Goal: Task Accomplishment & Management: Use online tool/utility

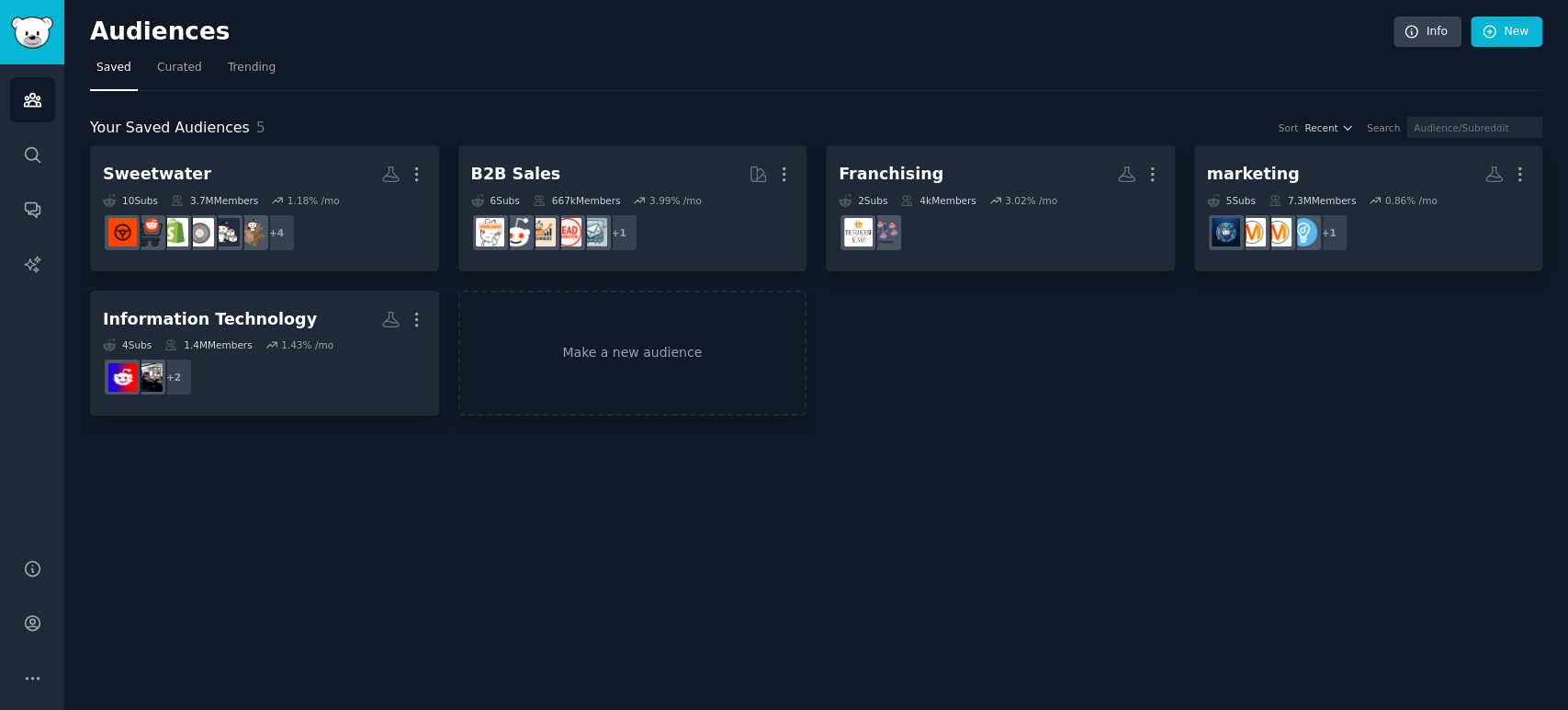
click at [617, 326] on link "Make a new audience" at bounding box center [633, 354] width 350 height 126
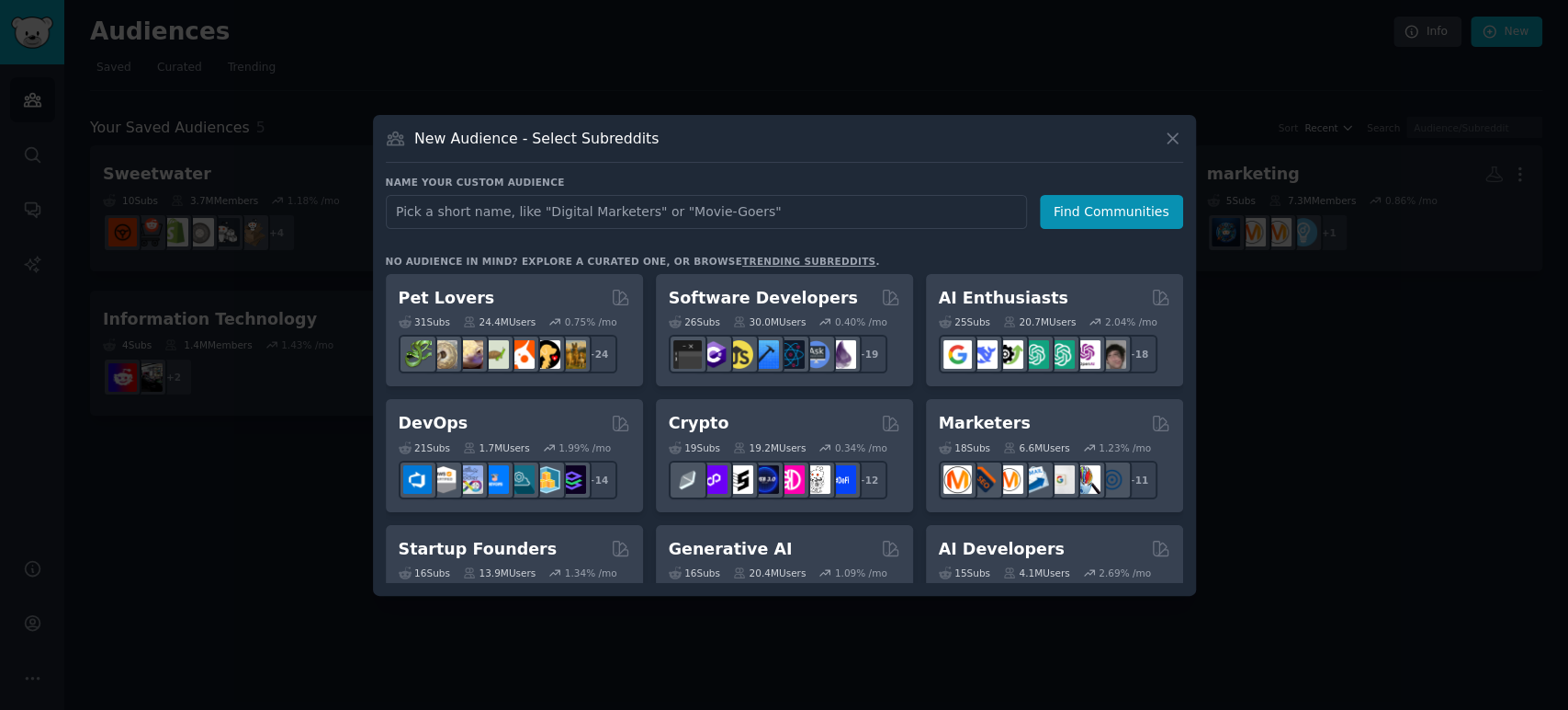
click at [634, 206] on input "text" at bounding box center [706, 212] width 641 height 34
type input "trucking"
click button "Find Communities" at bounding box center [1112, 212] width 144 height 34
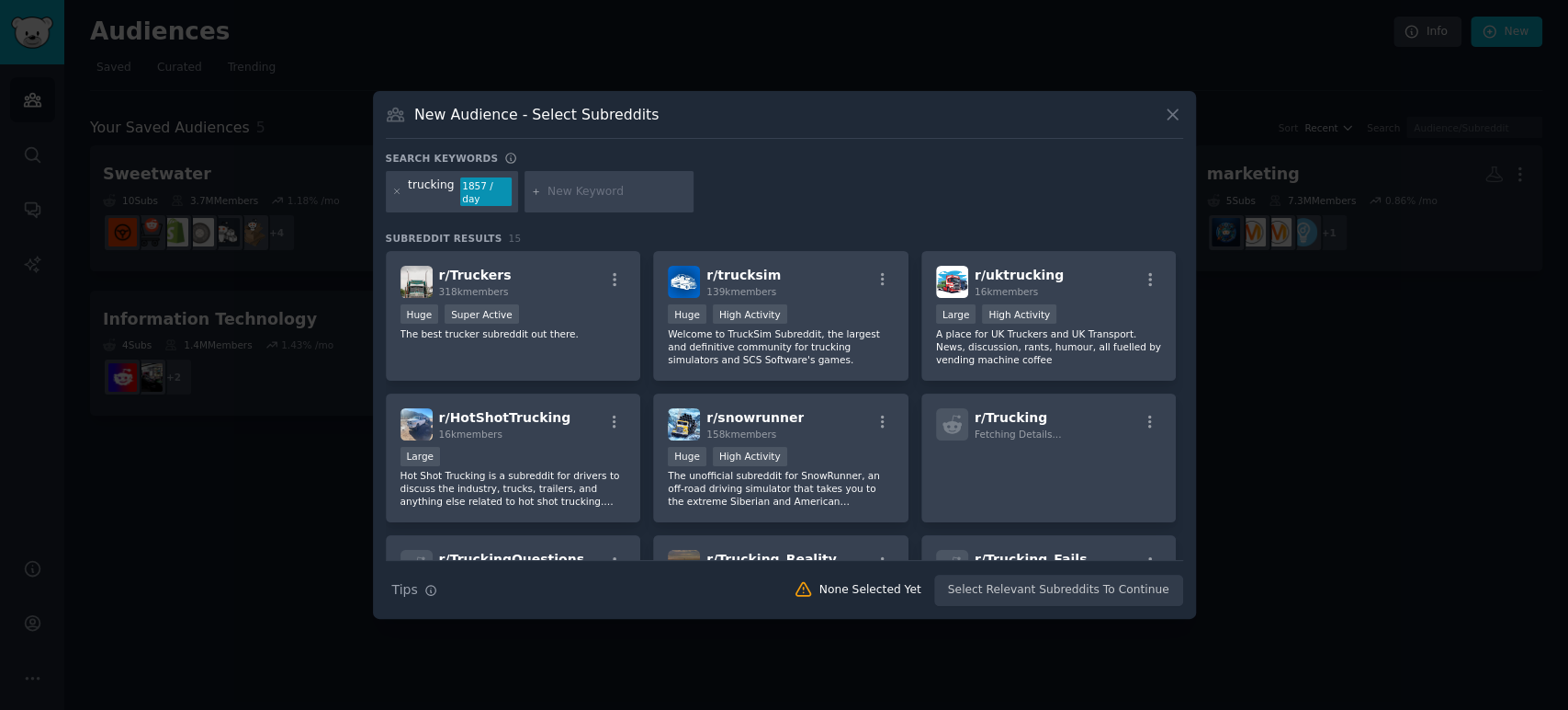
click at [551, 318] on div ">= 95th percentile for submissions / day Huge Super Active" at bounding box center [514, 316] width 226 height 23
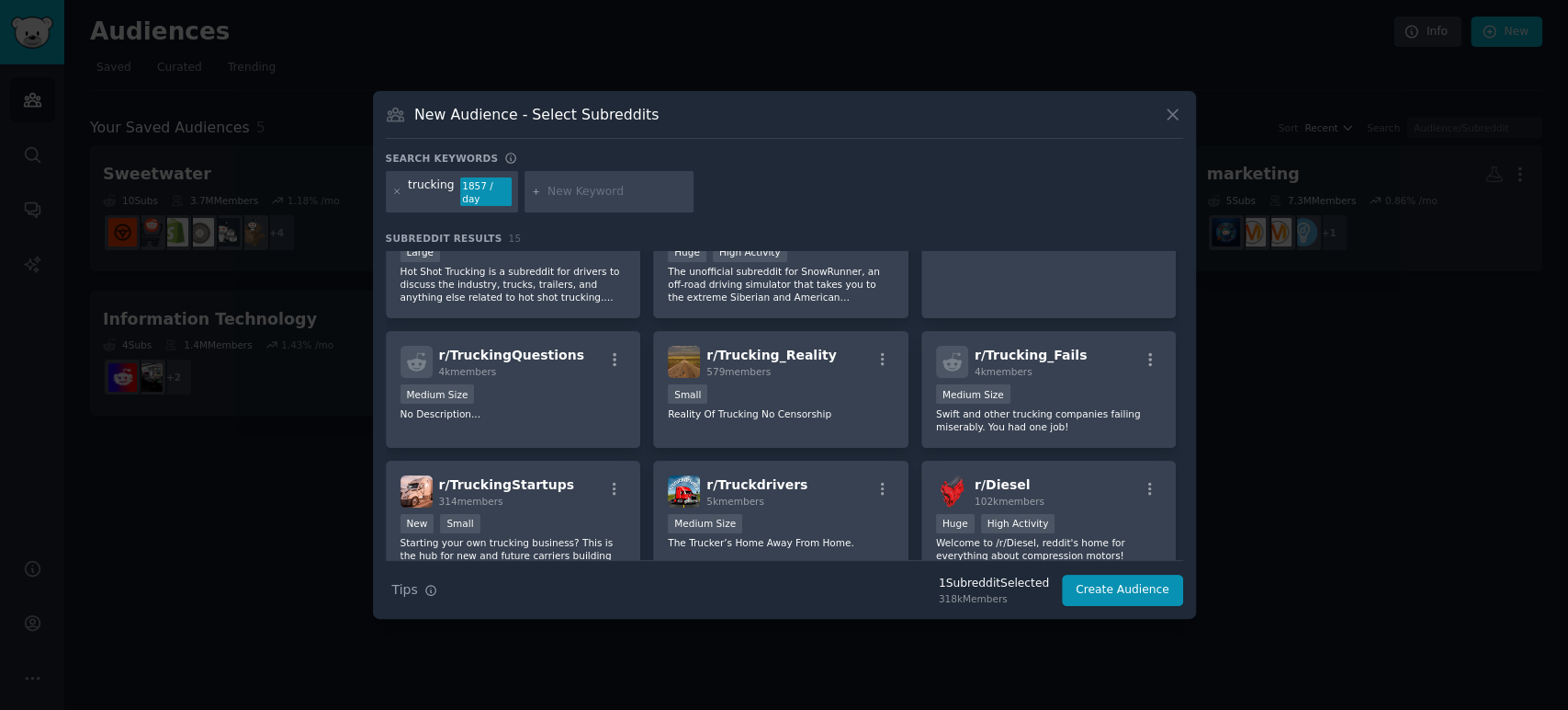
scroll to position [306, 0]
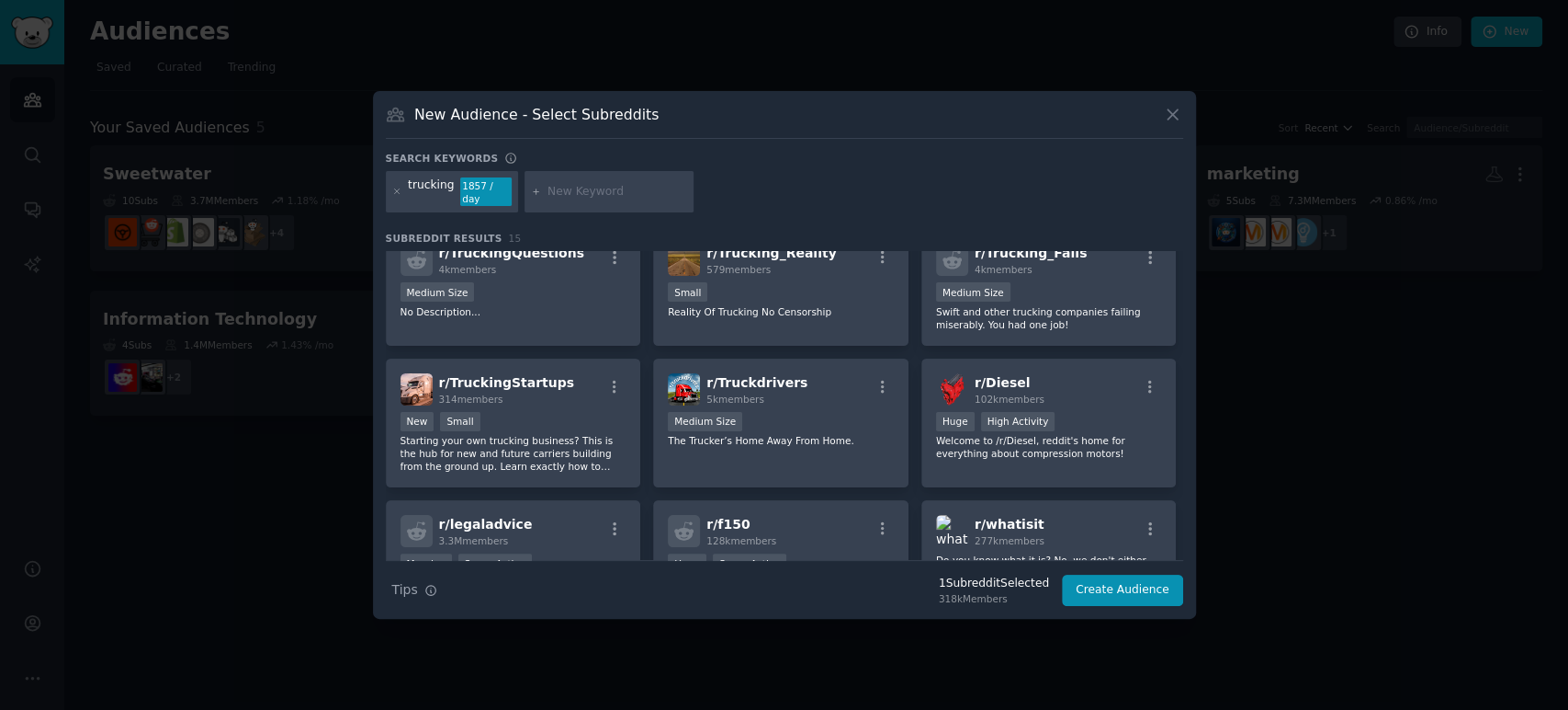
click at [827, 387] on div "r/ Truckdrivers 5k members" at bounding box center [781, 389] width 226 height 32
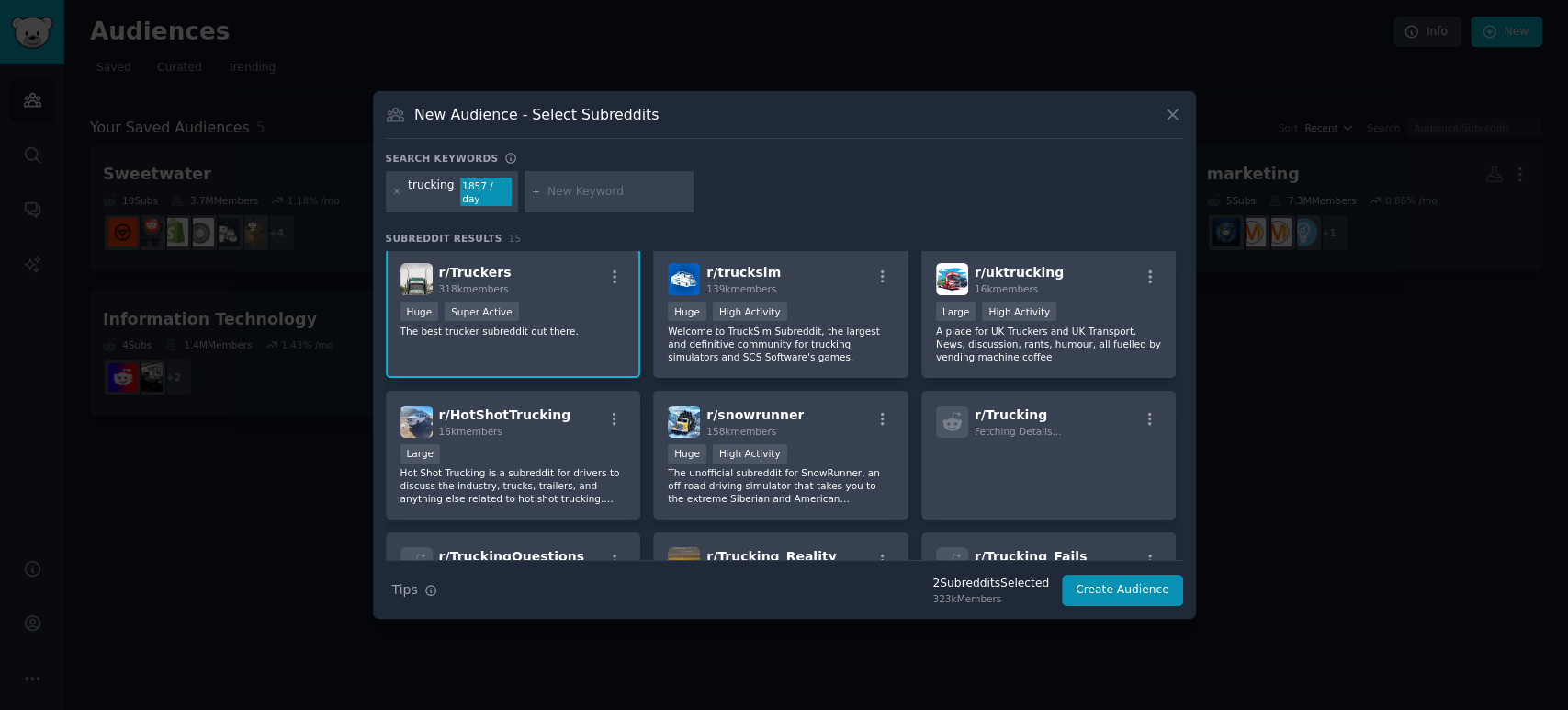
scroll to position [0, 0]
click at [619, 194] on input "text" at bounding box center [617, 191] width 140 height 17
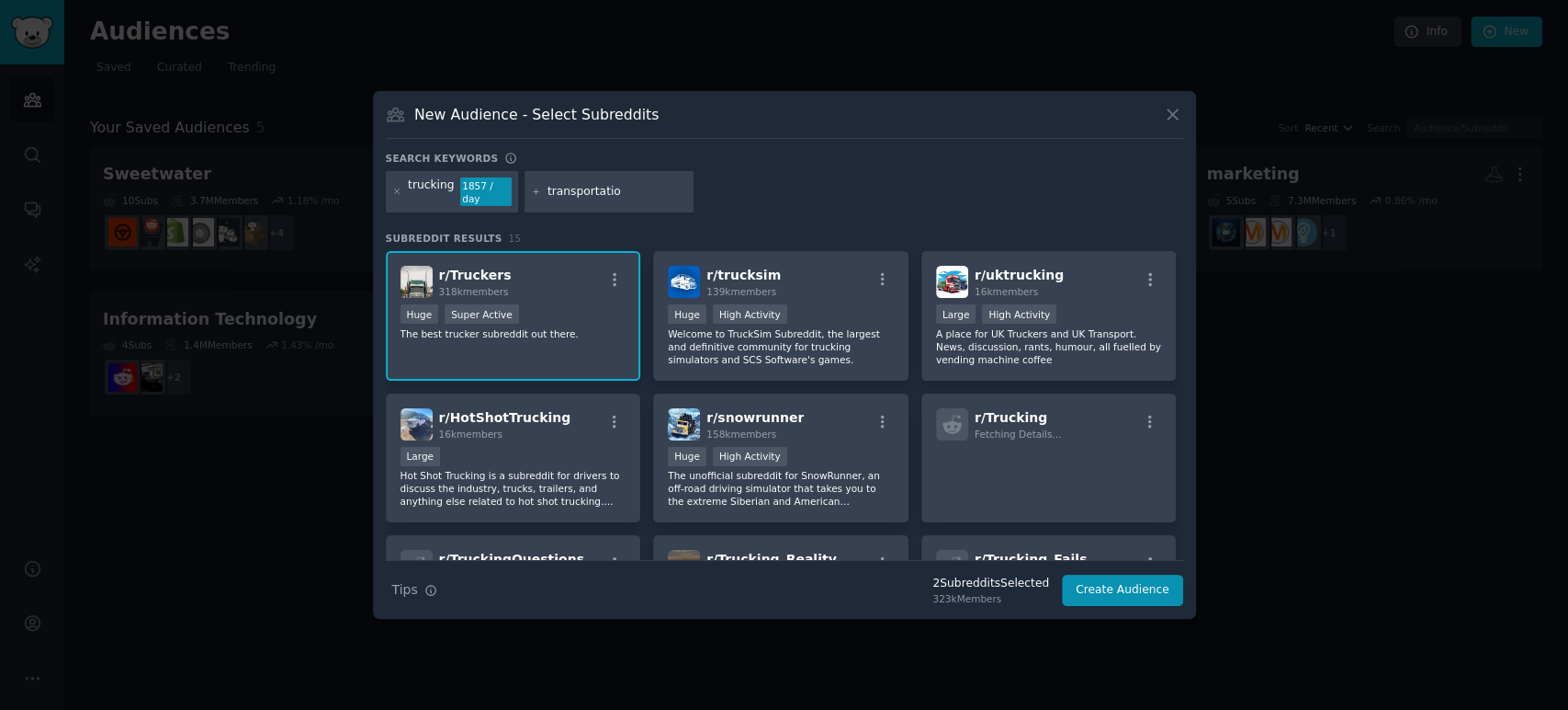
type input "transportation"
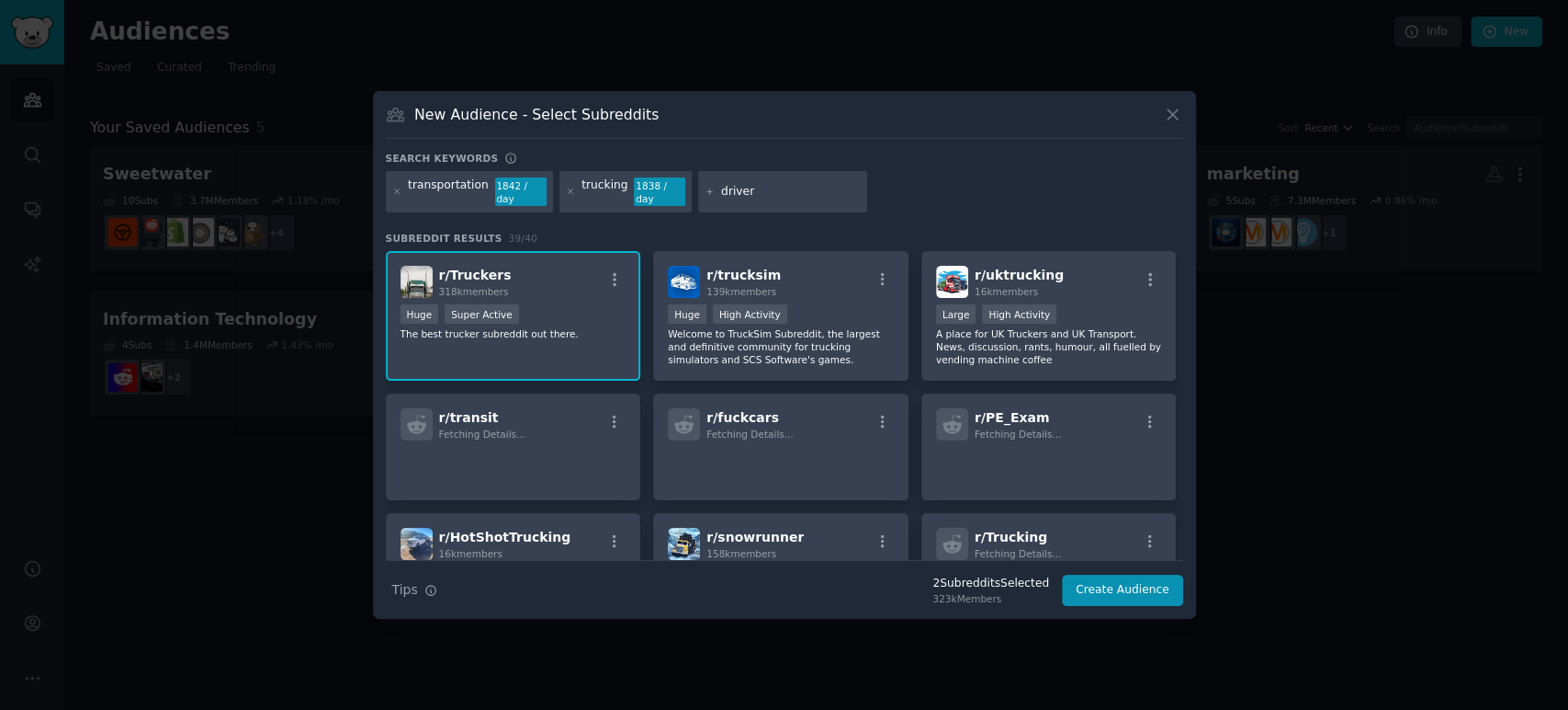
type input "drivers"
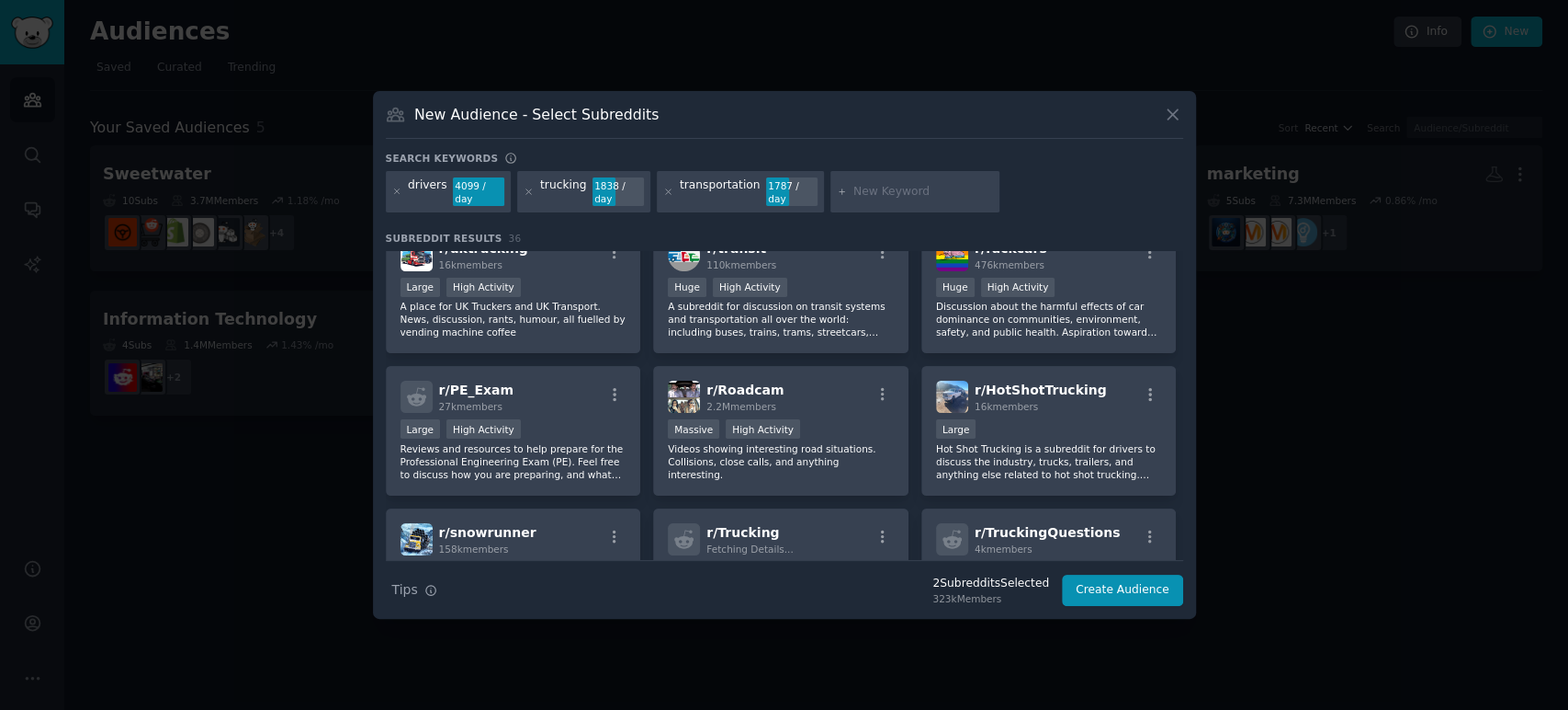
scroll to position [204, 0]
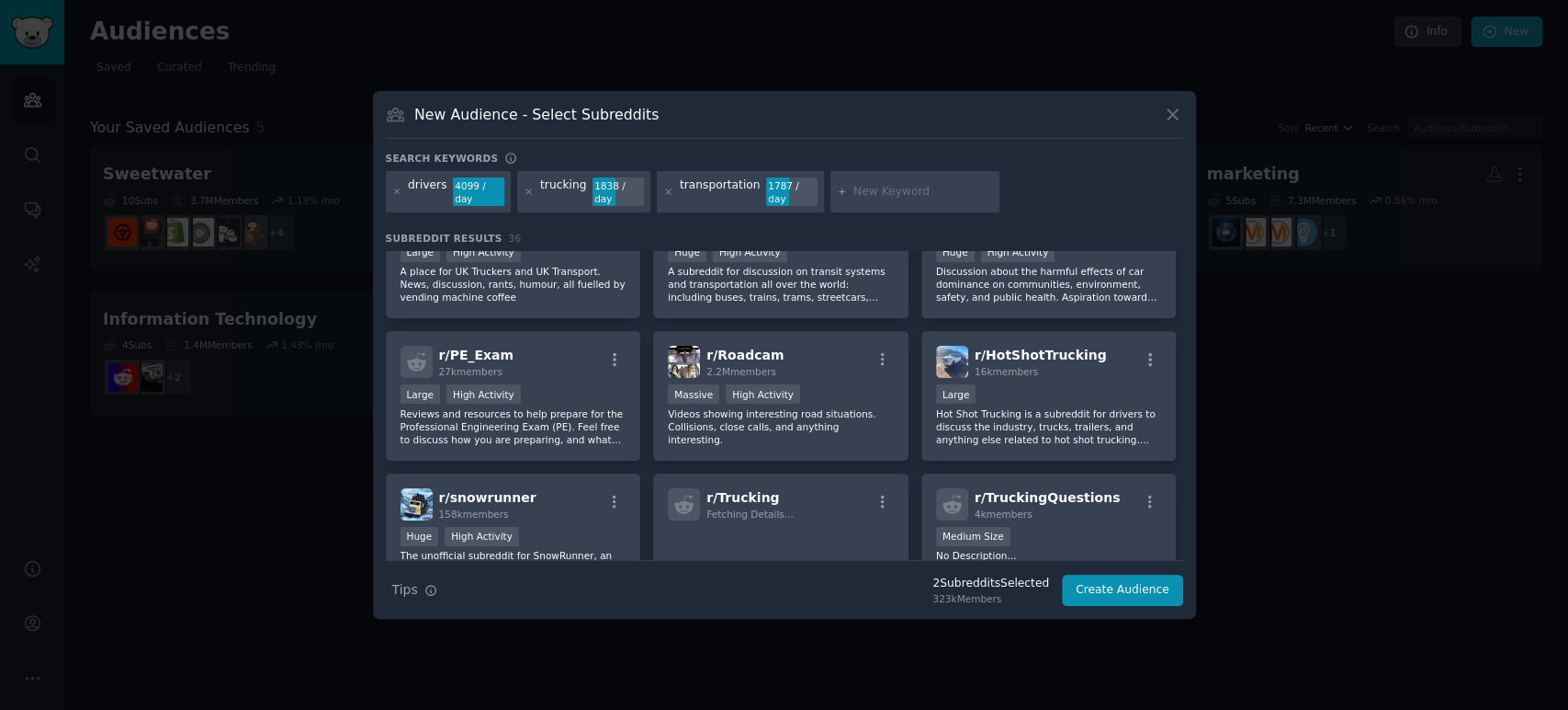
click at [1099, 357] on div "r/ HotShotTrucking 16k members" at bounding box center [1049, 361] width 226 height 32
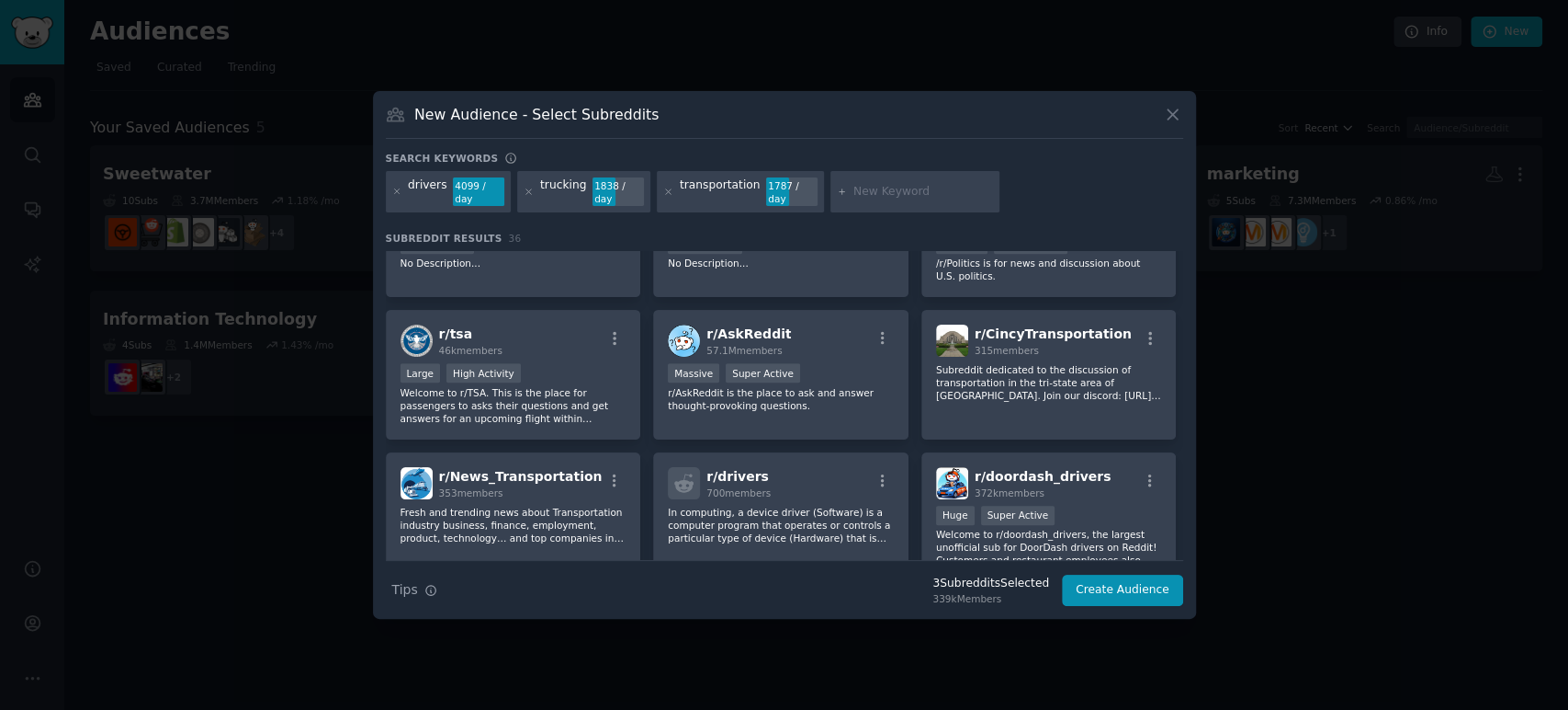
scroll to position [816, 0]
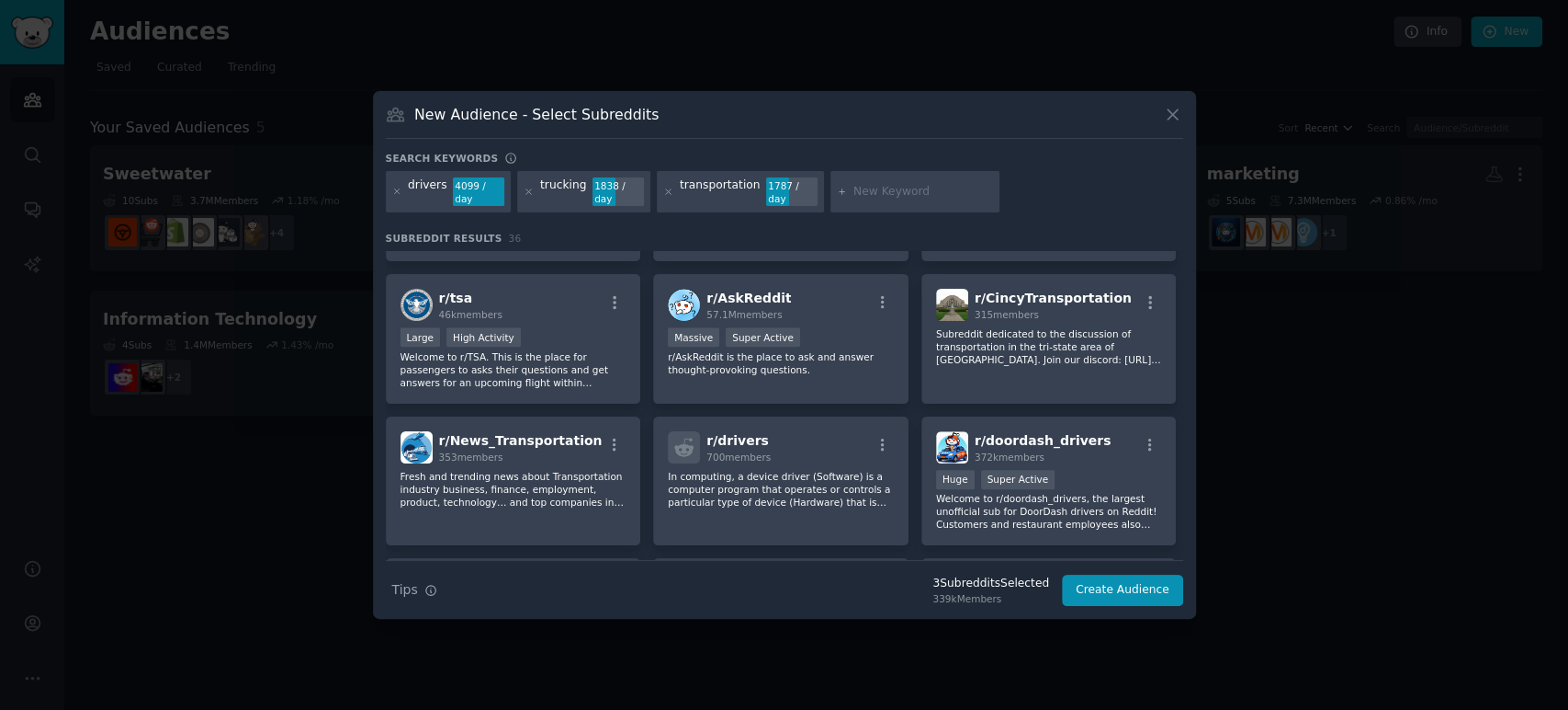
click at [584, 483] on p "Fresh and trending news about Transportation industry business, finance, employ…" at bounding box center [514, 490] width 226 height 39
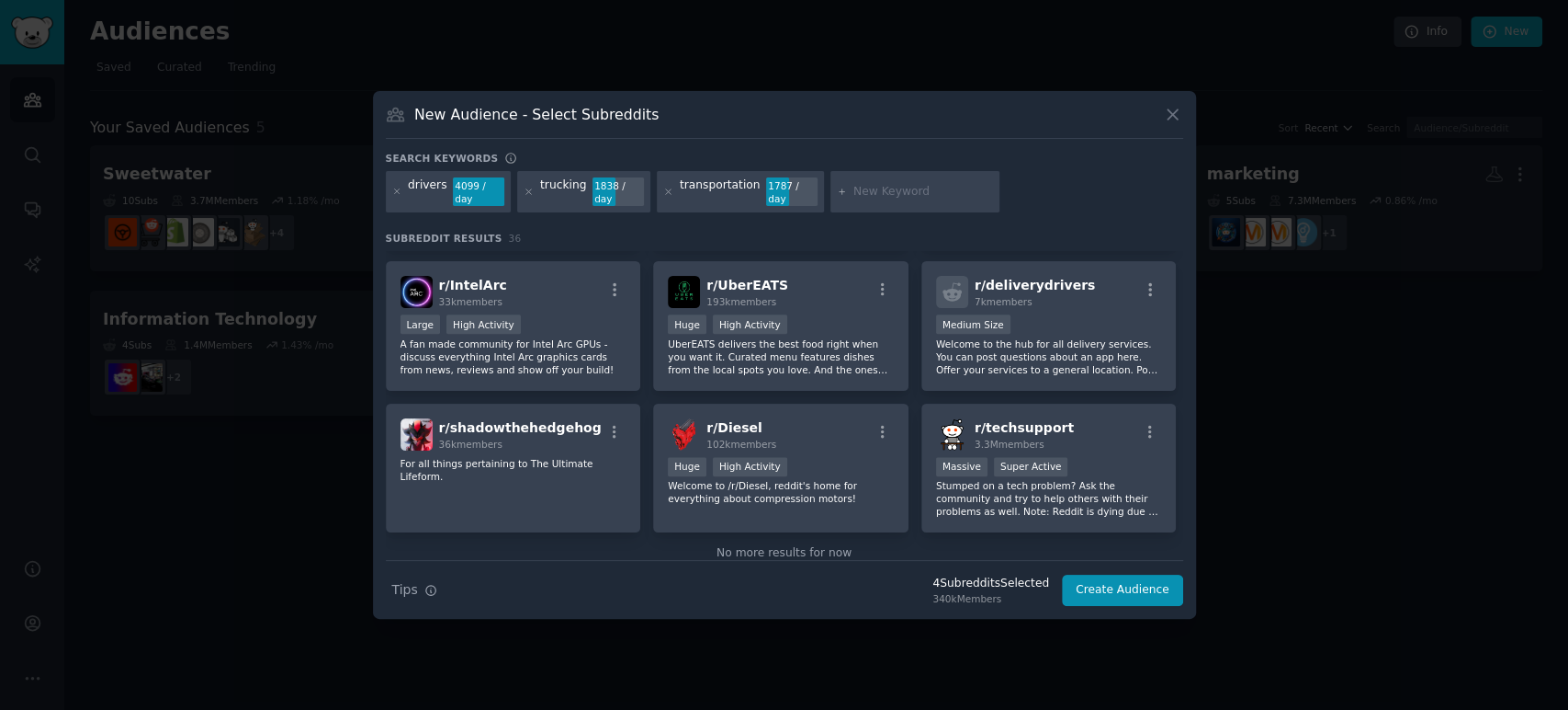
scroll to position [1415, 0]
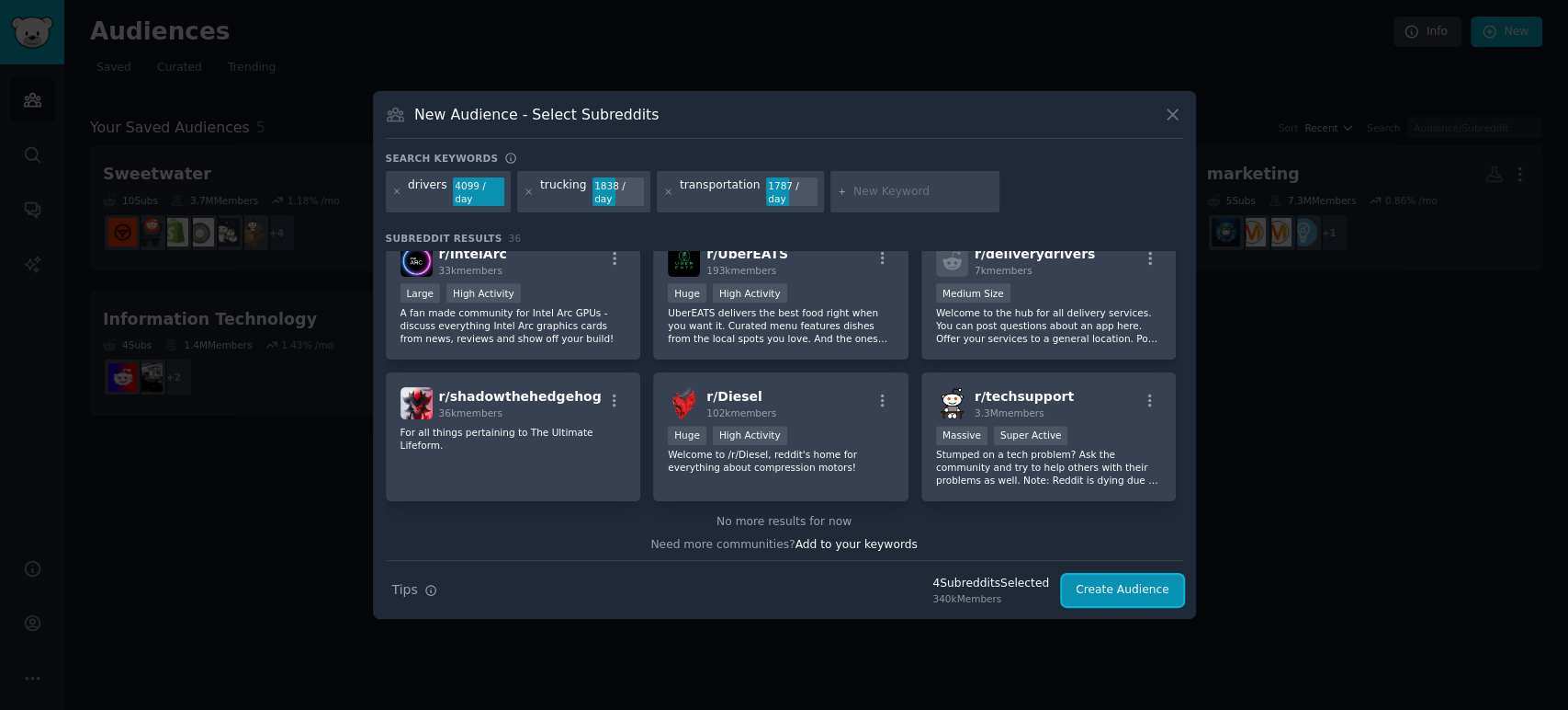
click at [1114, 593] on button "Create Audience" at bounding box center [1122, 590] width 121 height 31
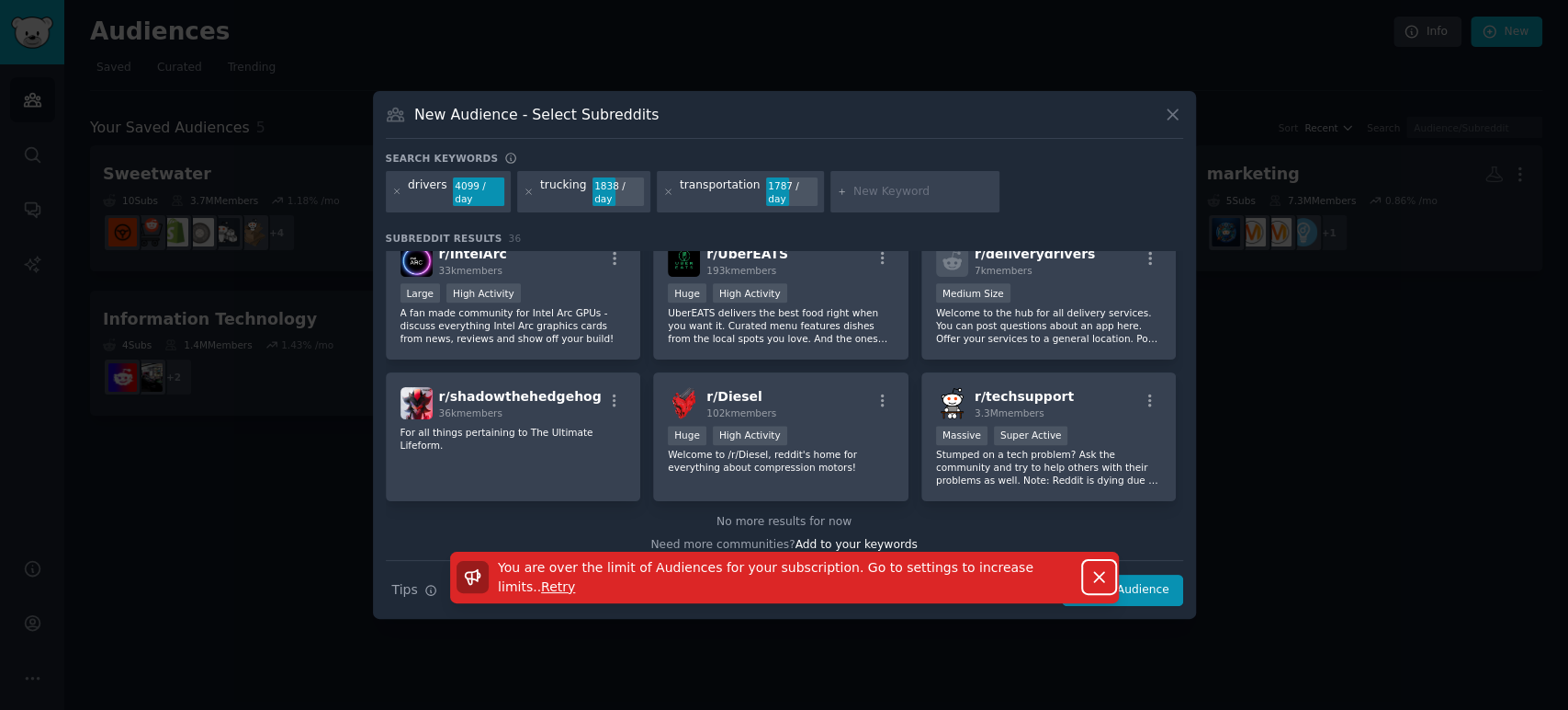
click at [1099, 569] on icon "button" at bounding box center [1099, 577] width 19 height 19
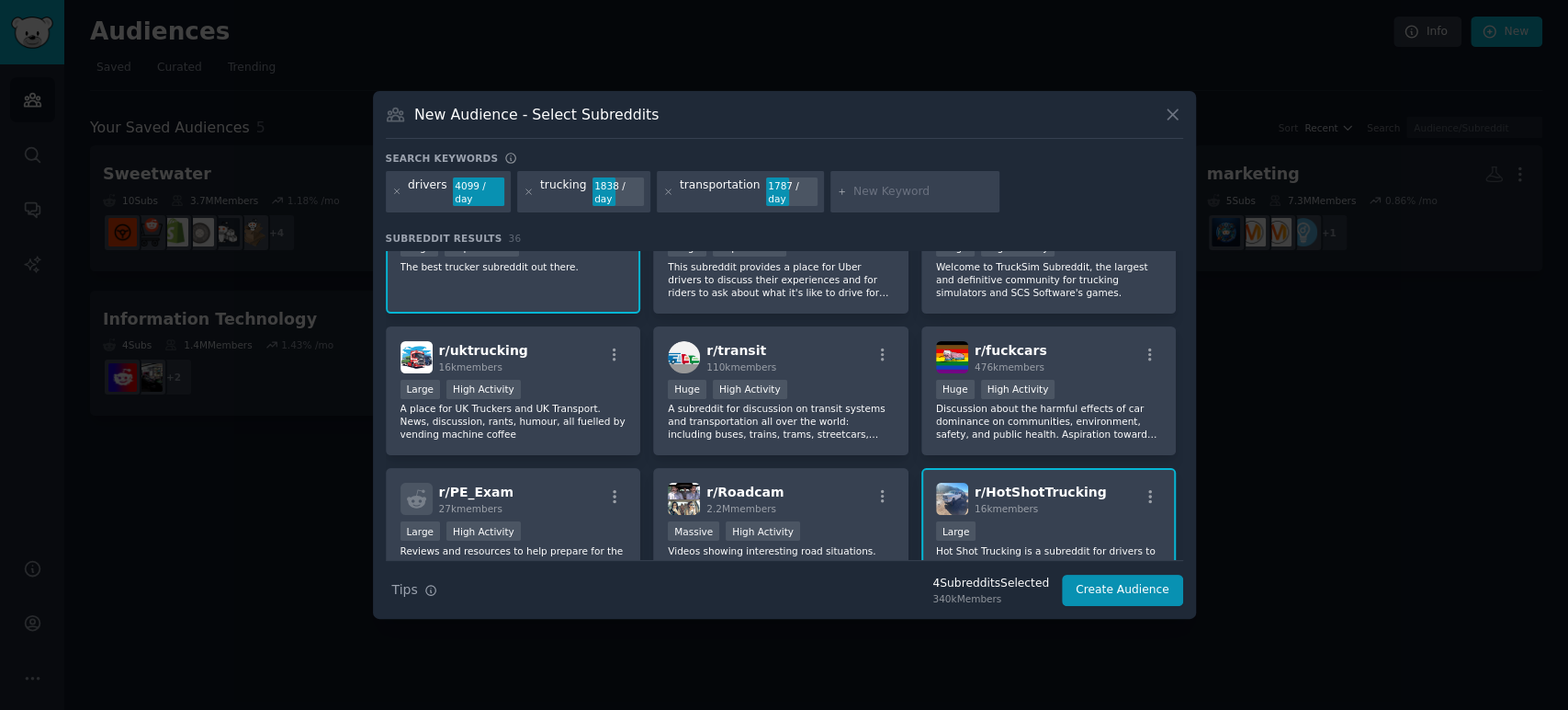
scroll to position [102, 0]
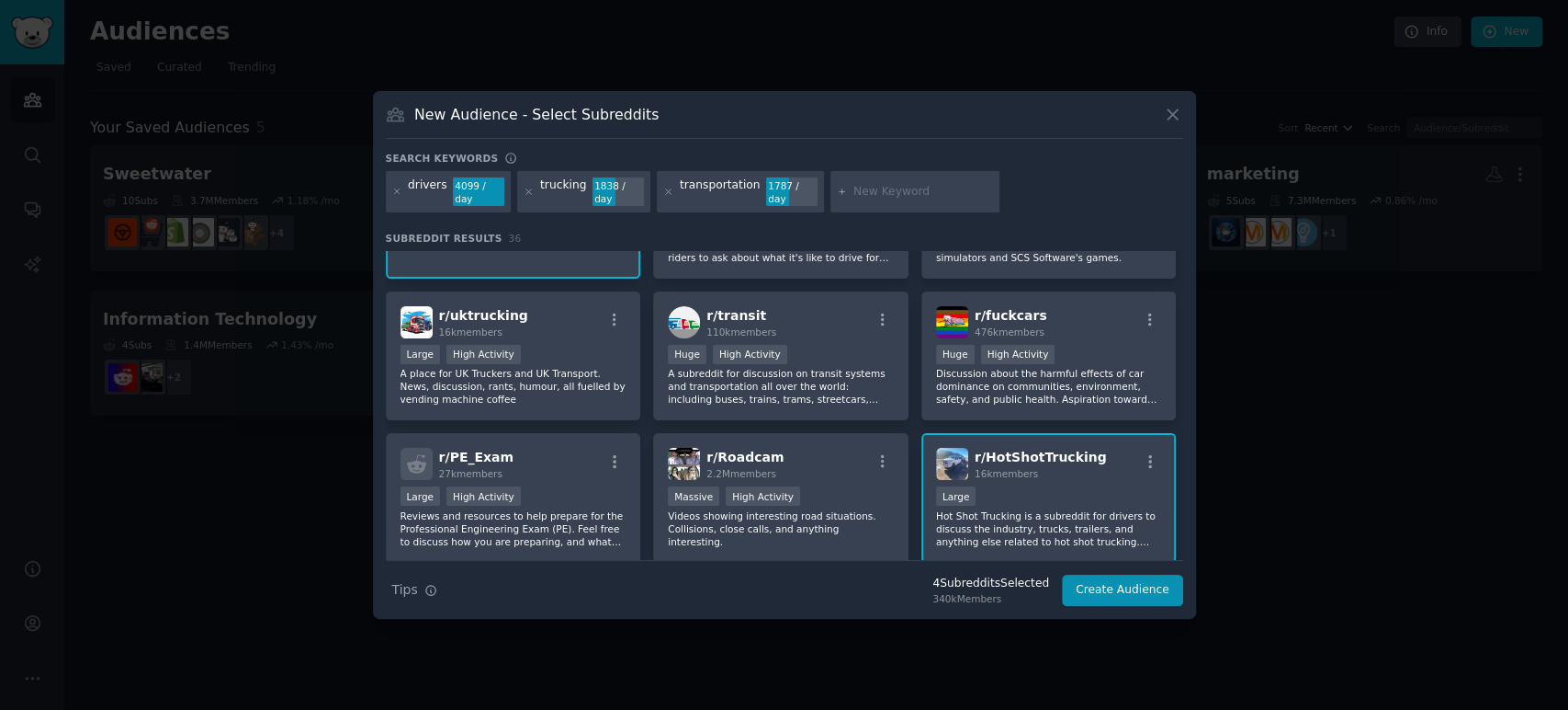
click at [416, 197] on div "drivers" at bounding box center [427, 192] width 39 height 29
click at [1174, 119] on icon at bounding box center [1173, 115] width 10 height 10
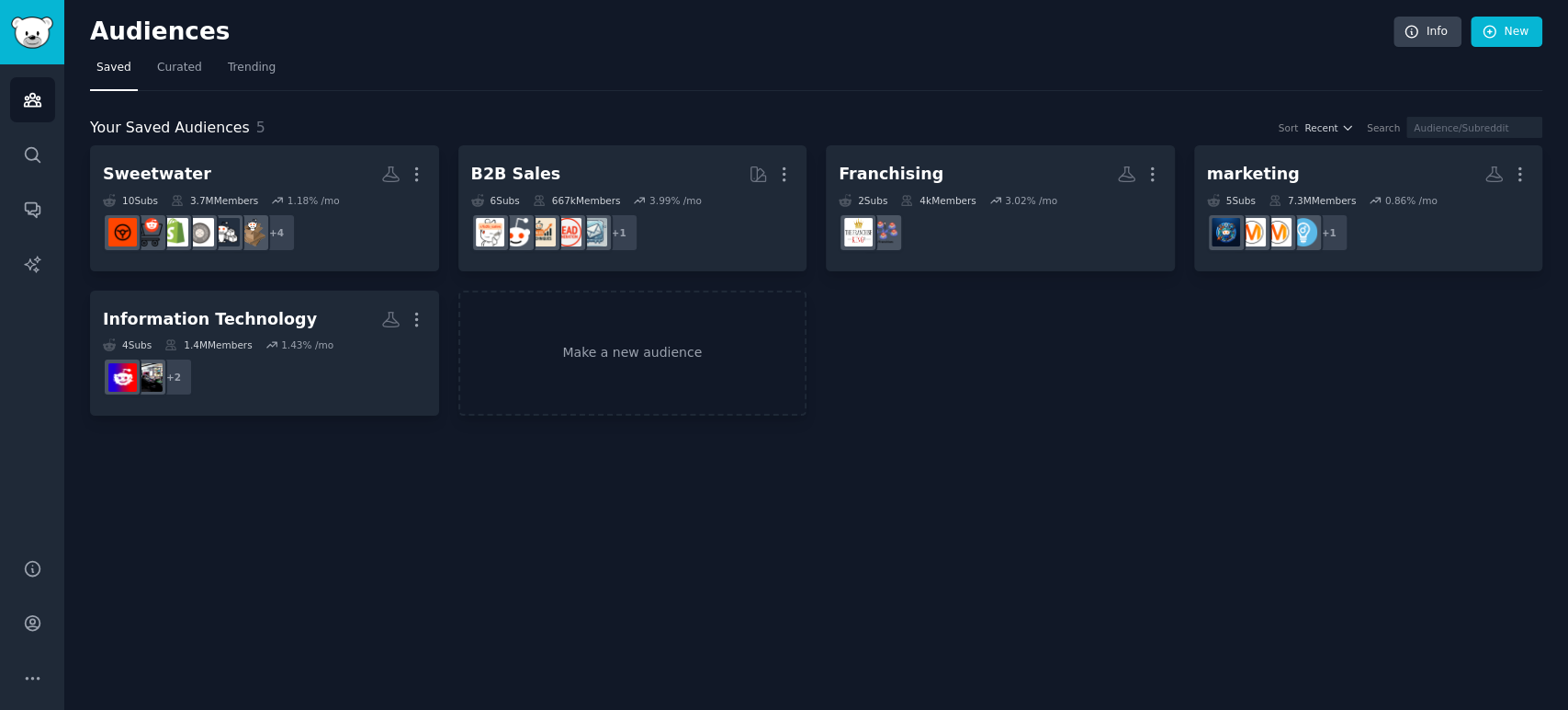
click at [1525, 164] on icon "button" at bounding box center [1520, 174] width 19 height 19
click at [1526, 164] on icon "button" at bounding box center [1520, 174] width 19 height 19
click at [1520, 176] on icon "button" at bounding box center [1520, 174] width 19 height 19
click at [419, 313] on icon "button" at bounding box center [417, 320] width 19 height 19
click at [376, 358] on p "Delete" at bounding box center [367, 358] width 43 height 19
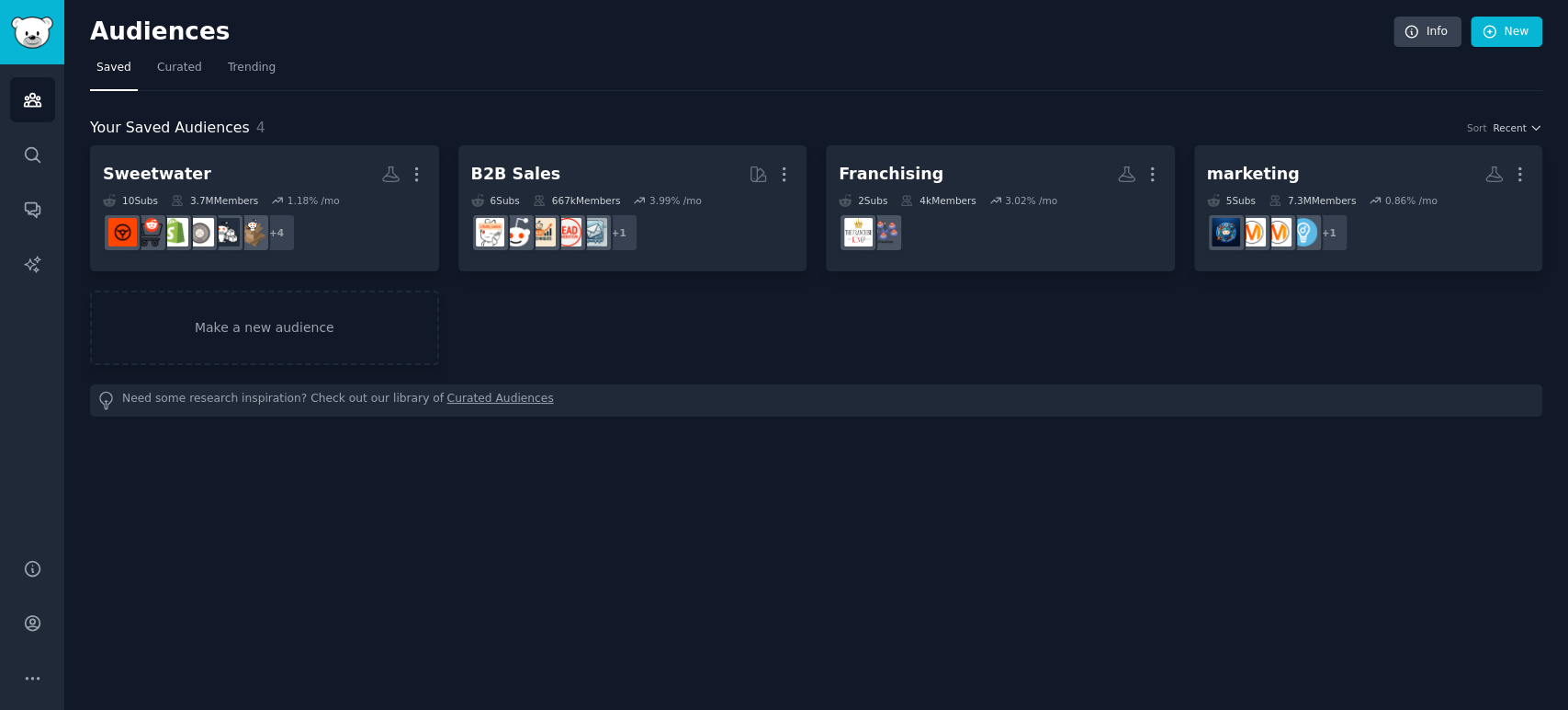
click at [317, 321] on link "Make a new audience" at bounding box center [265, 327] width 350 height 75
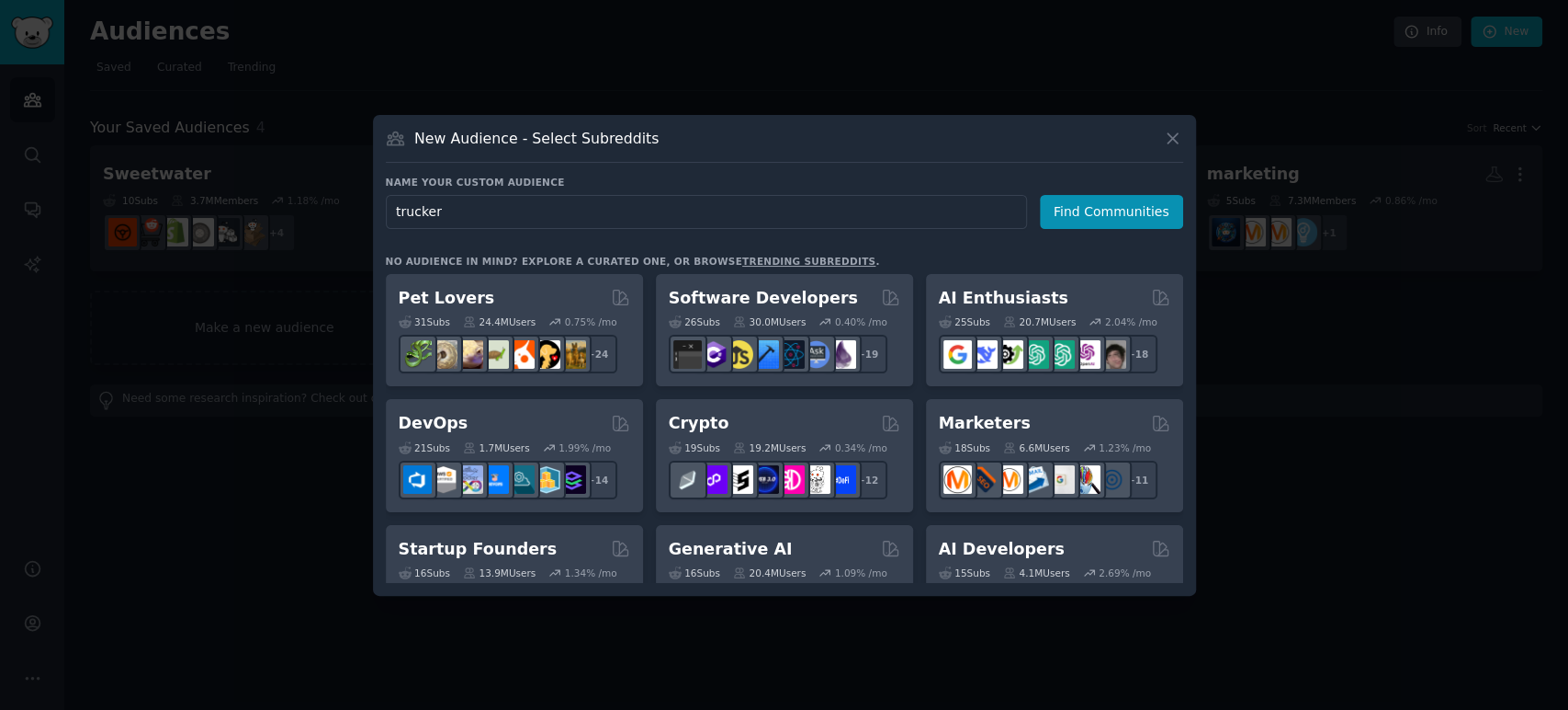
type input "truckers"
click button "Find Communities" at bounding box center [1112, 212] width 144 height 34
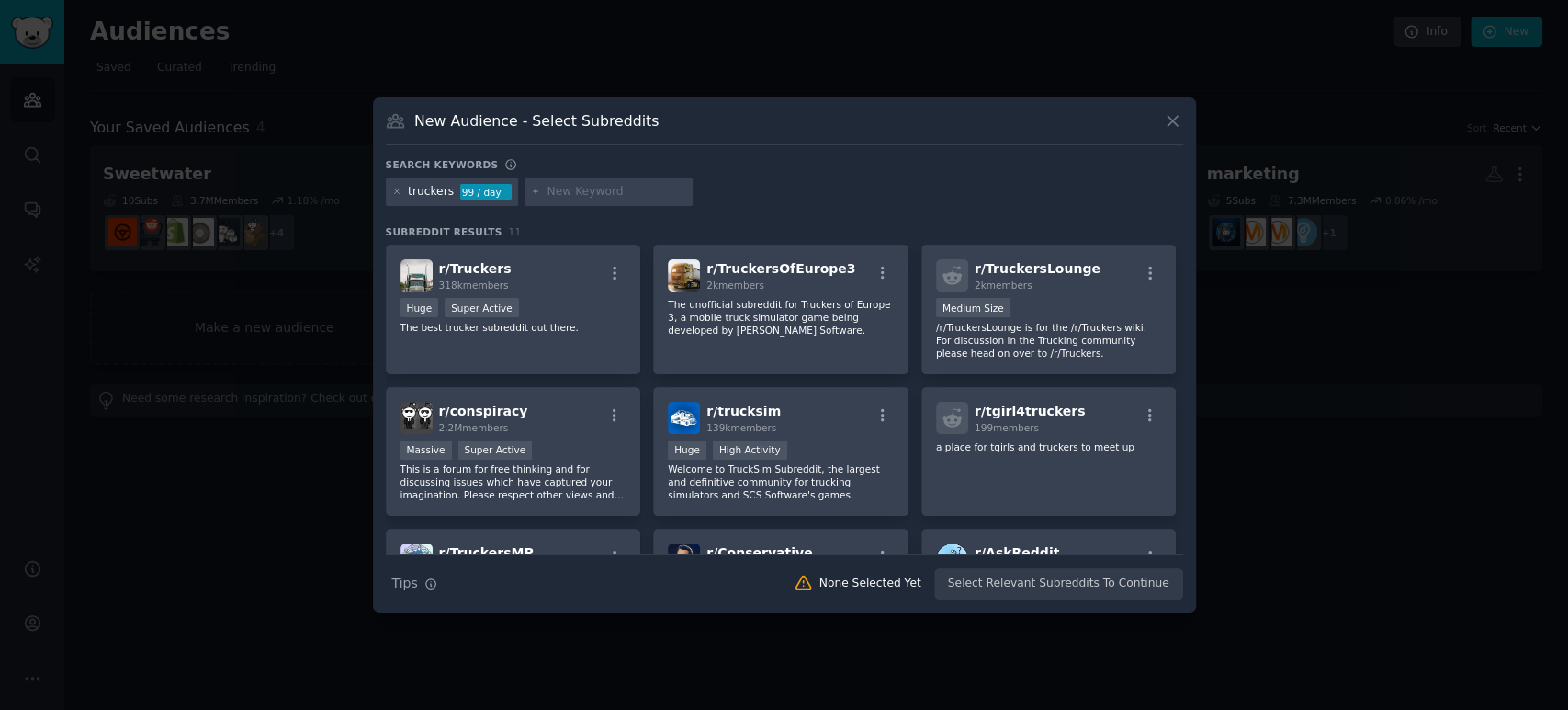
click at [548, 315] on div "Huge Super Active" at bounding box center [514, 310] width 226 height 23
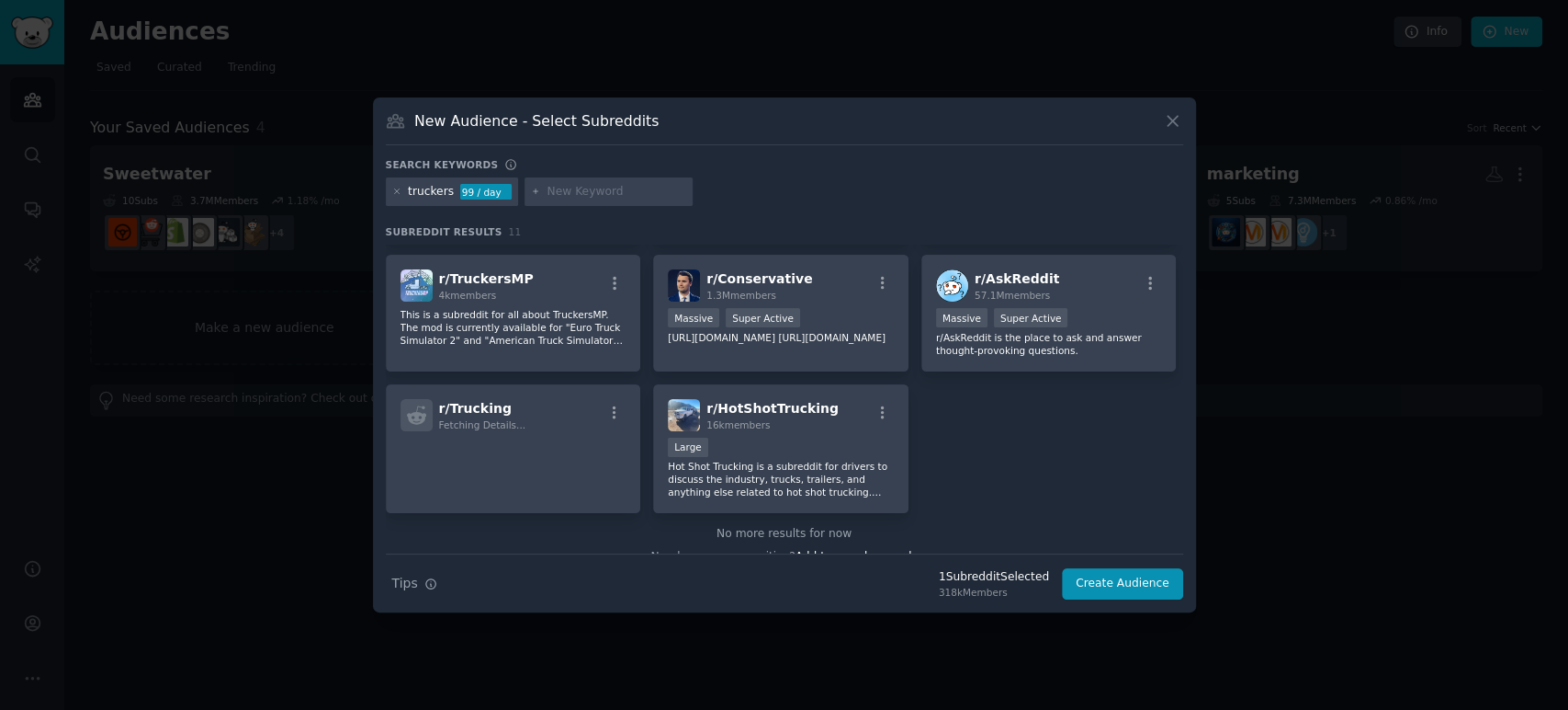
scroll to position [295, 0]
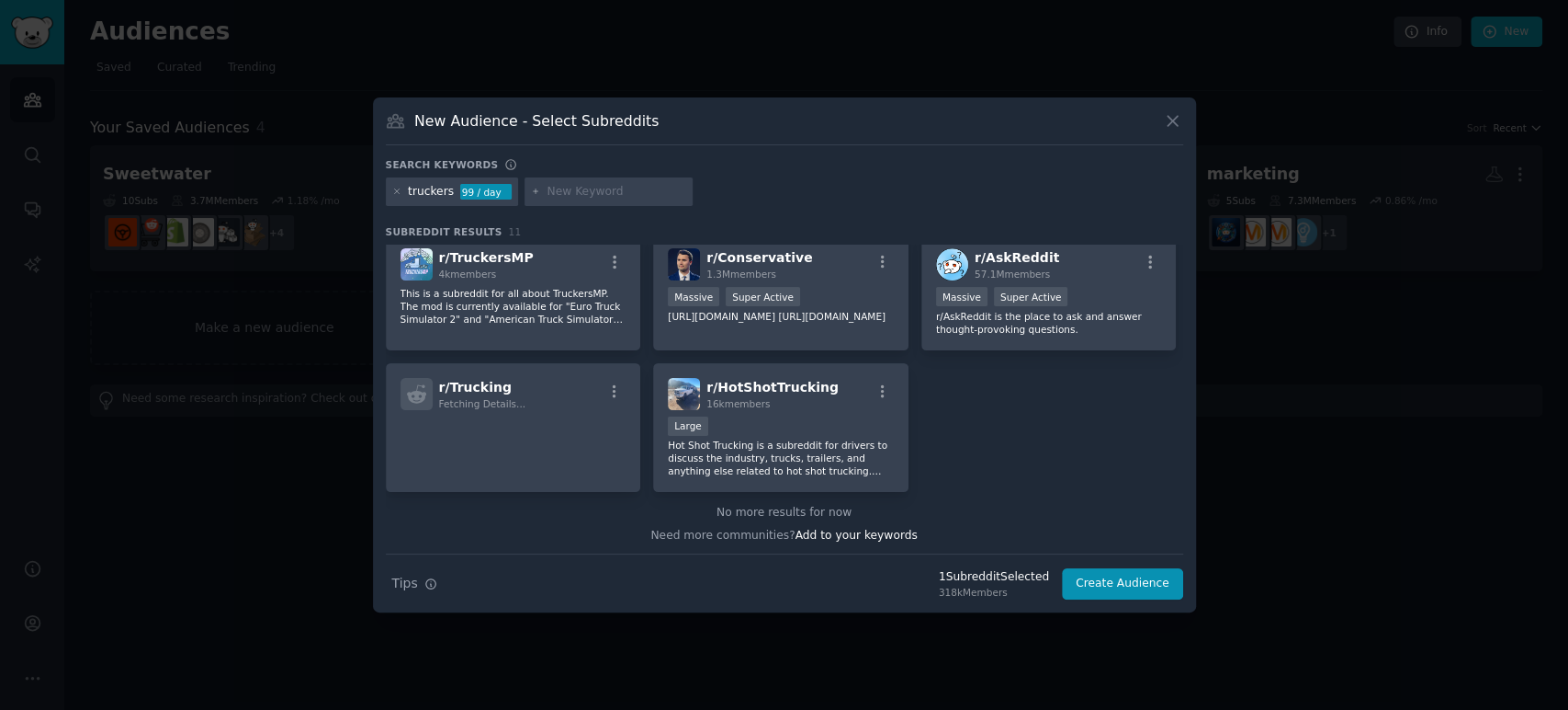
click at [764, 385] on span "r/ HotShotTrucking" at bounding box center [773, 387] width 132 height 15
click at [632, 195] on input "text" at bounding box center [617, 191] width 140 height 17
type input "transportation"
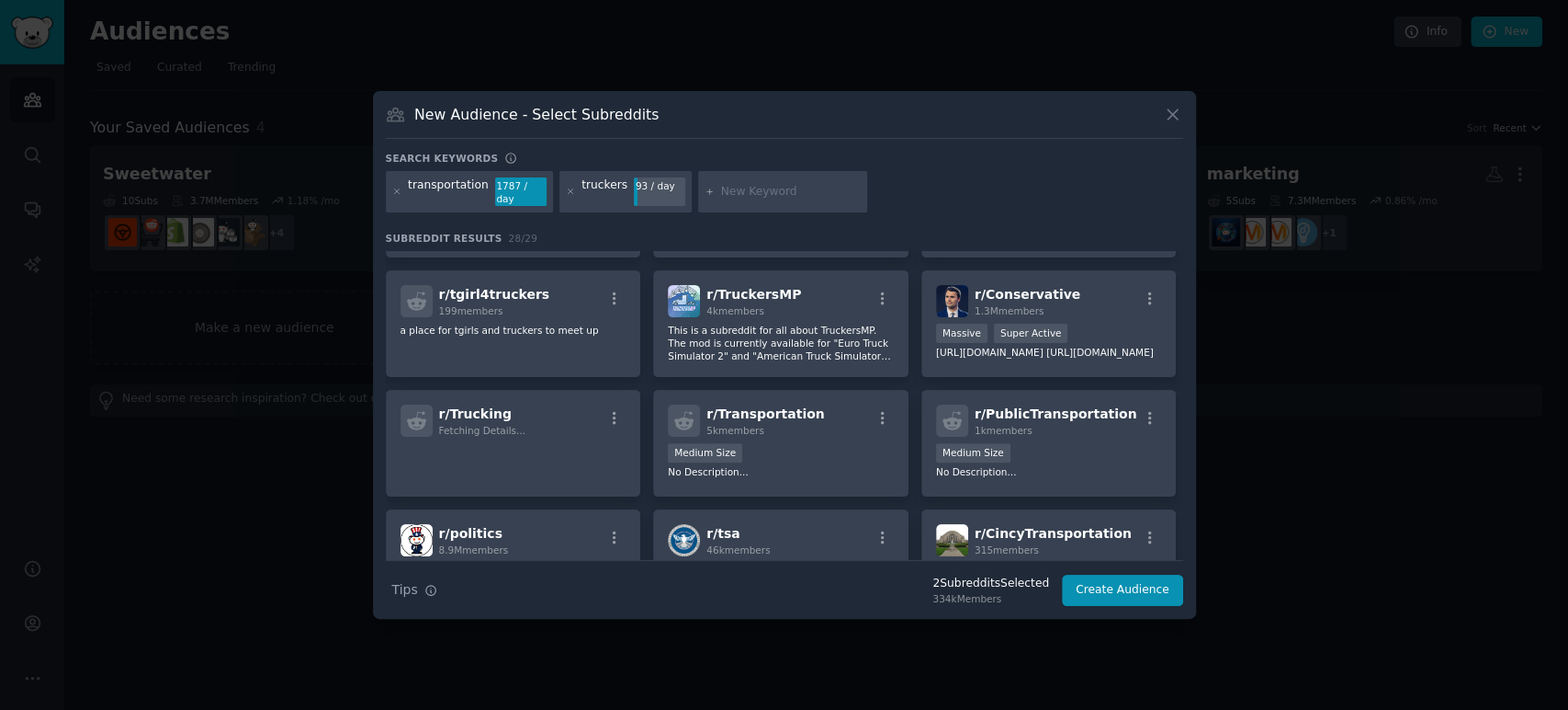
scroll to position [408, 0]
click at [780, 418] on span "r/ Transportation" at bounding box center [765, 412] width 117 height 15
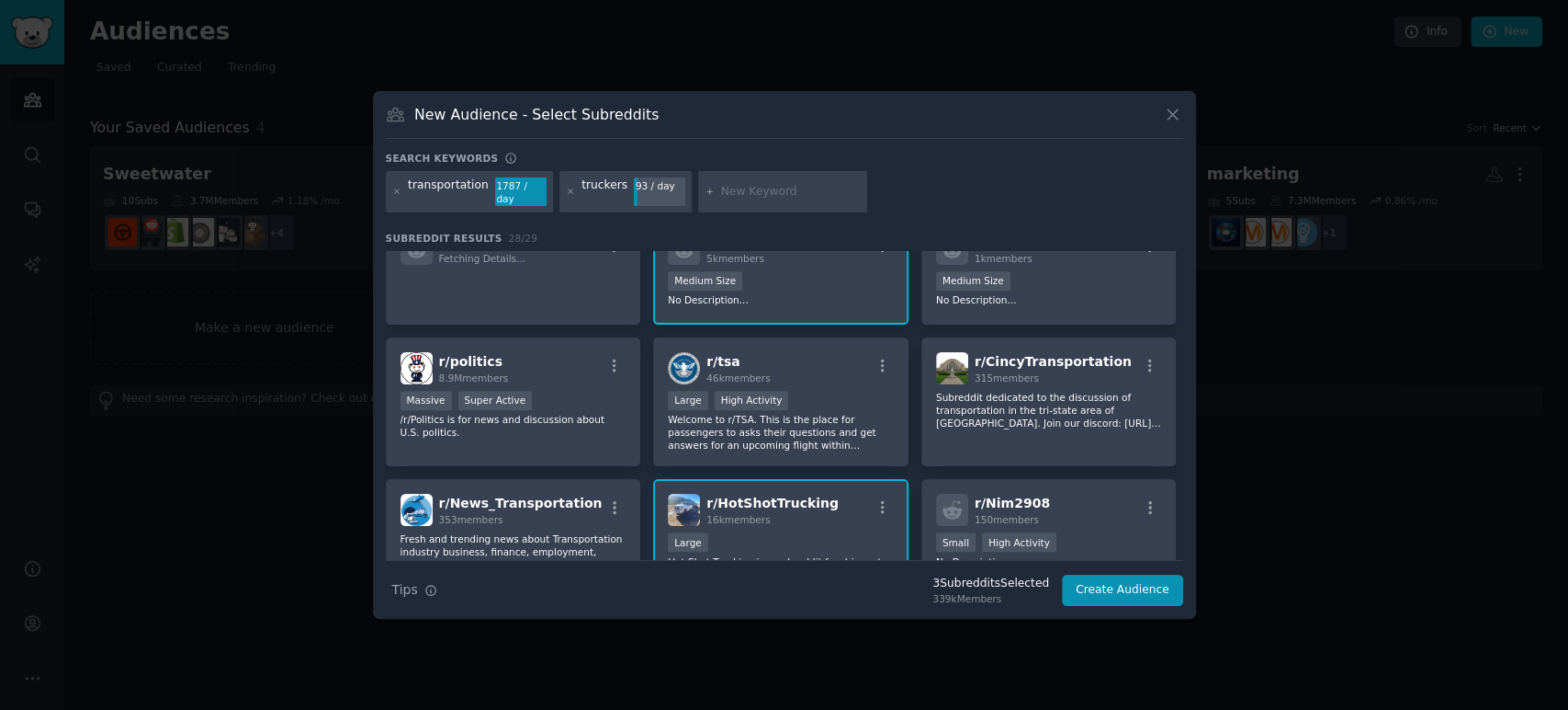
scroll to position [612, 0]
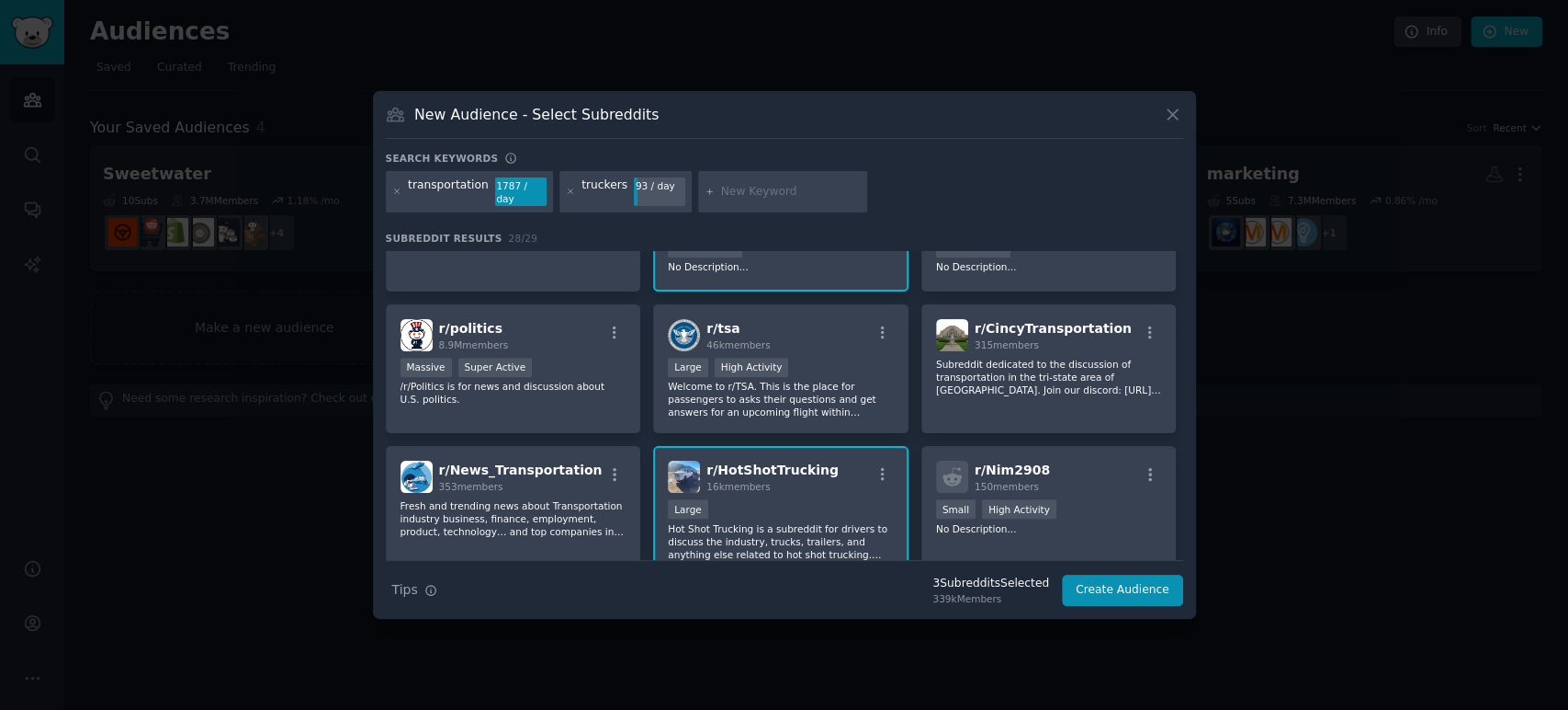
click at [534, 476] on span "r/ News_Transportation" at bounding box center [520, 469] width 163 height 15
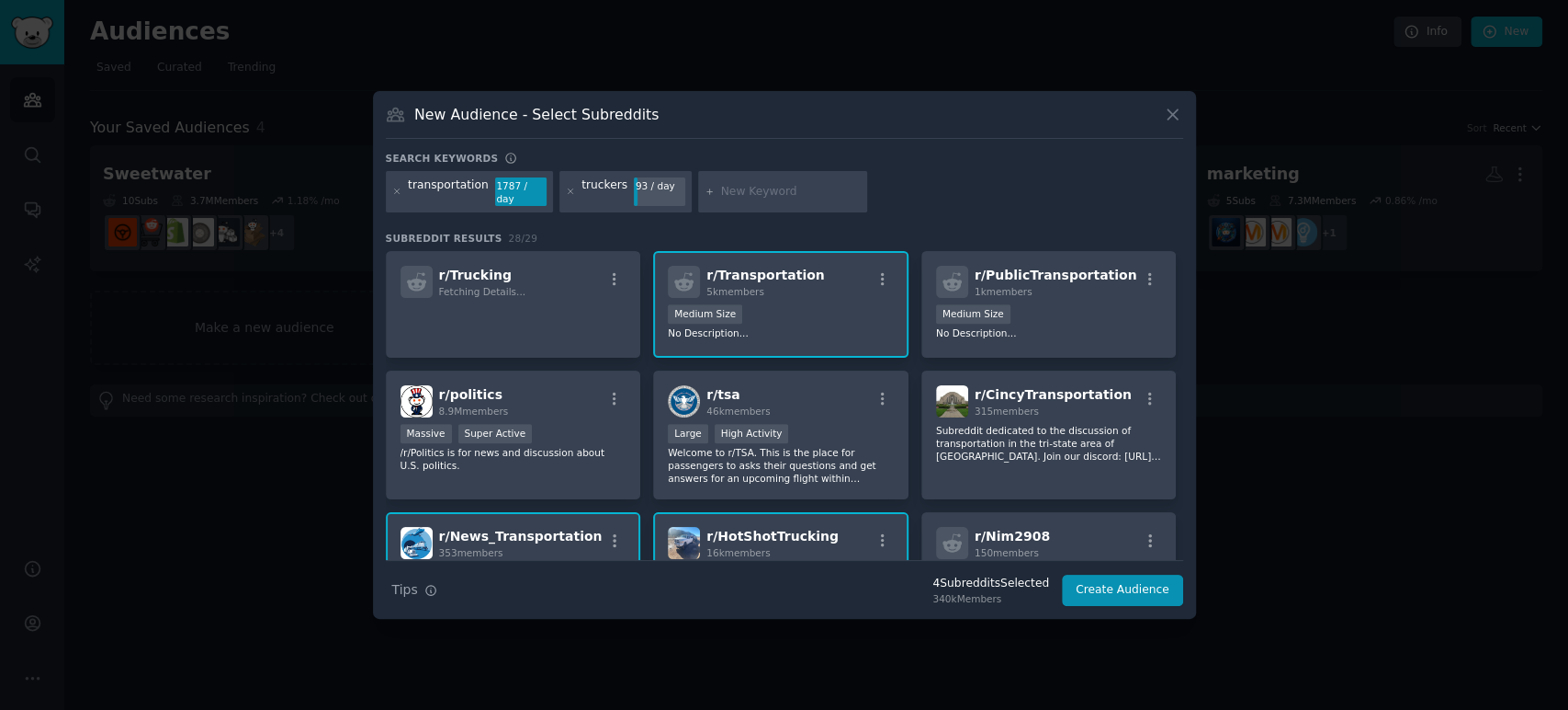
scroll to position [510, 0]
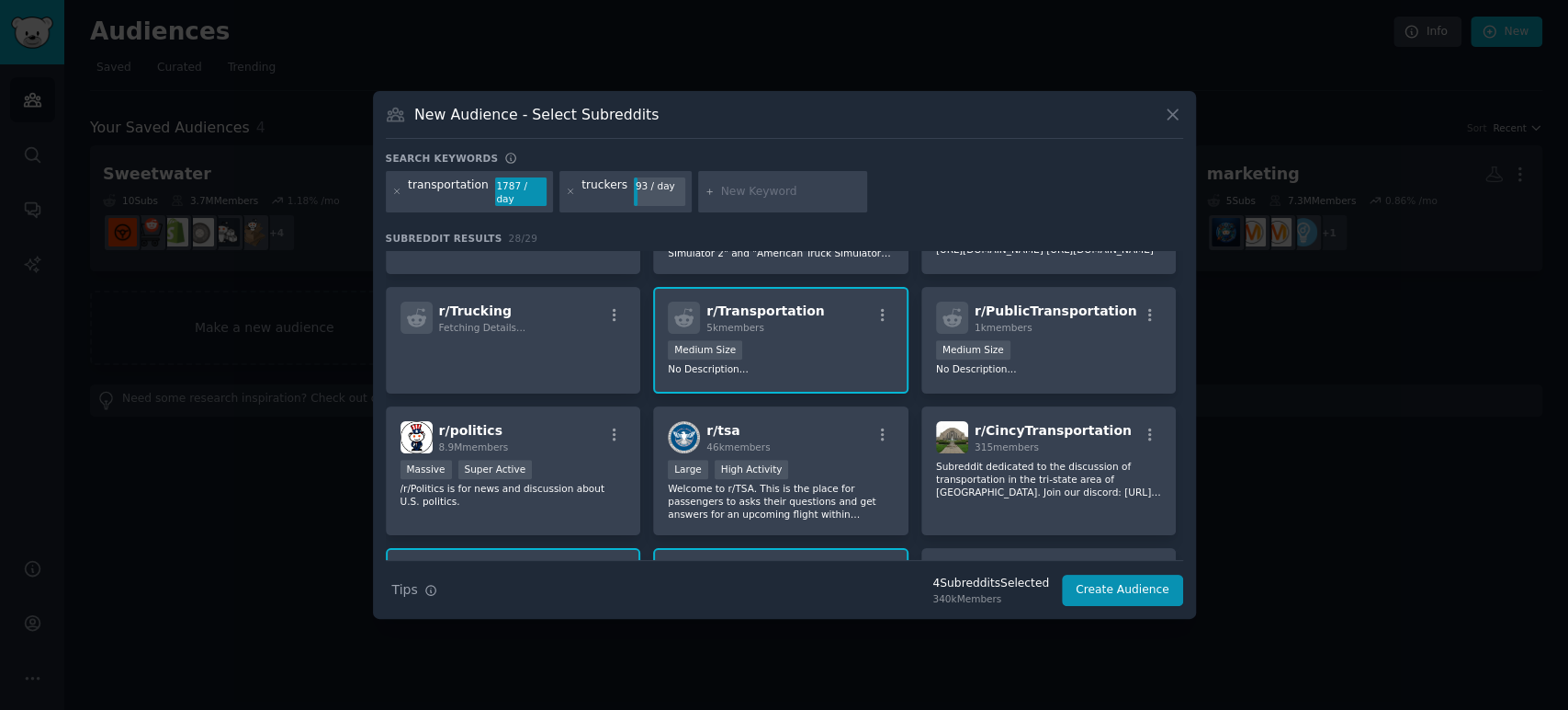
click at [829, 353] on div "Medium Size" at bounding box center [781, 352] width 226 height 23
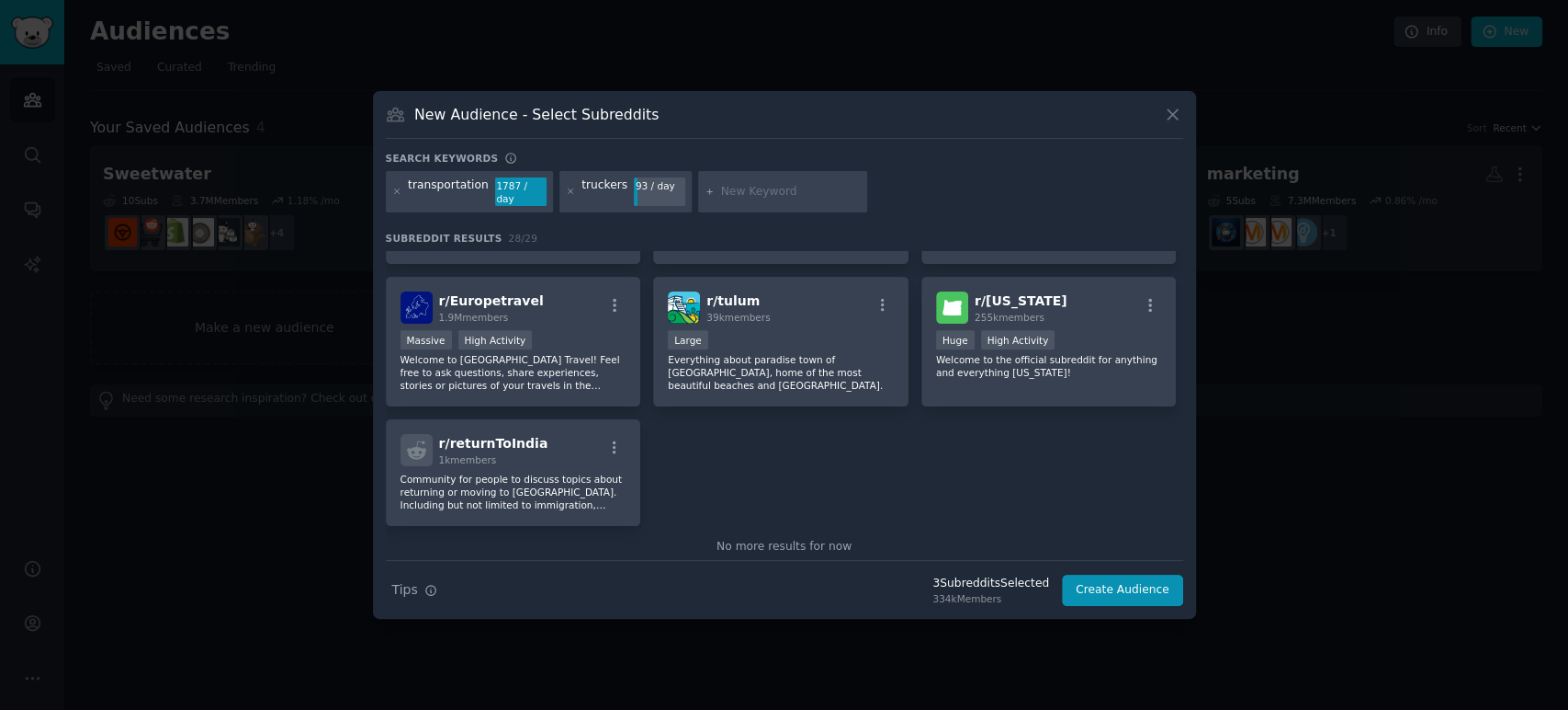
scroll to position [1100, 0]
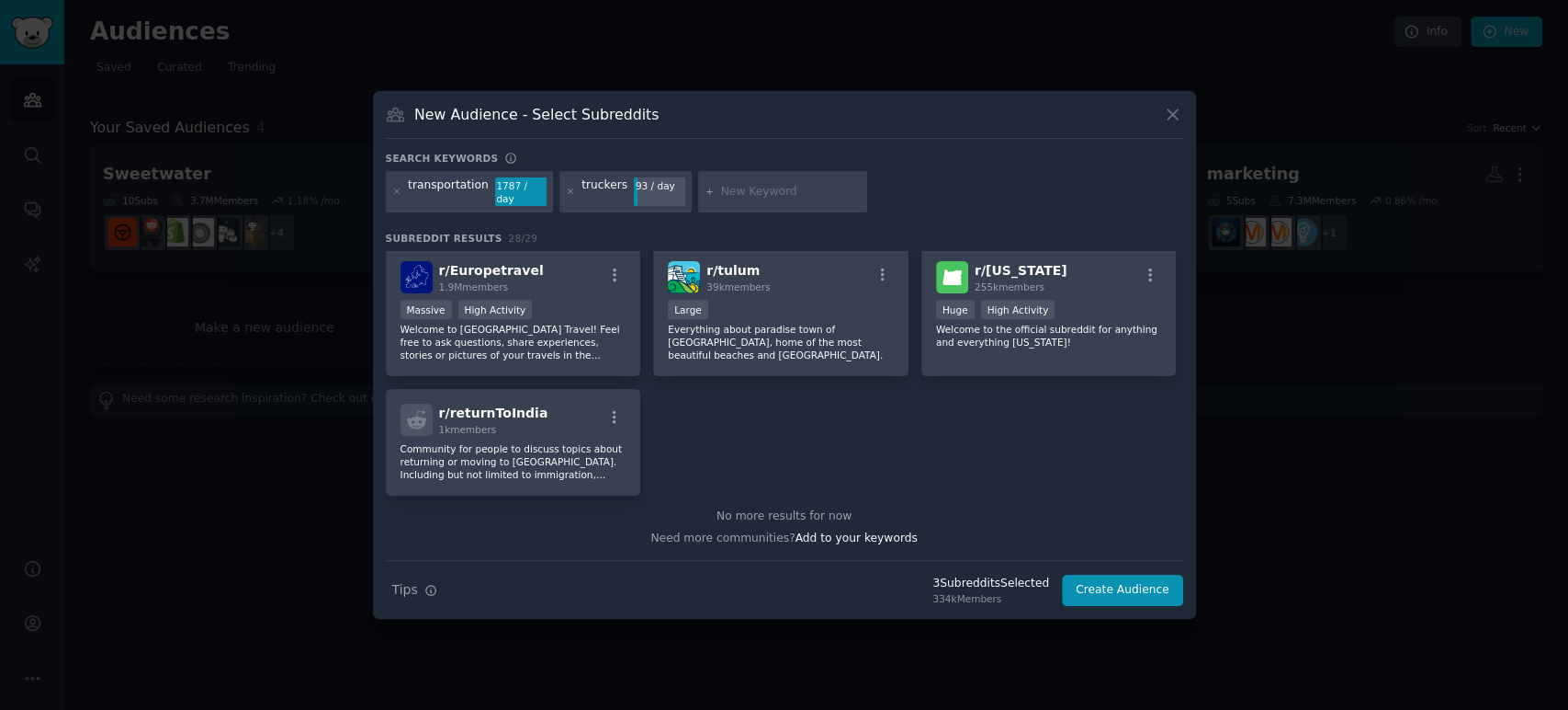
click at [771, 195] on input "text" at bounding box center [791, 191] width 140 height 17
type input "[US_STATE] trucking"
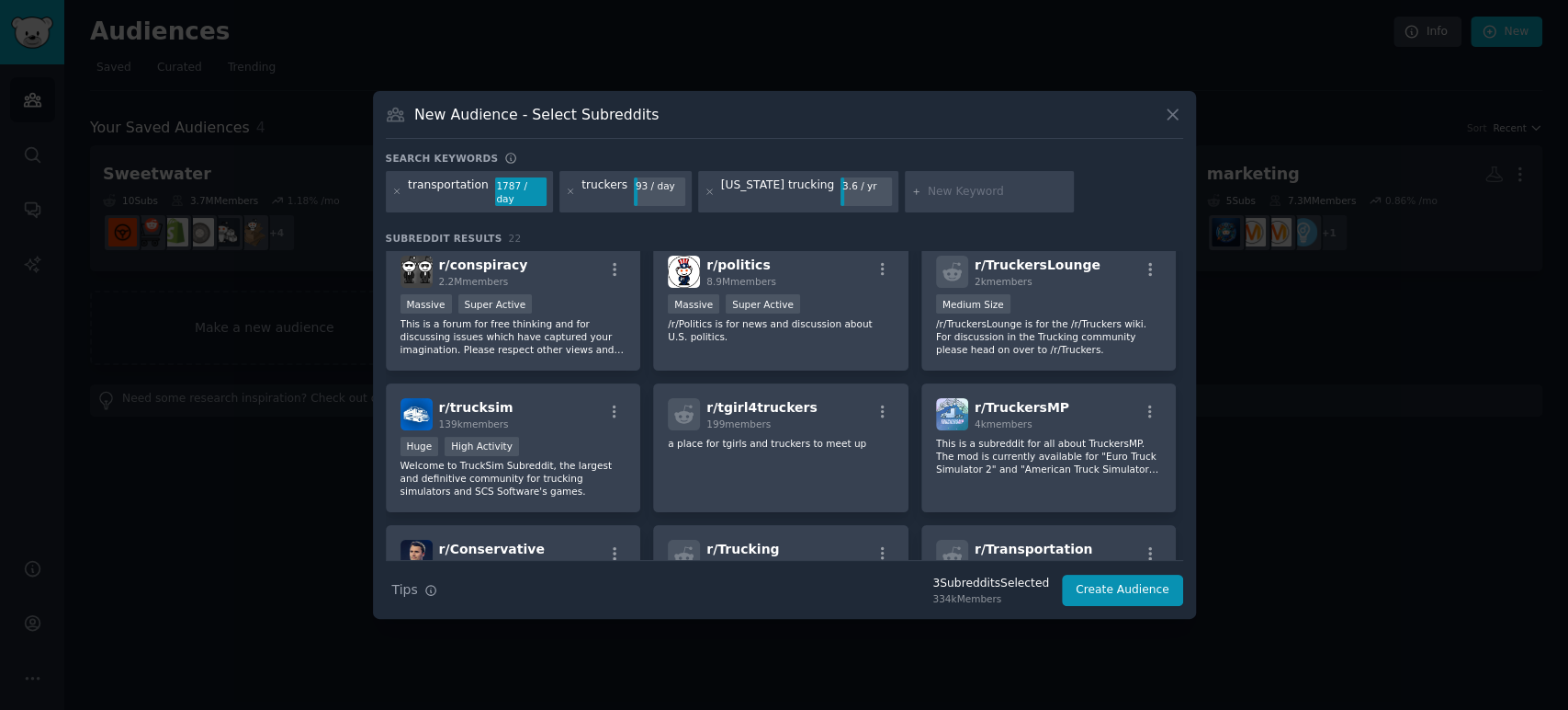
scroll to position [306, 0]
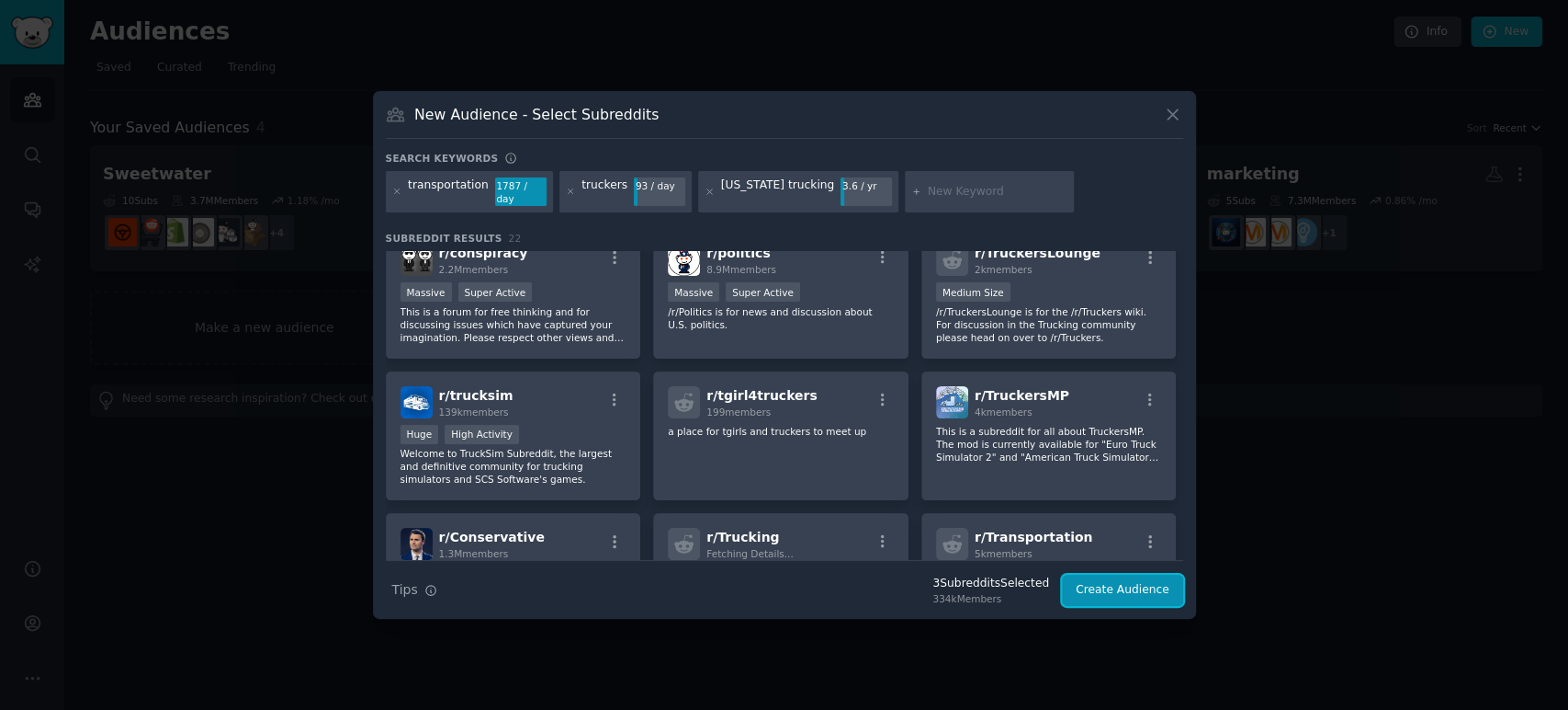
click at [1135, 587] on button "Create Audience" at bounding box center [1122, 590] width 121 height 31
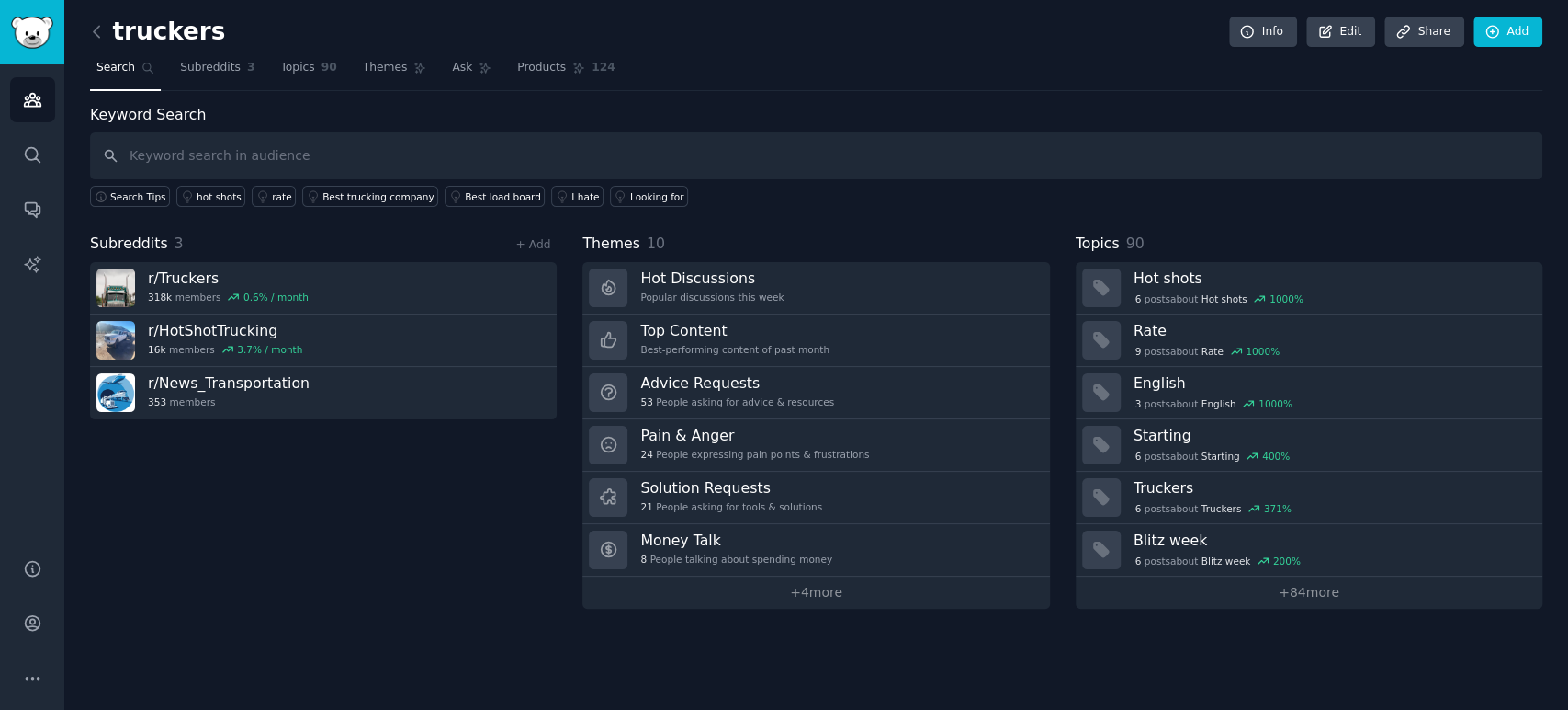
click at [775, 283] on link "Hot Discussions Popular discussions this week" at bounding box center [816, 288] width 467 height 52
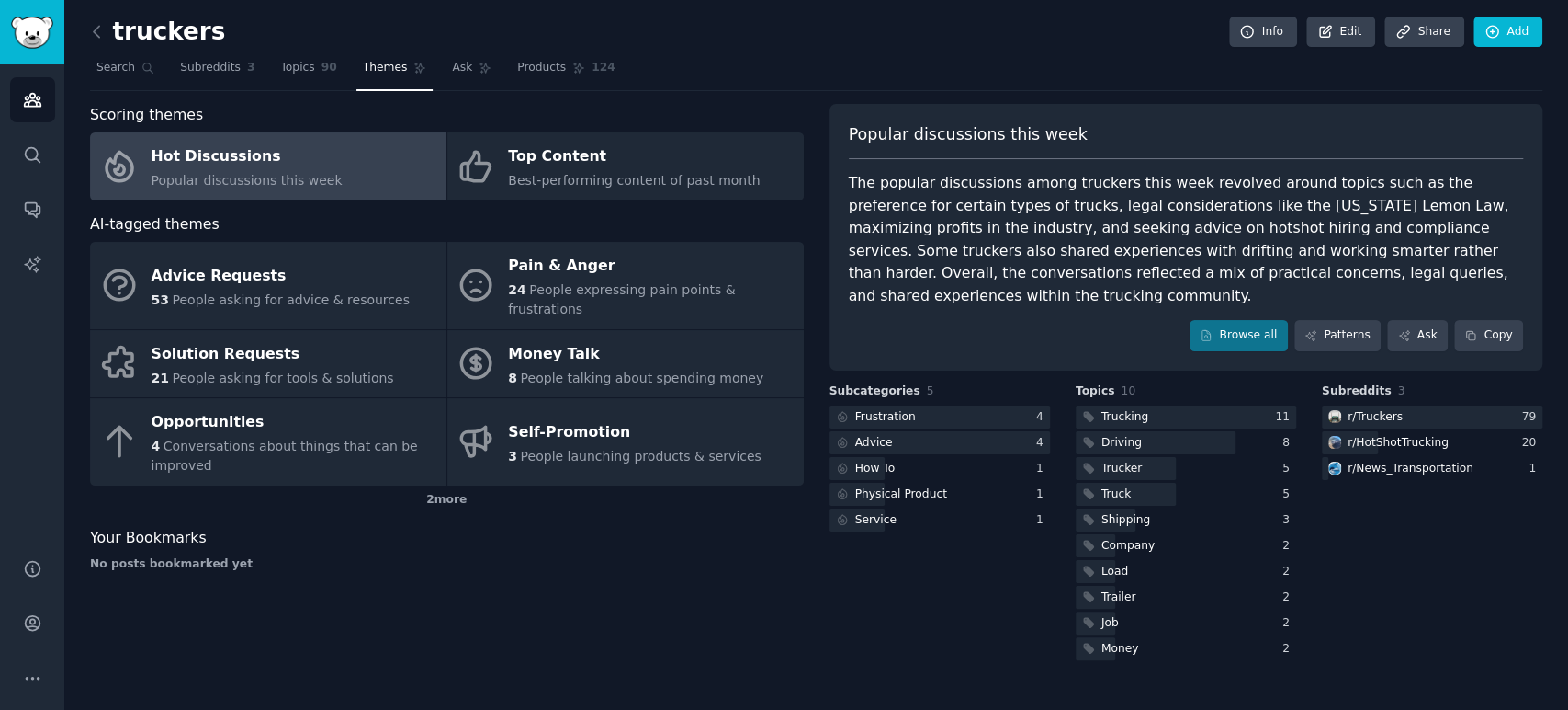
click at [346, 274] on div "Advice Requests" at bounding box center [281, 276] width 258 height 29
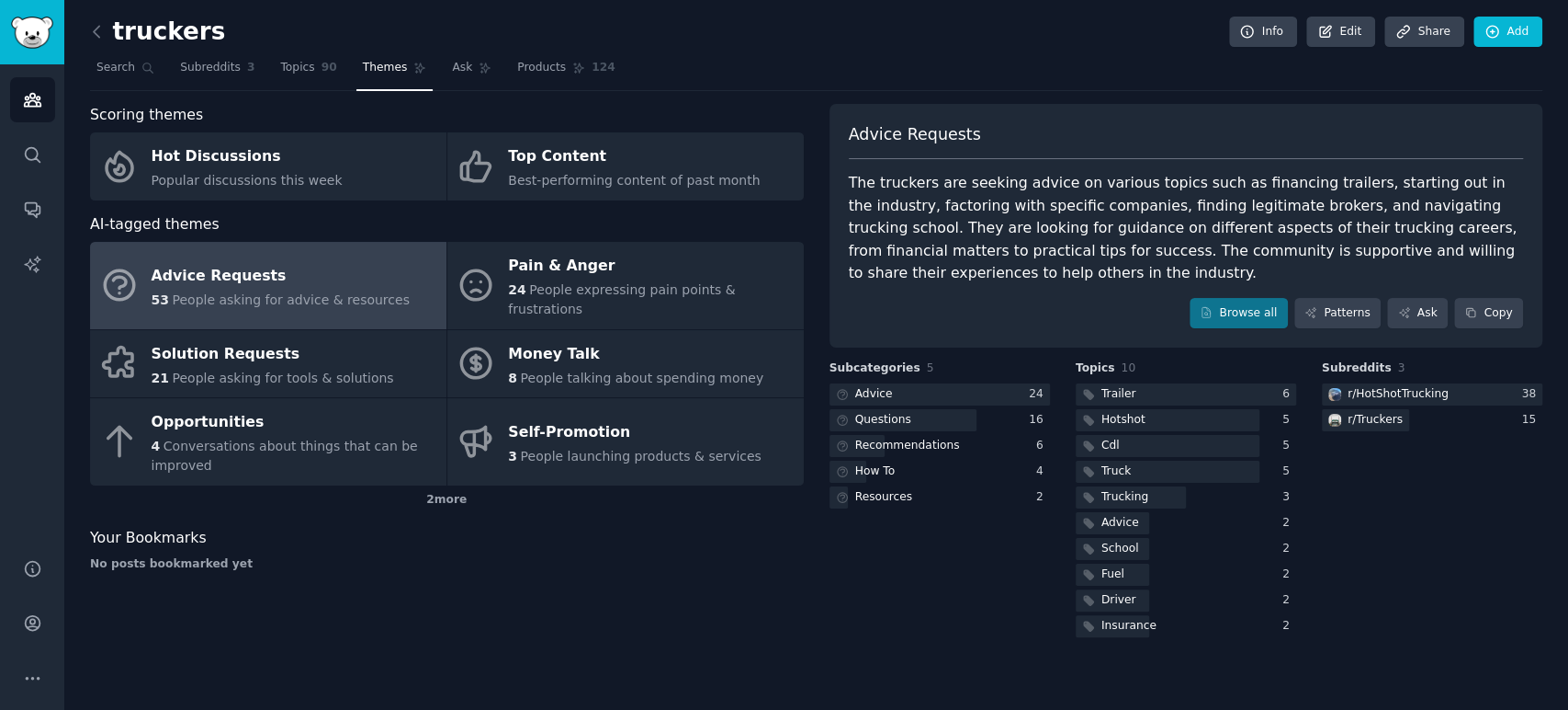
click at [859, 386] on div "Advice" at bounding box center [874, 393] width 38 height 17
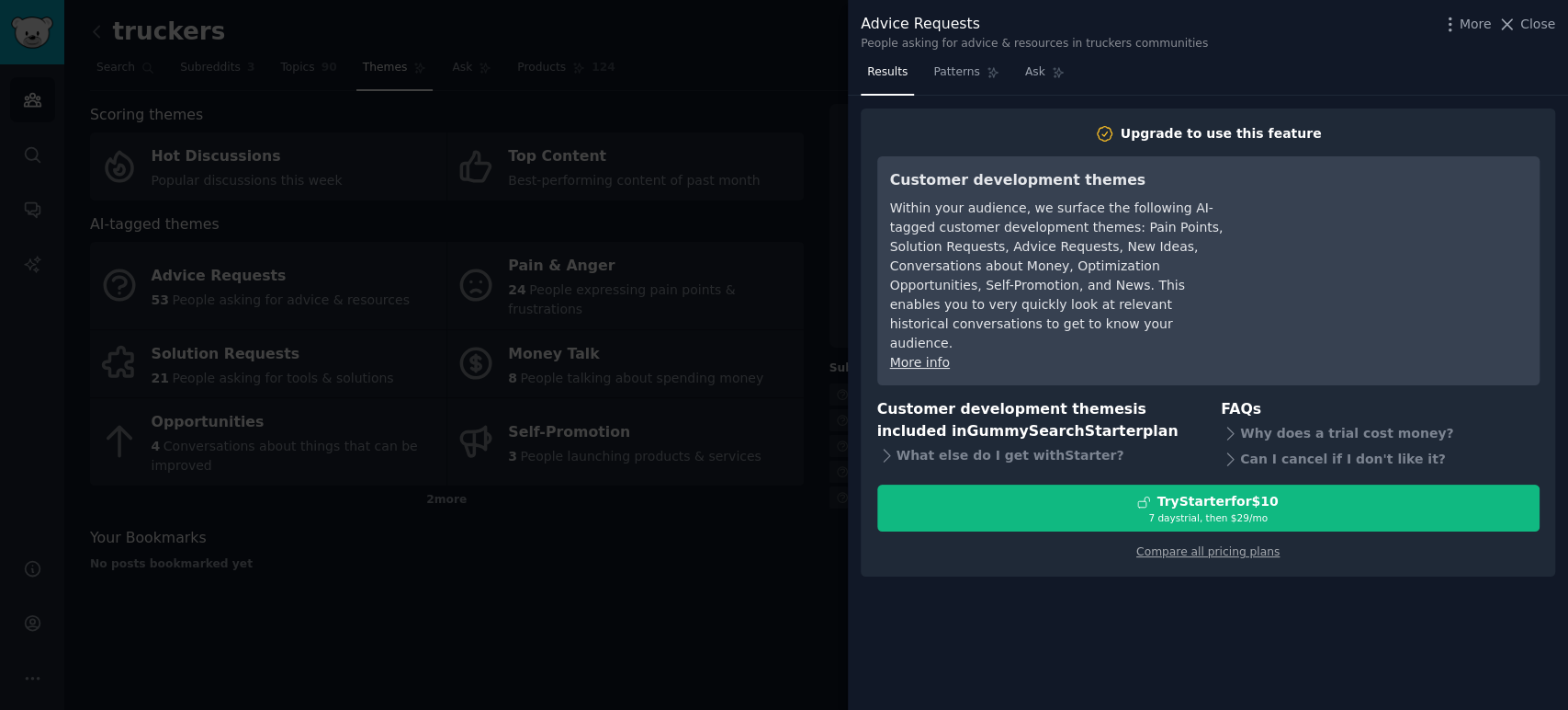
click at [1525, 37] on div "Advice Requests People asking for advice & resources in truckers communities Mo…" at bounding box center [1208, 32] width 694 height 39
click at [1522, 29] on button "Close" at bounding box center [1526, 24] width 58 height 19
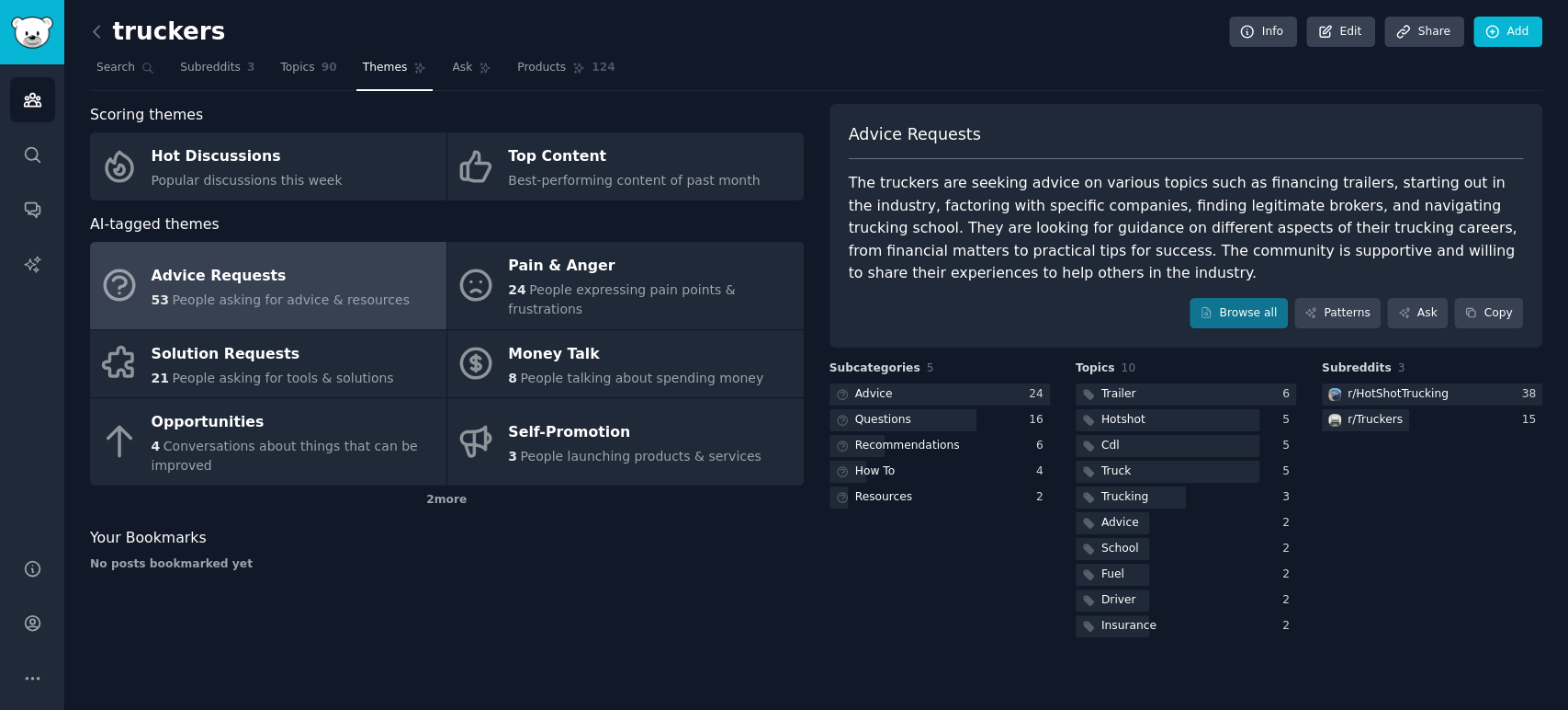
click at [244, 179] on span "Popular discussions this week" at bounding box center [247, 180] width 191 height 15
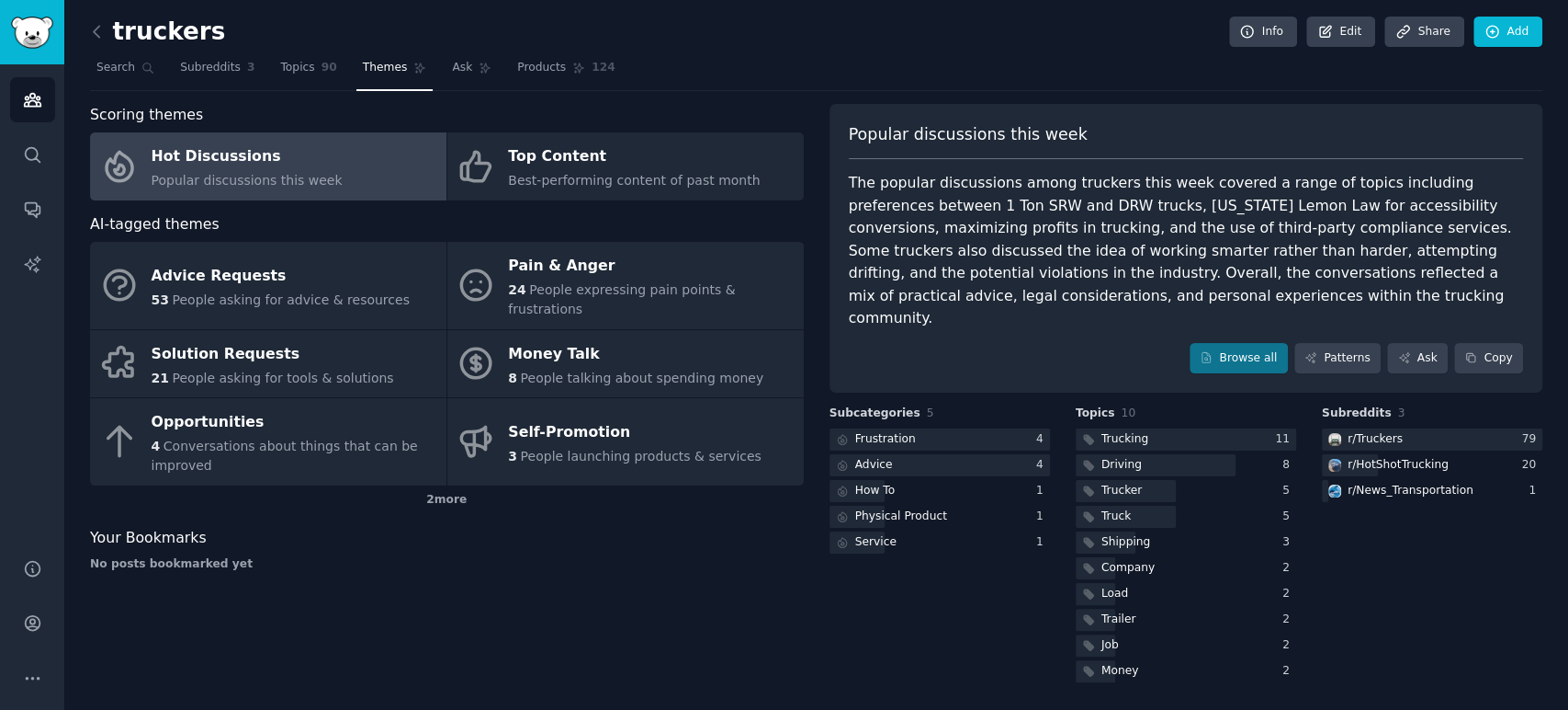
click at [203, 64] on span "Subreddits" at bounding box center [210, 68] width 60 height 17
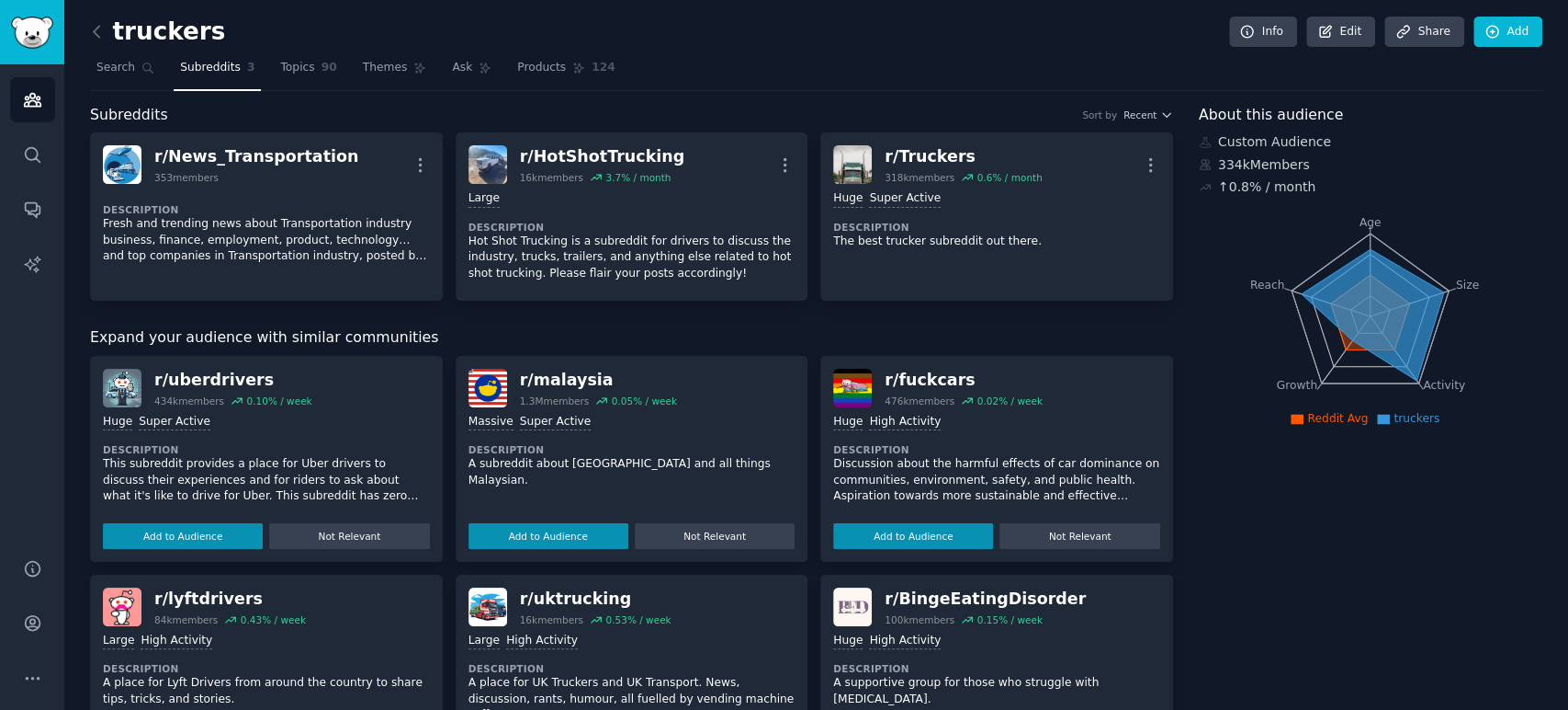
click at [281, 65] on span "Topics" at bounding box center [297, 68] width 34 height 17
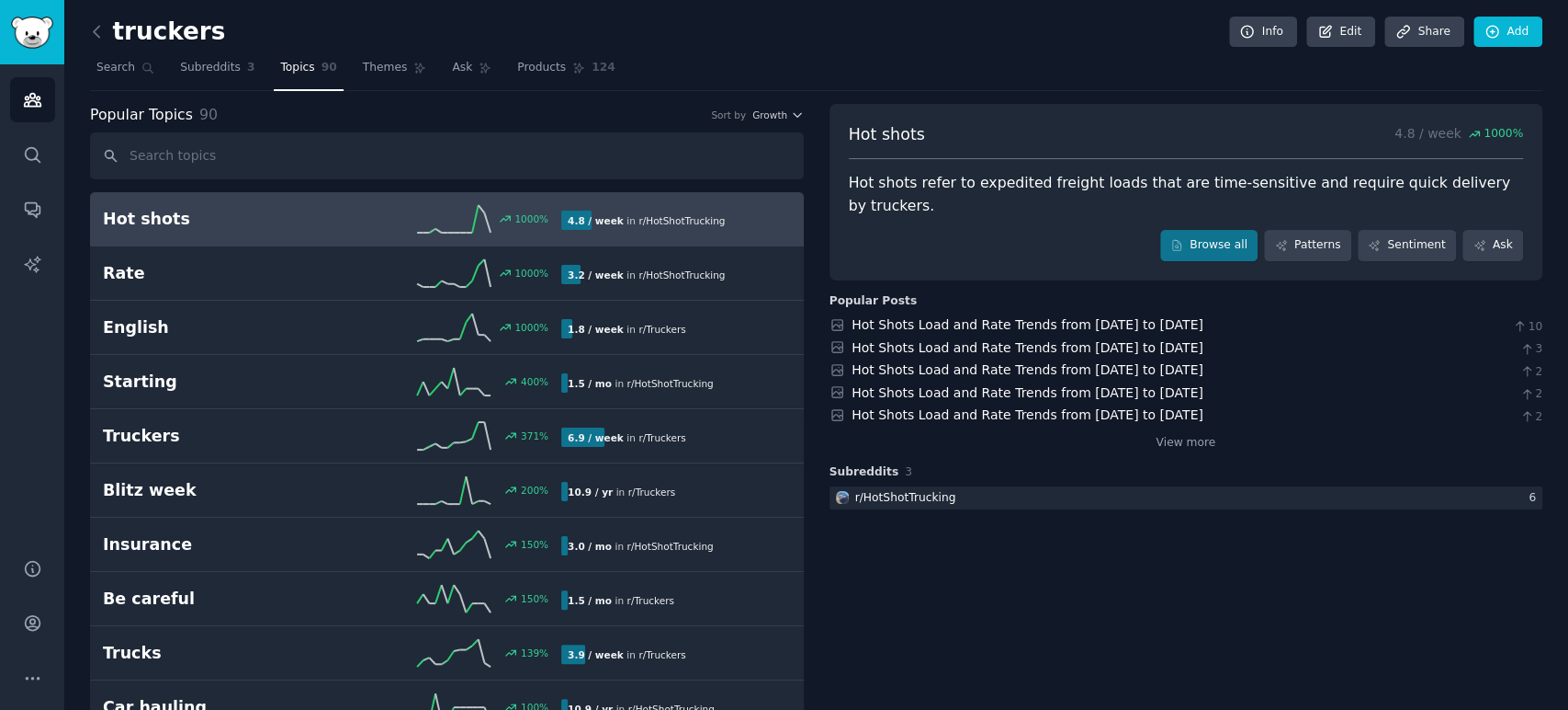
click at [186, 64] on span "Subreddits" at bounding box center [210, 68] width 60 height 17
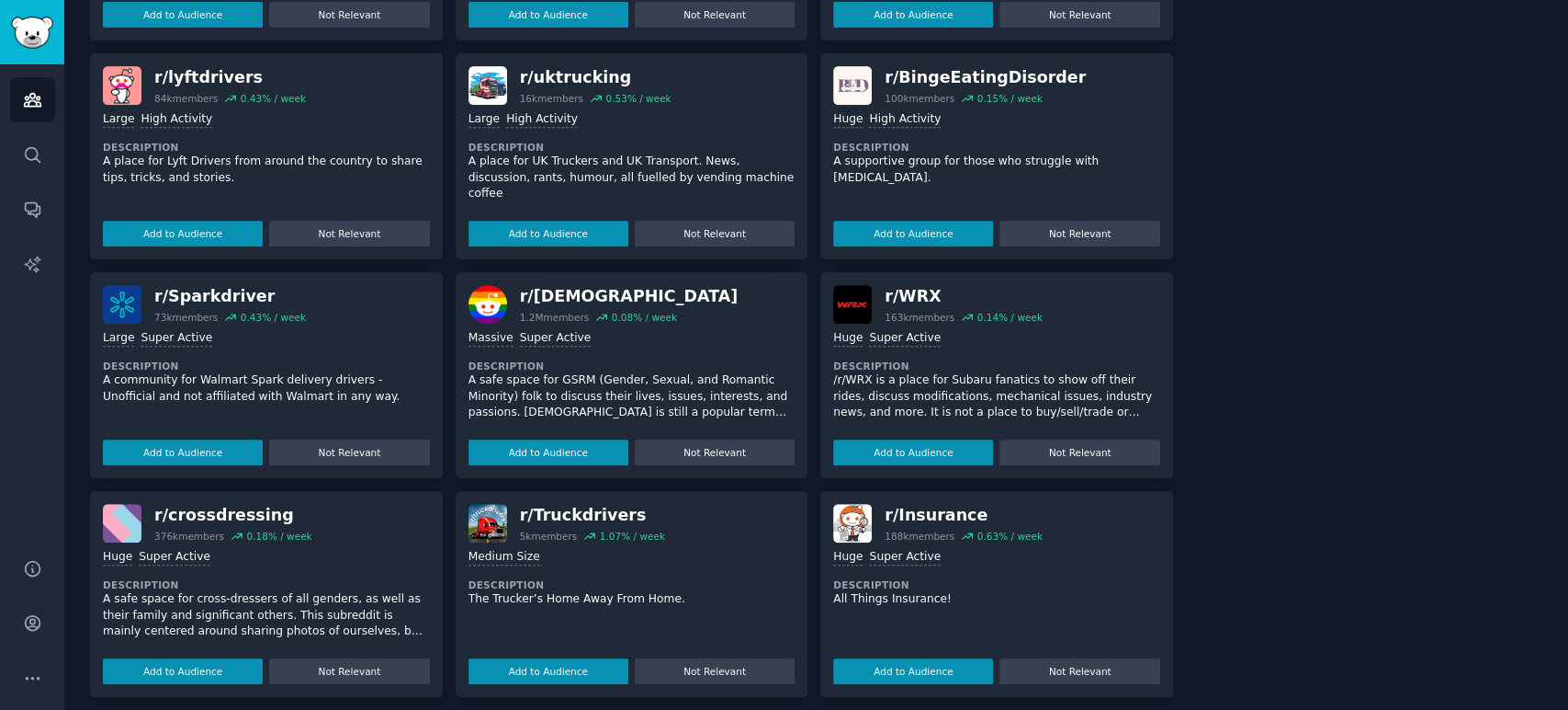
scroll to position [532, 0]
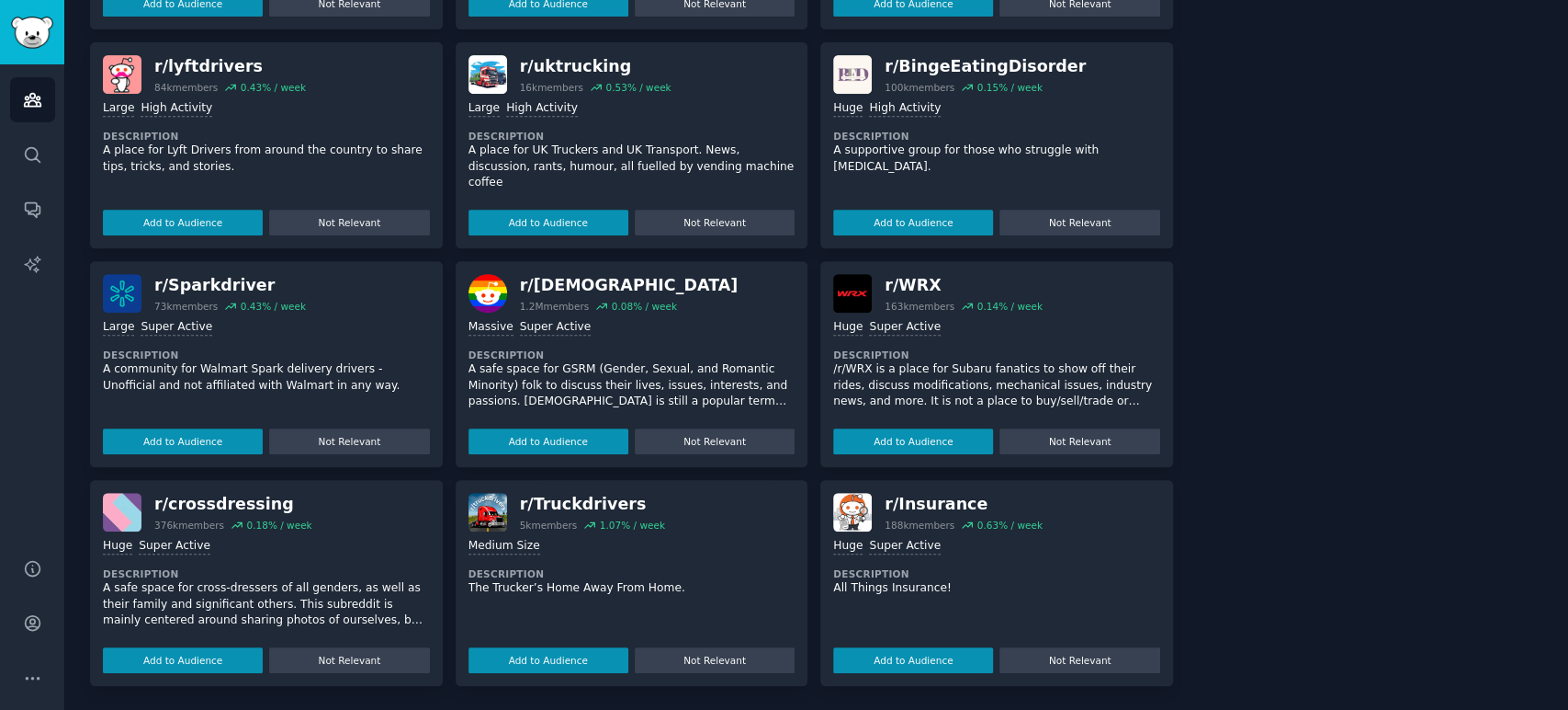
click at [606, 657] on button "Add to Audience" at bounding box center [549, 659] width 160 height 25
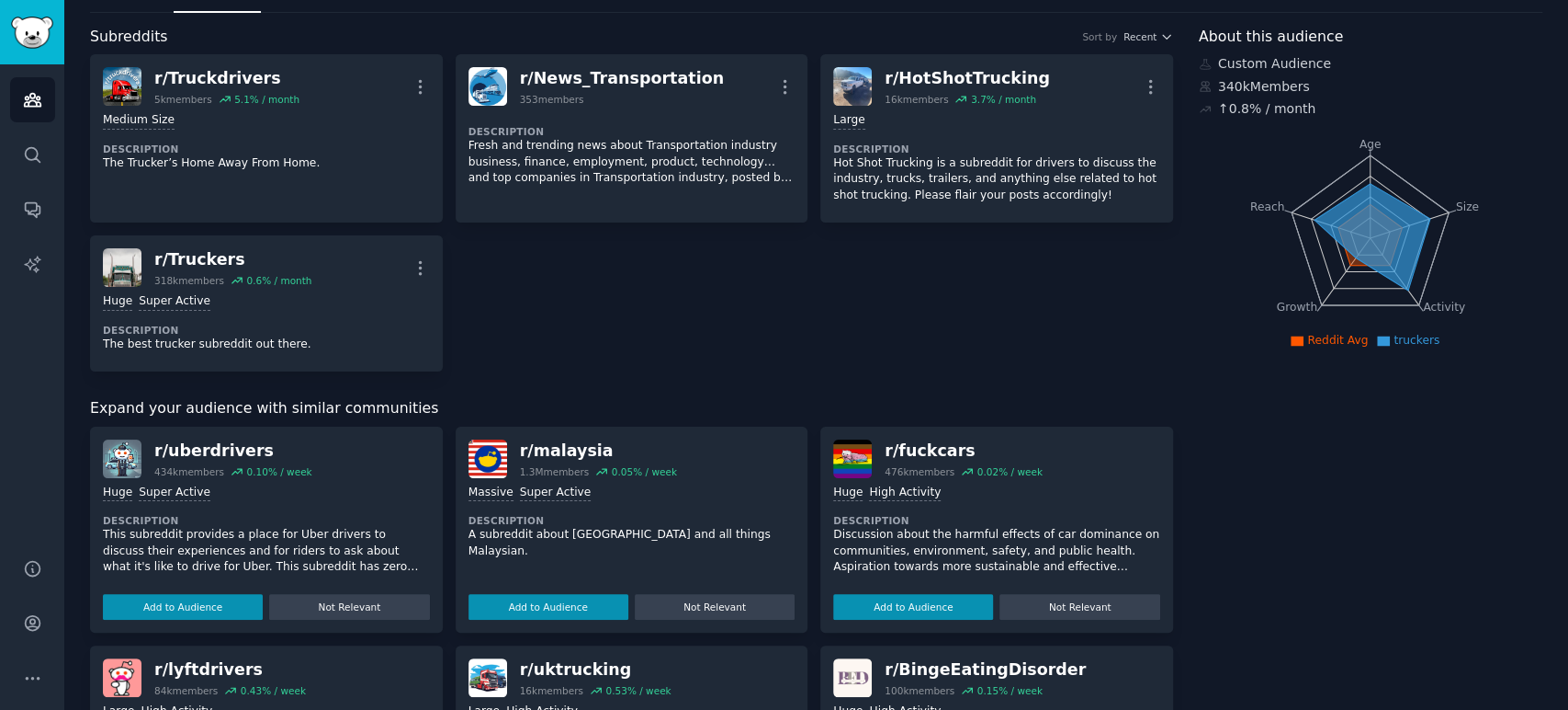
scroll to position [0, 0]
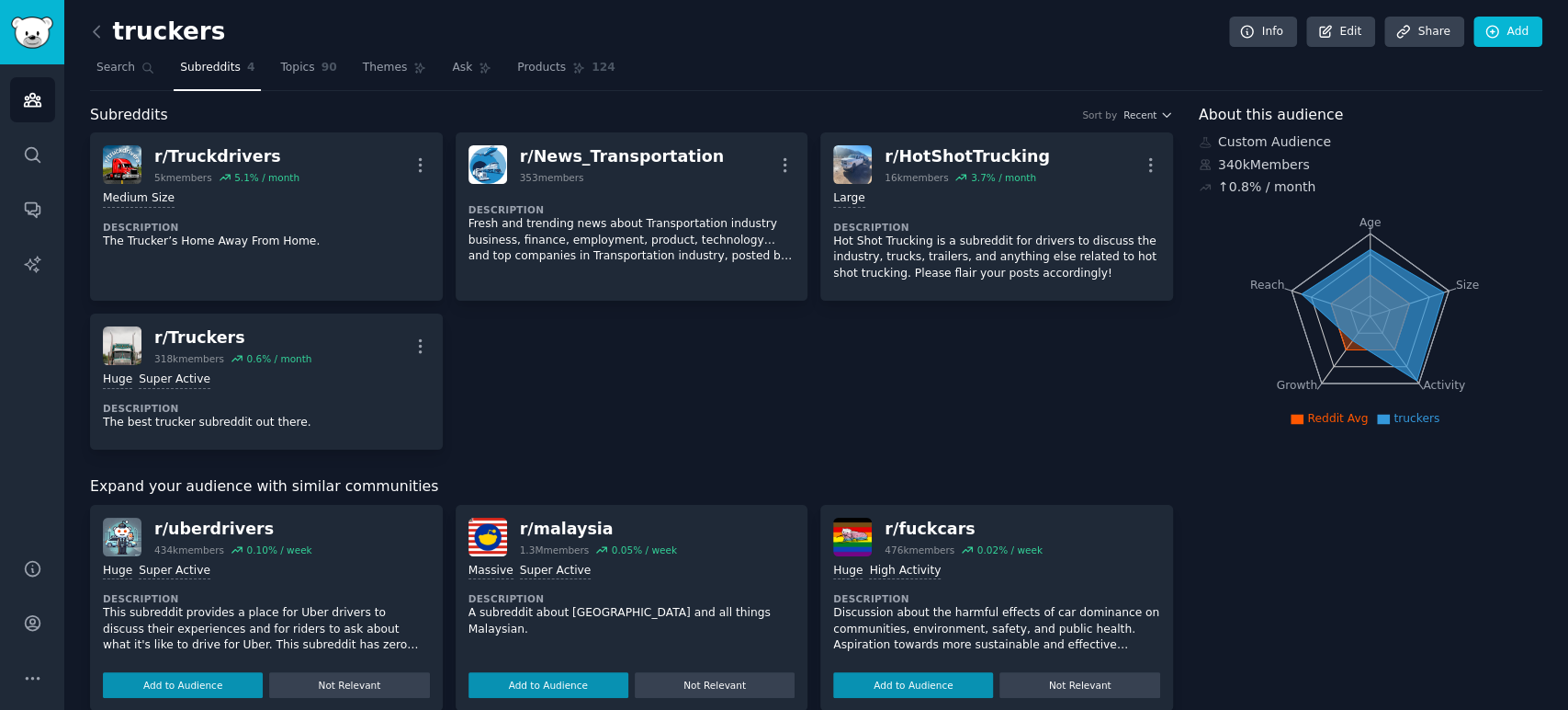
click at [281, 63] on span "Topics" at bounding box center [297, 68] width 34 height 17
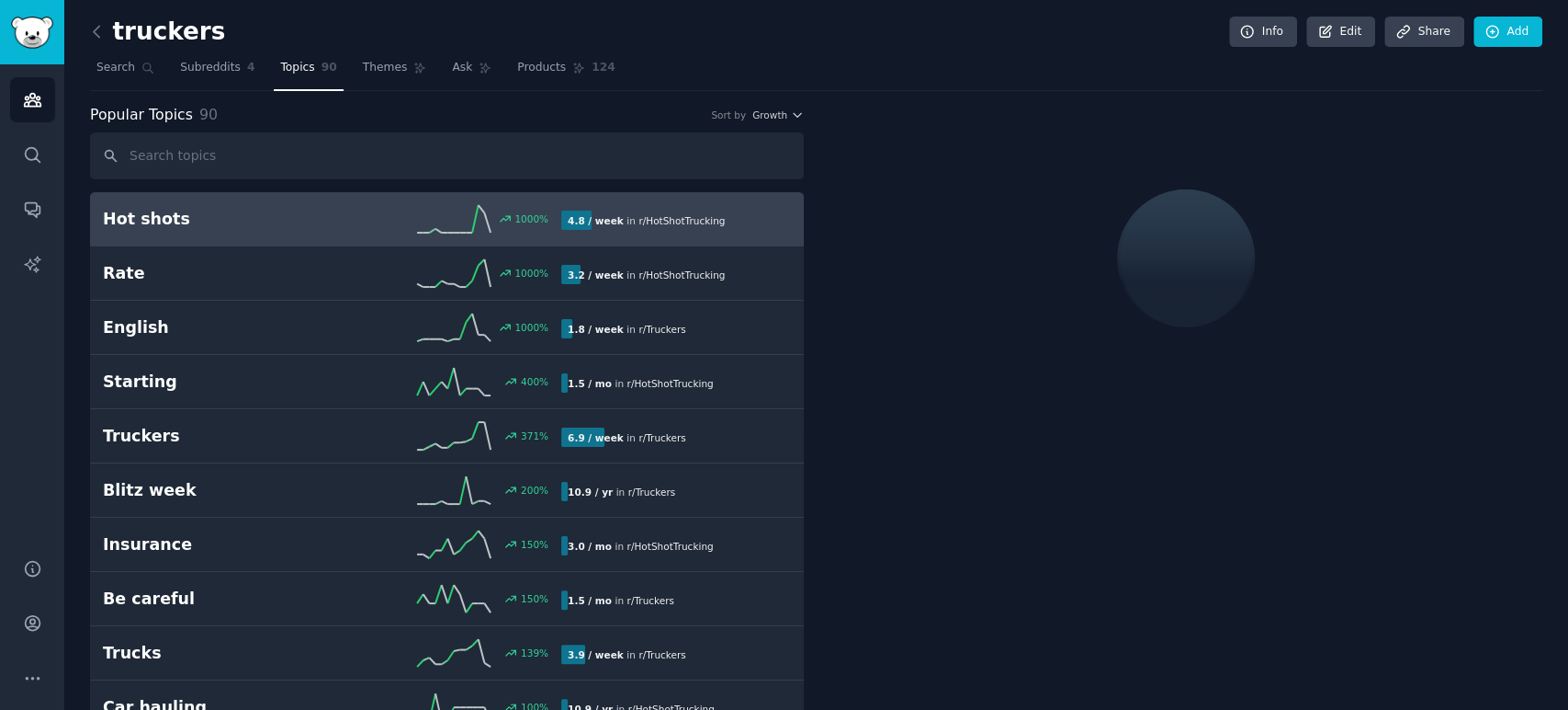
click at [377, 64] on span "Themes" at bounding box center [385, 68] width 45 height 17
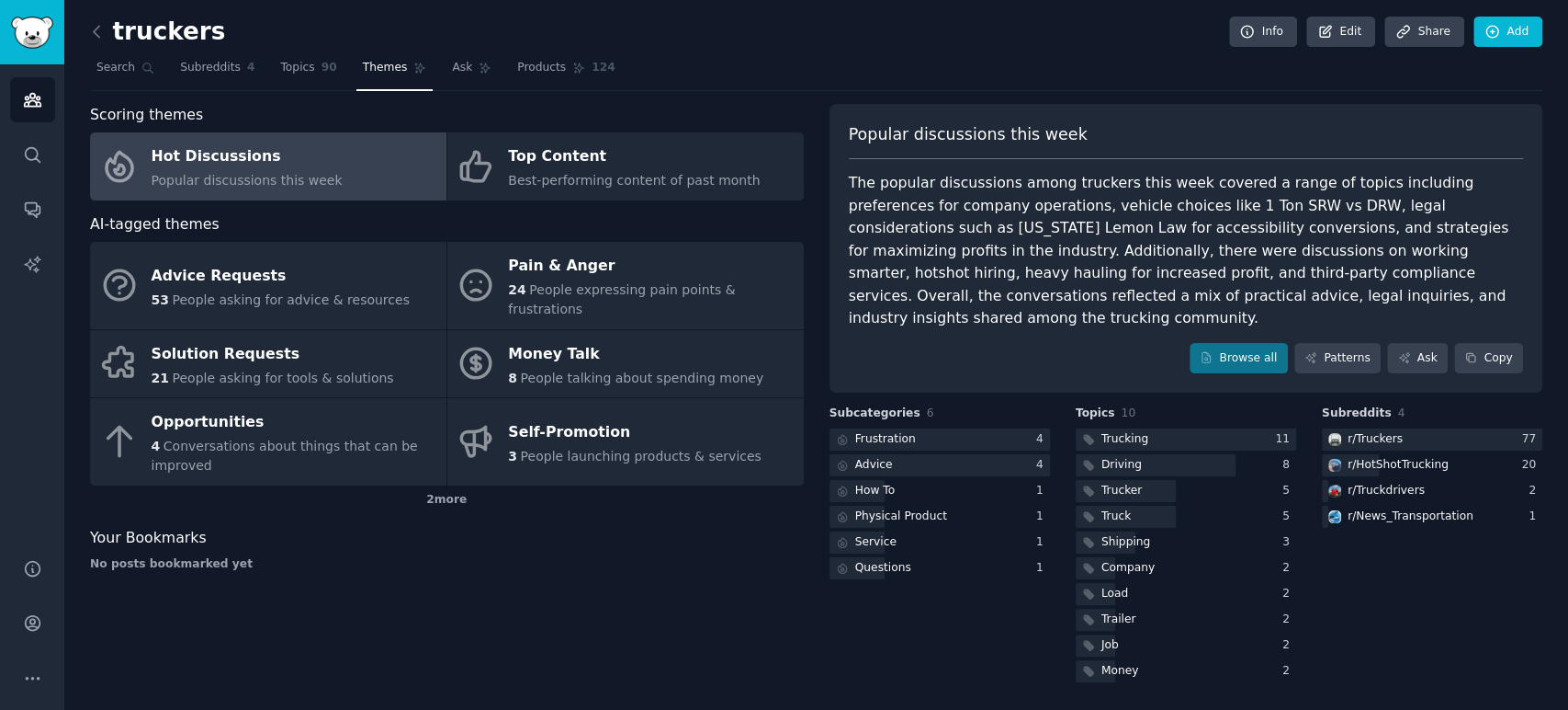
click at [290, 261] on div "Advice Requests" at bounding box center [281, 276] width 258 height 29
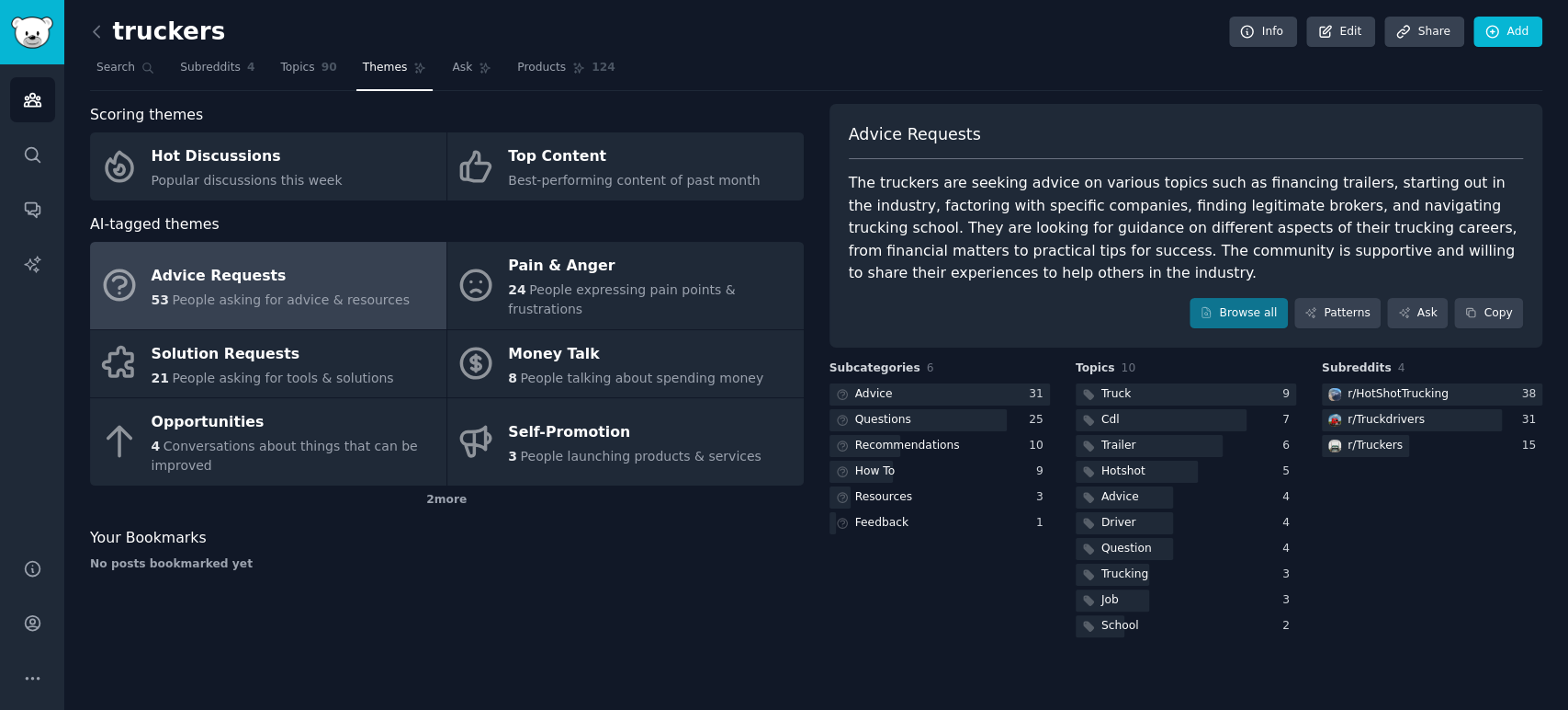
click at [1411, 396] on div "r/ HotShotTrucking" at bounding box center [1398, 393] width 101 height 17
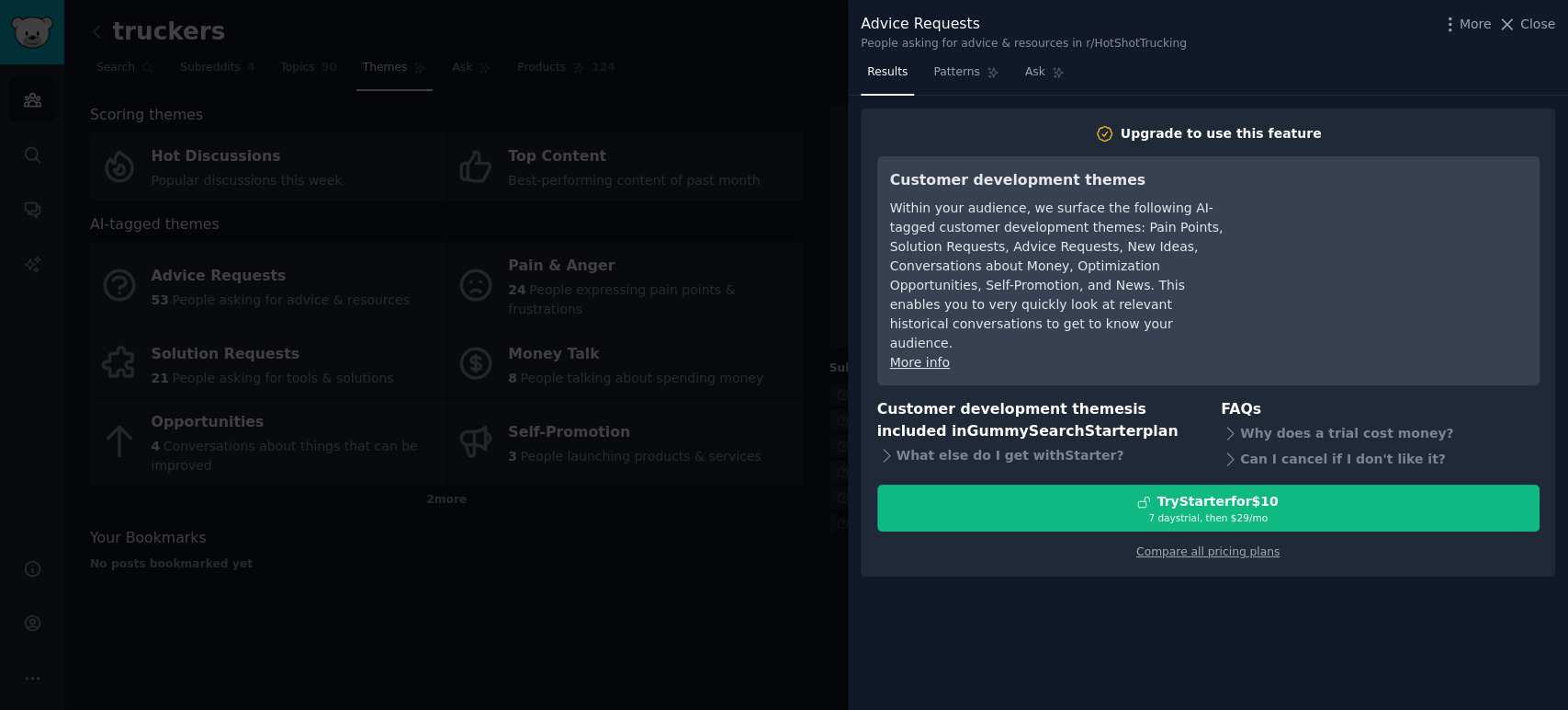
click at [964, 80] on link "Patterns" at bounding box center [966, 77] width 78 height 38
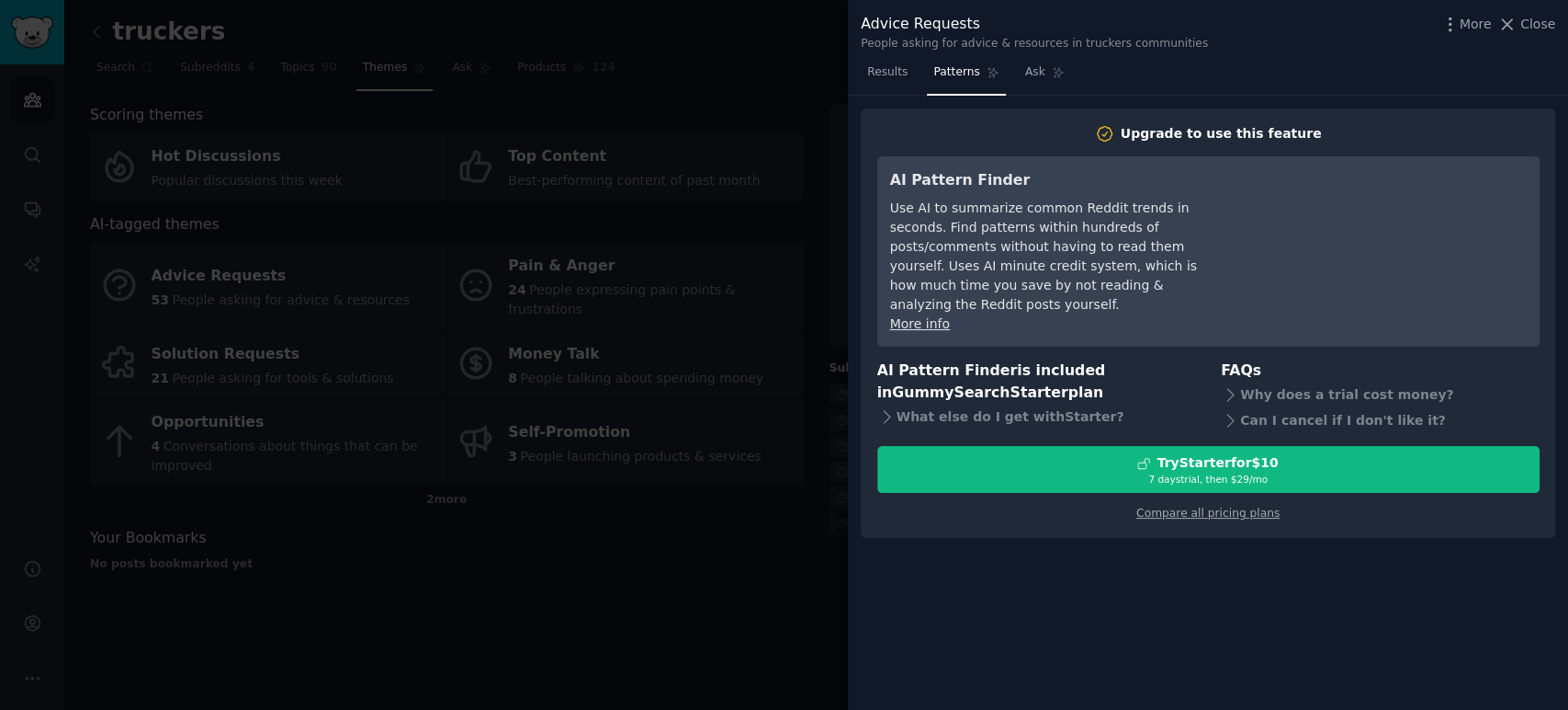
click at [1513, 23] on icon at bounding box center [1508, 24] width 10 height 10
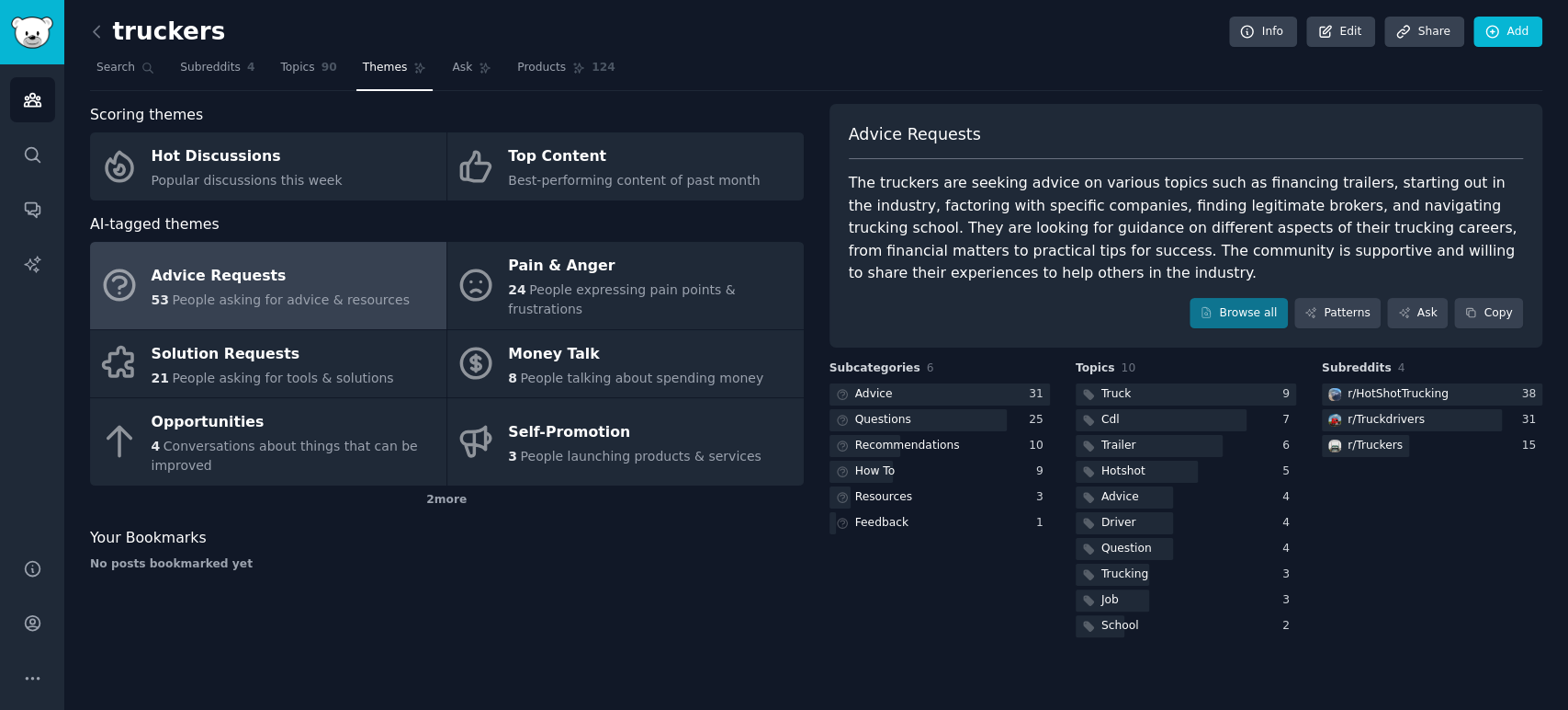
click at [897, 392] on div at bounding box center [939, 395] width 220 height 23
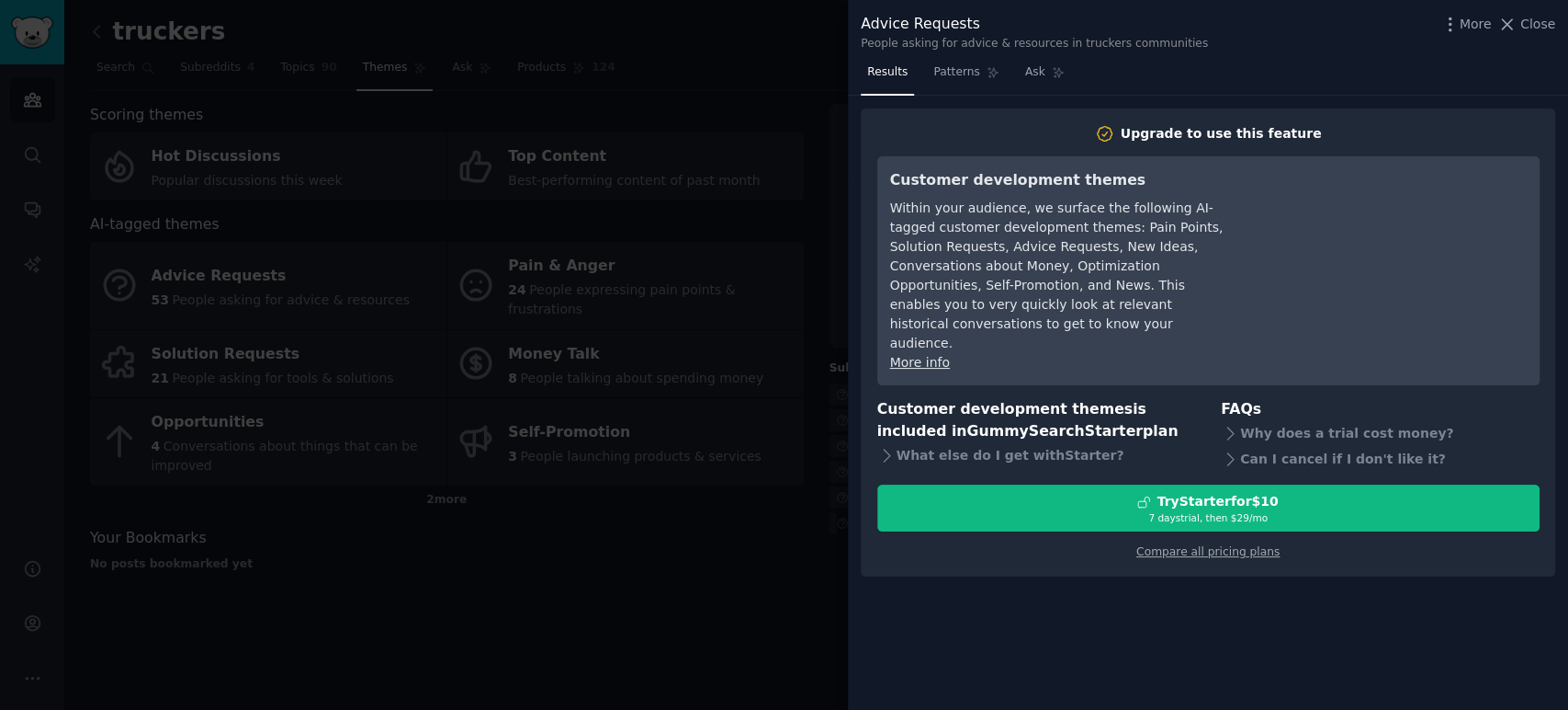
click at [1526, 22] on span "Close" at bounding box center [1538, 24] width 35 height 19
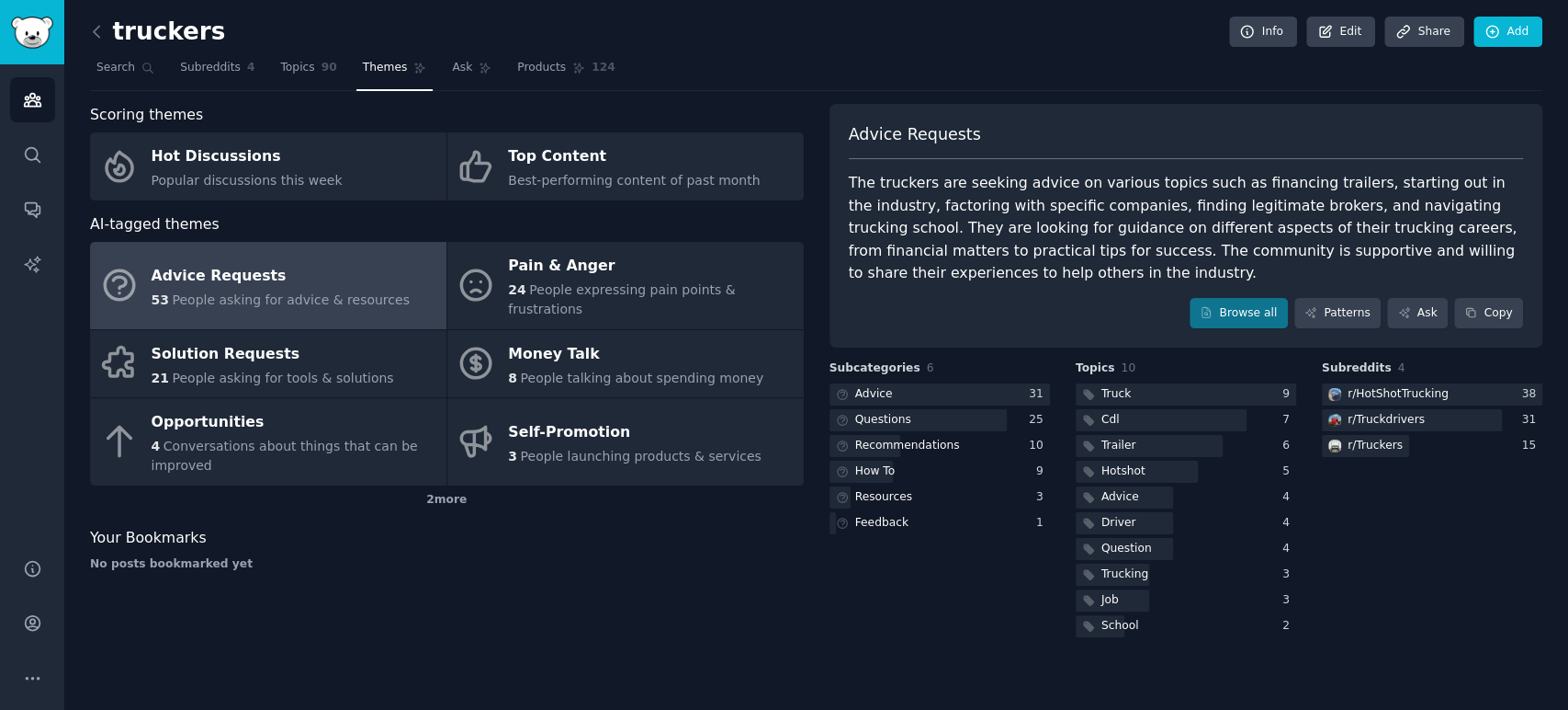
click at [210, 80] on link "Subreddits 4" at bounding box center [217, 72] width 87 height 38
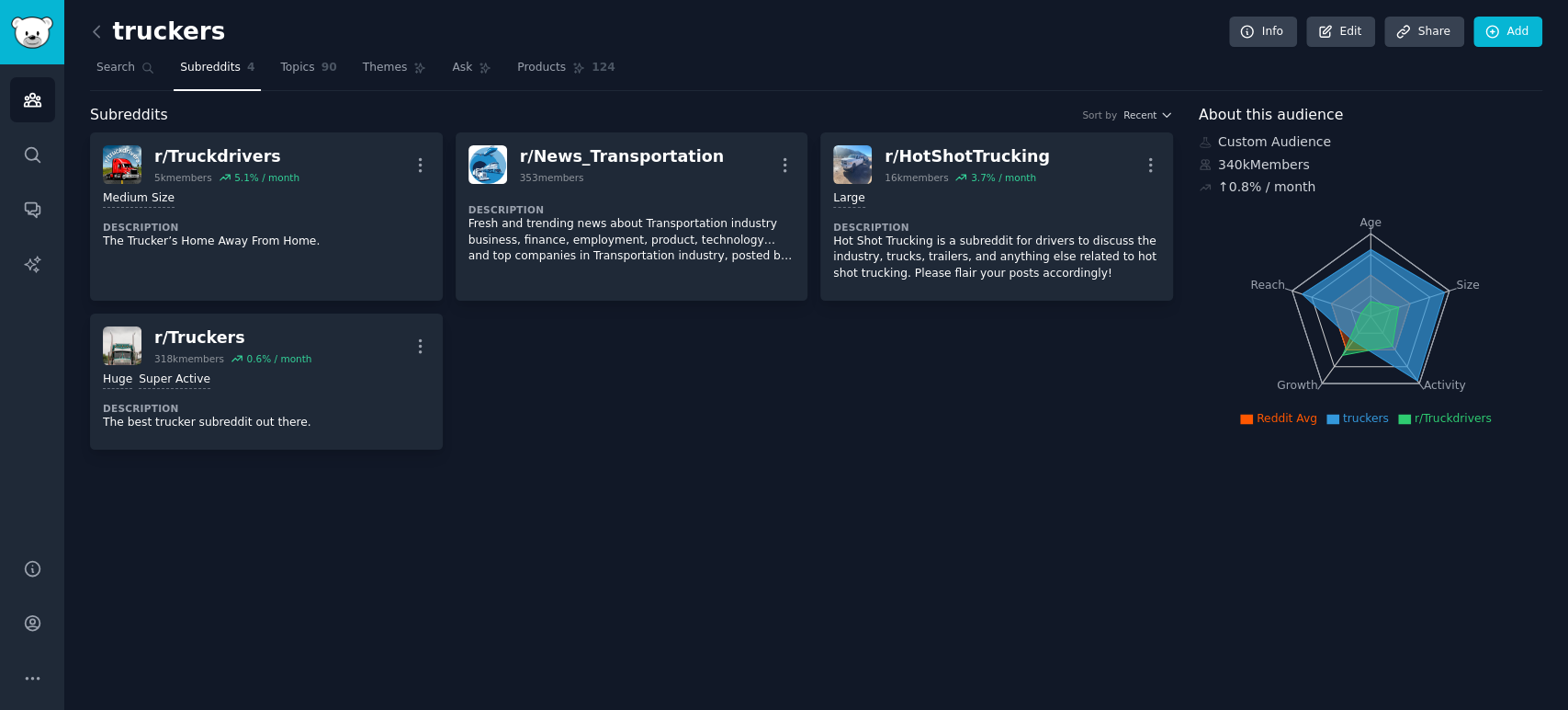
click at [425, 164] on icon "button" at bounding box center [420, 165] width 19 height 19
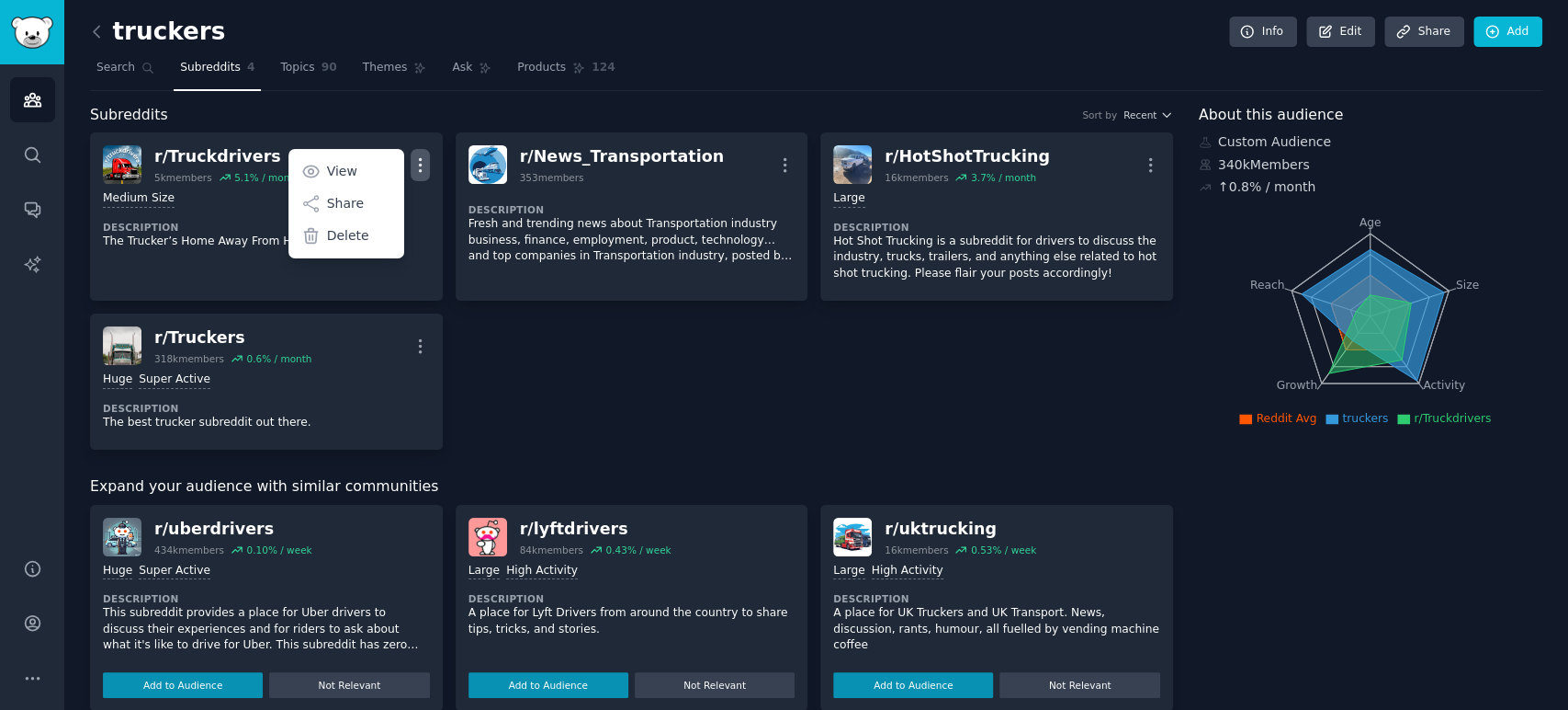
click at [360, 236] on p "Delete" at bounding box center [349, 236] width 43 height 19
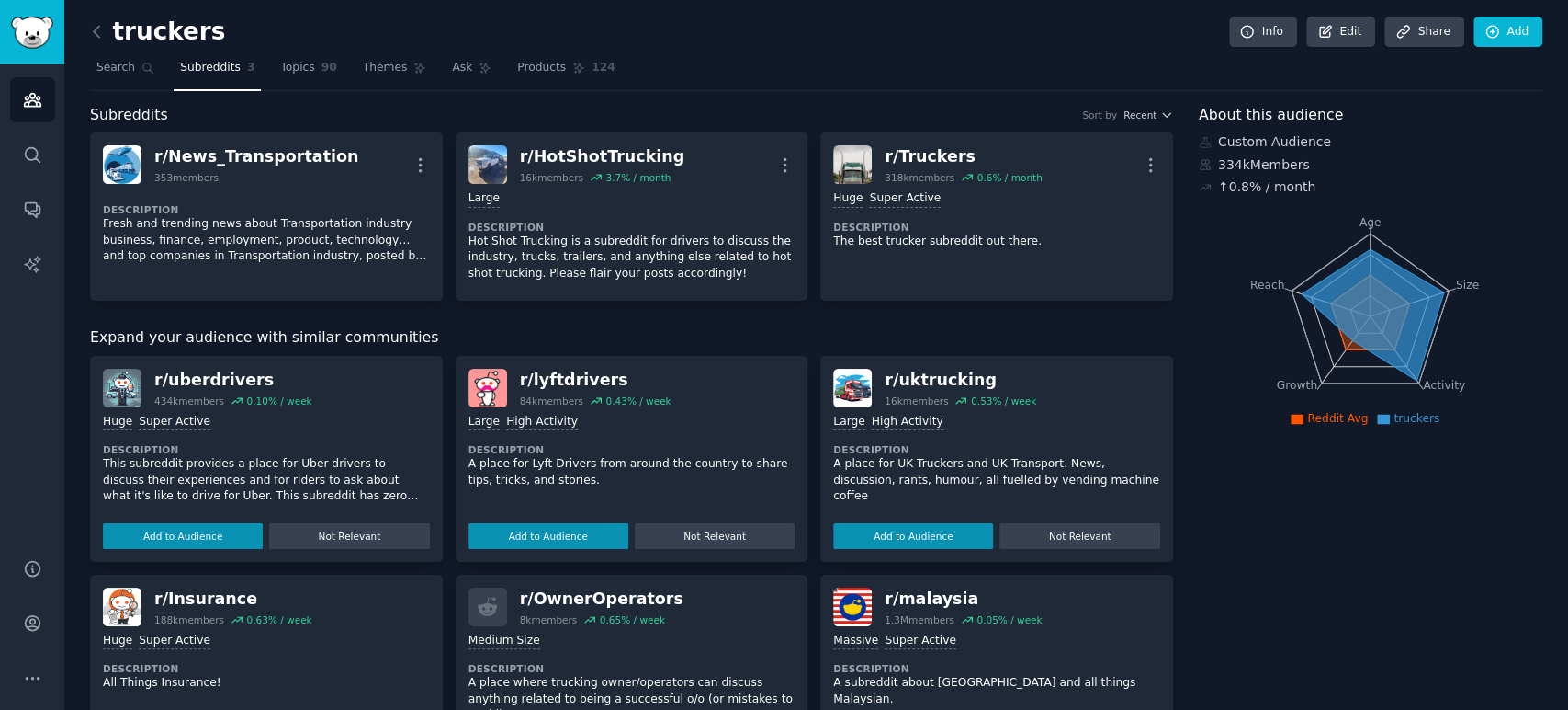
click at [286, 76] on link "Topics 90" at bounding box center [308, 72] width 69 height 38
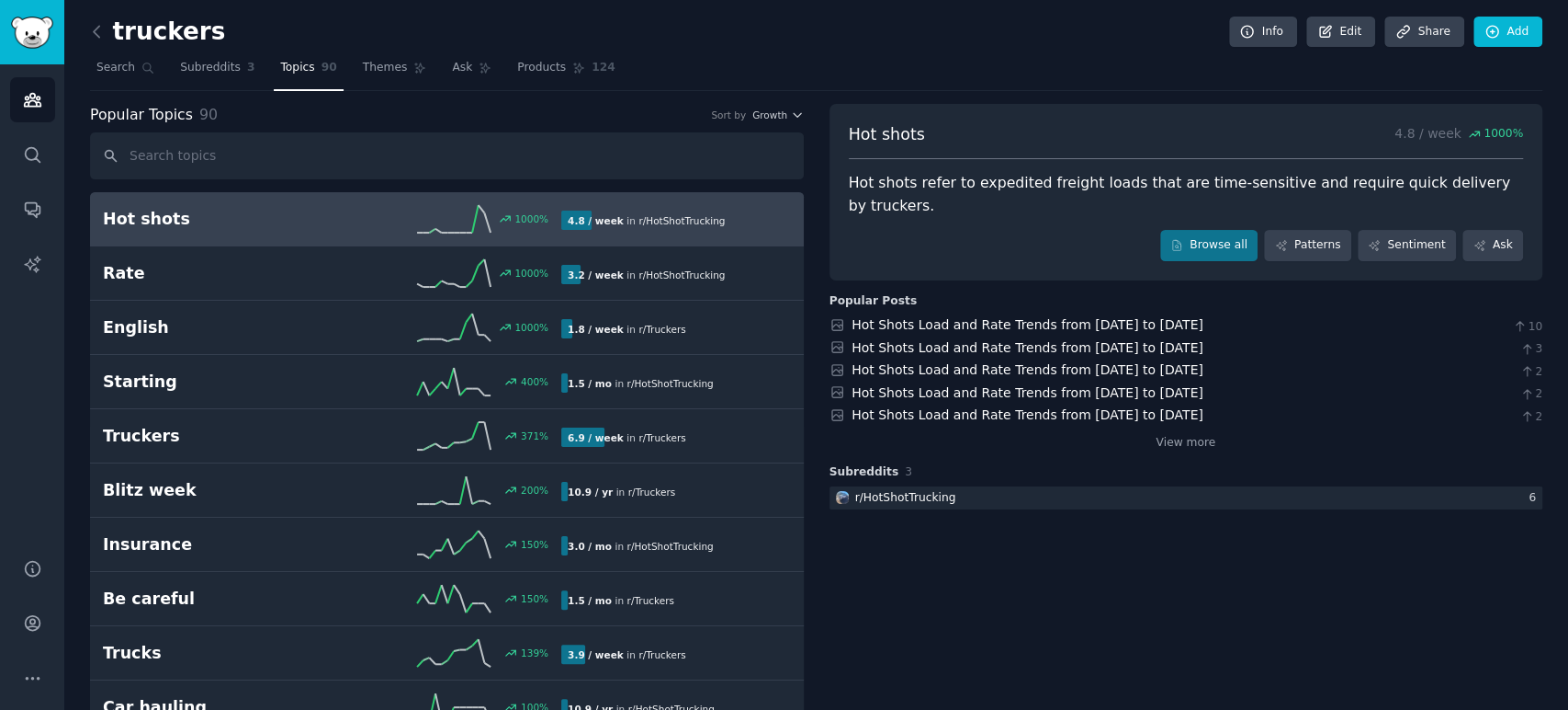
click at [368, 72] on span "Themes" at bounding box center [385, 68] width 45 height 17
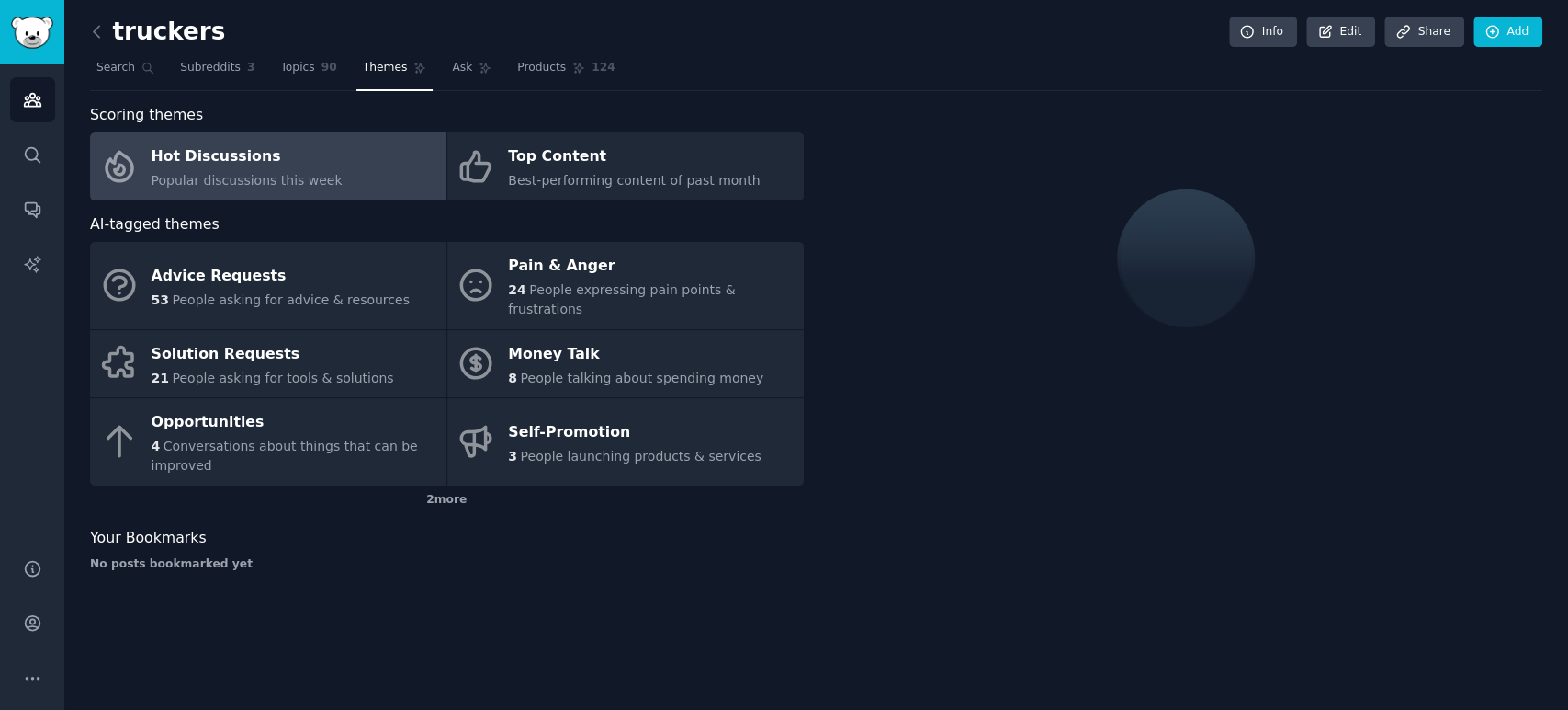
click at [628, 155] on div "Top Content" at bounding box center [633, 157] width 251 height 29
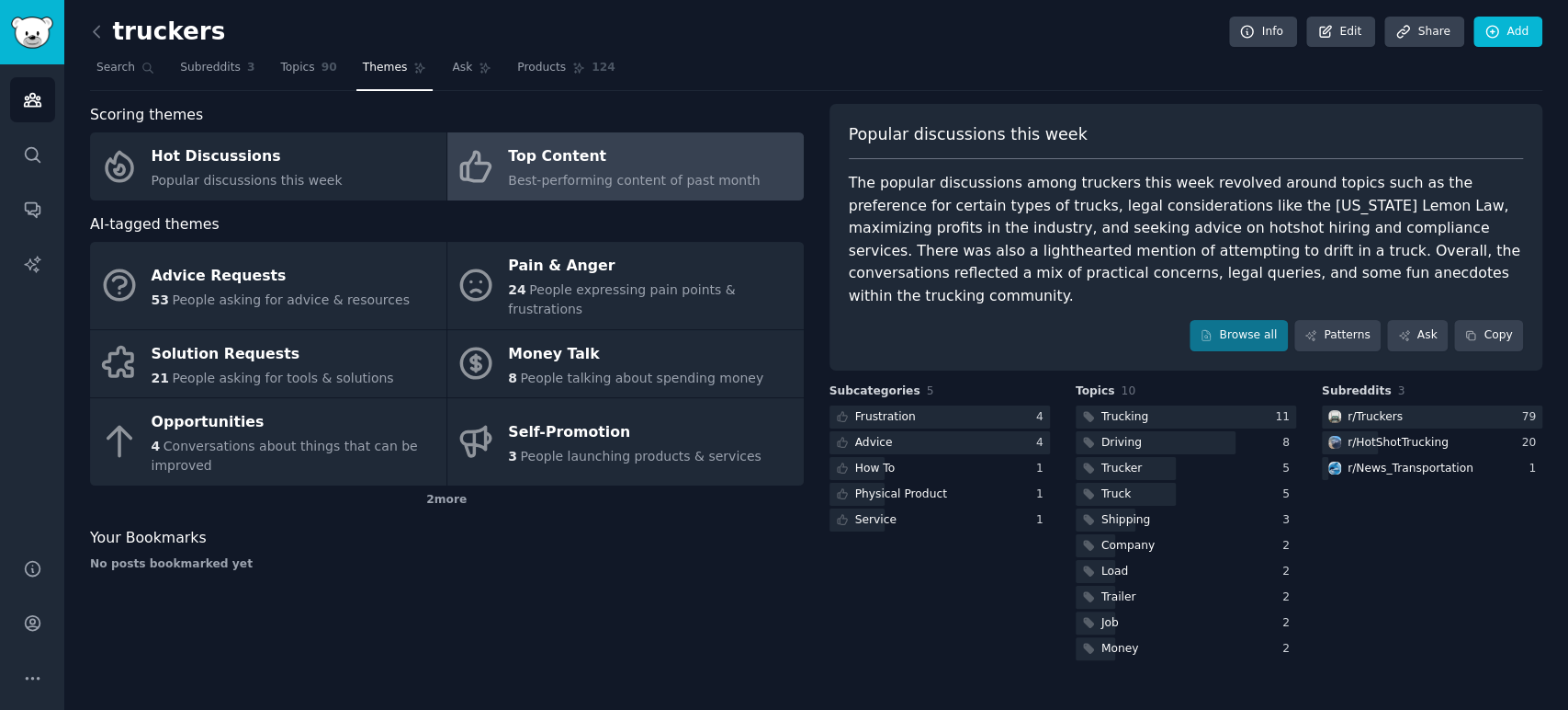
click at [343, 261] on div "Advice Requests" at bounding box center [281, 276] width 258 height 29
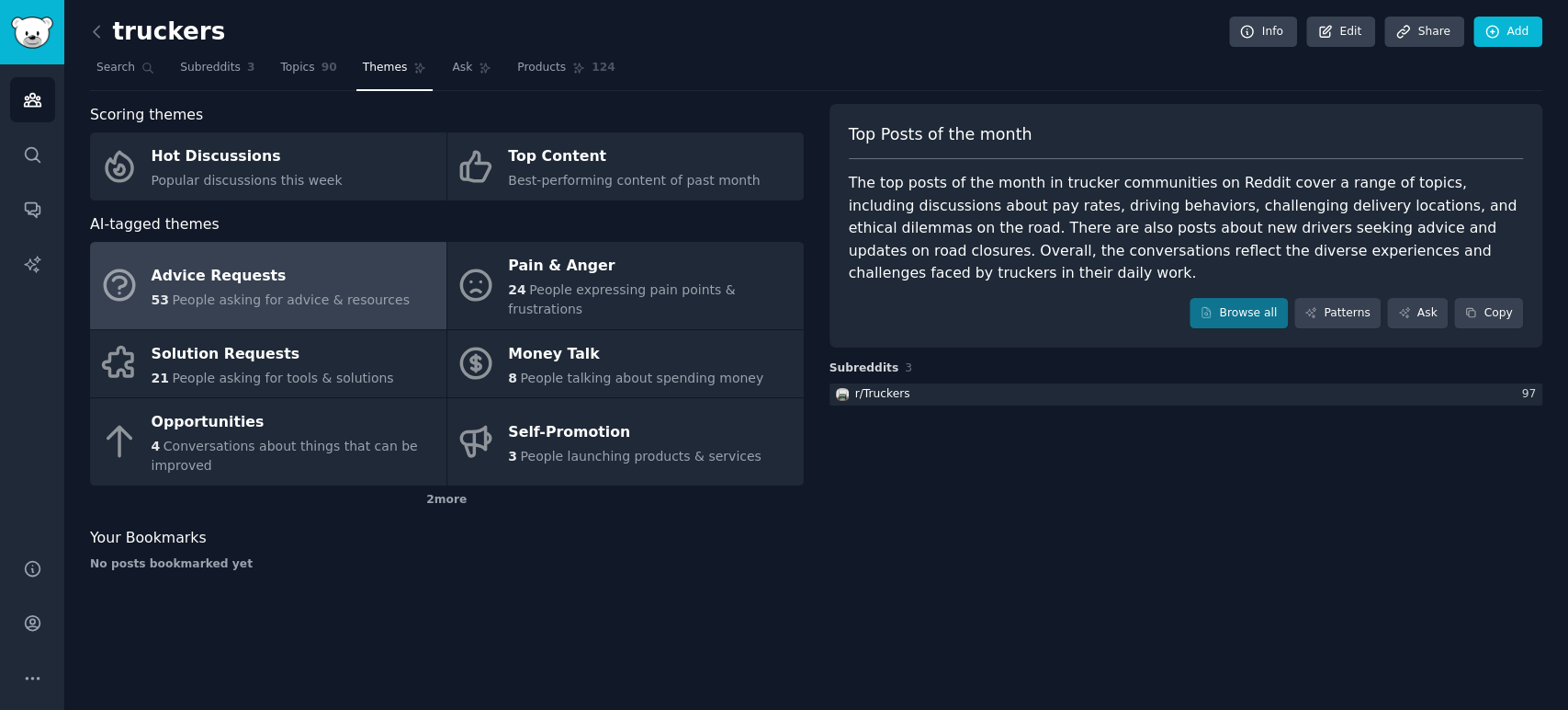
click at [309, 58] on link "Topics 90" at bounding box center [308, 72] width 69 height 38
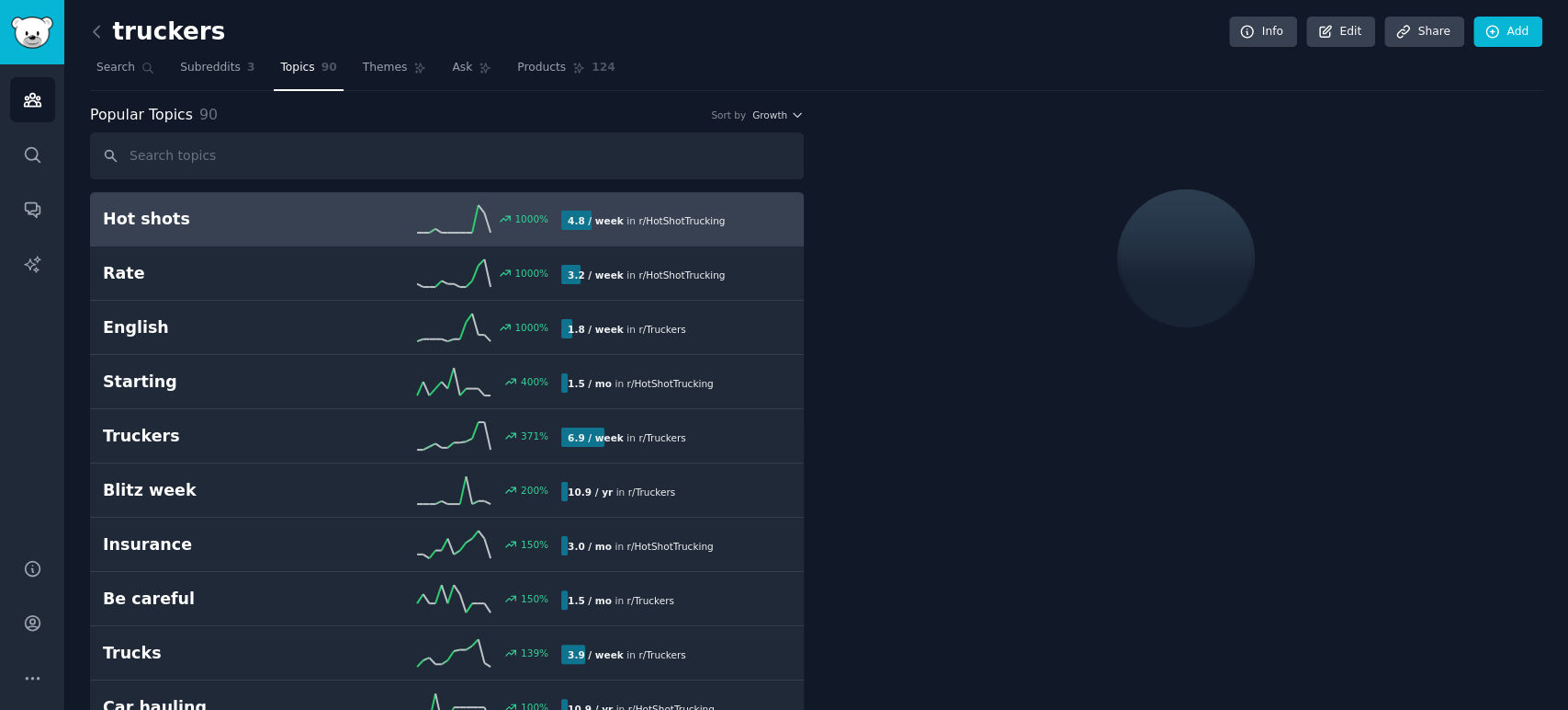
click at [230, 70] on span "Subreddits" at bounding box center [210, 68] width 60 height 17
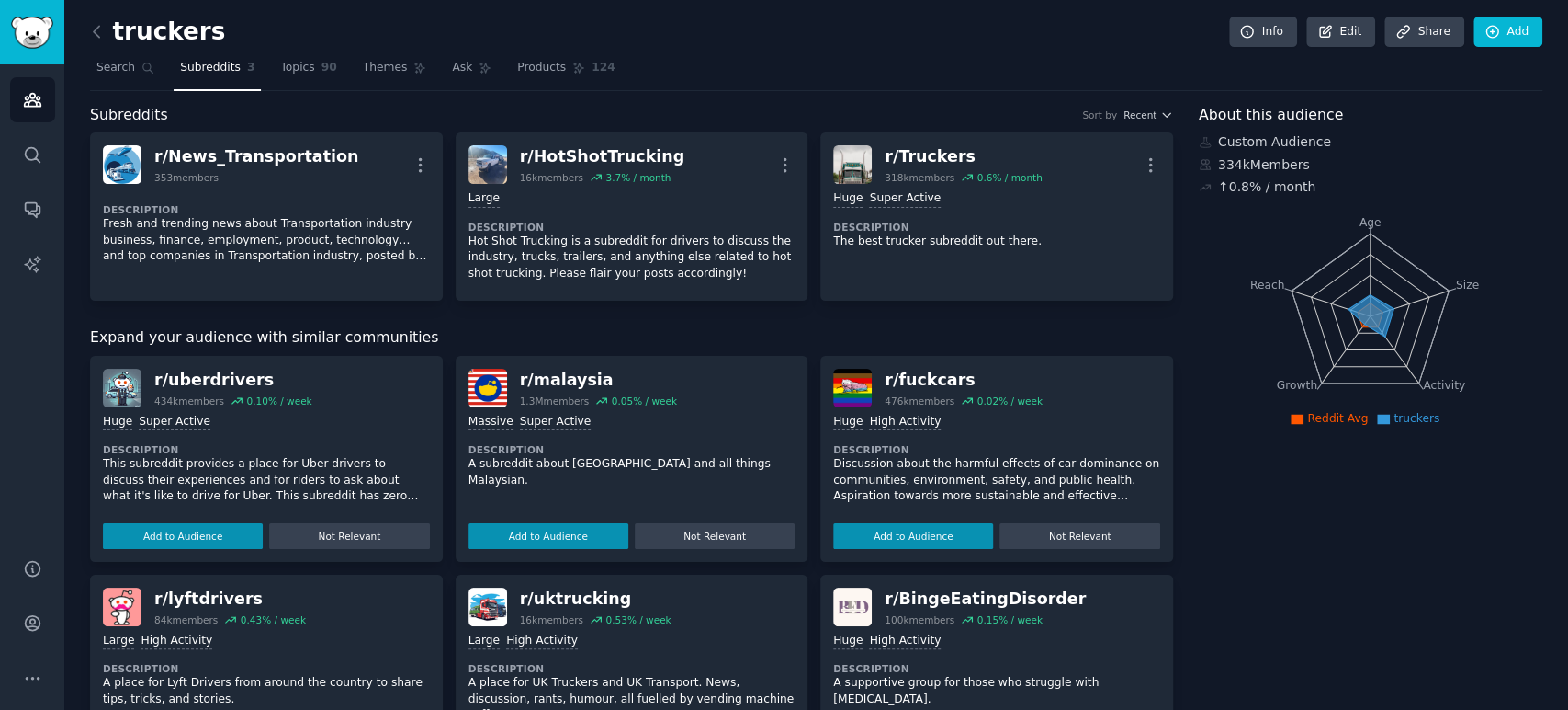
click at [285, 68] on span "Topics" at bounding box center [297, 68] width 34 height 17
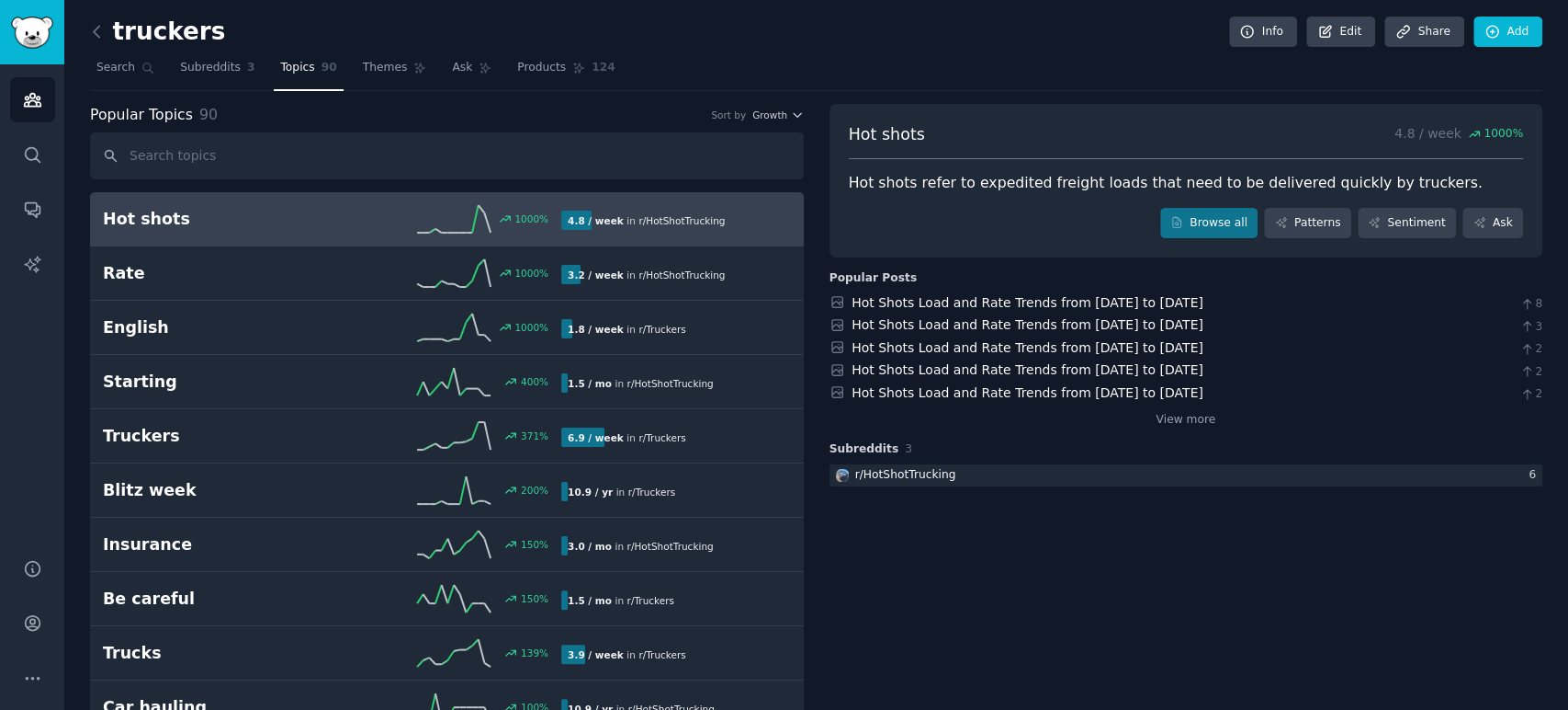
click at [377, 63] on span "Themes" at bounding box center [385, 68] width 45 height 17
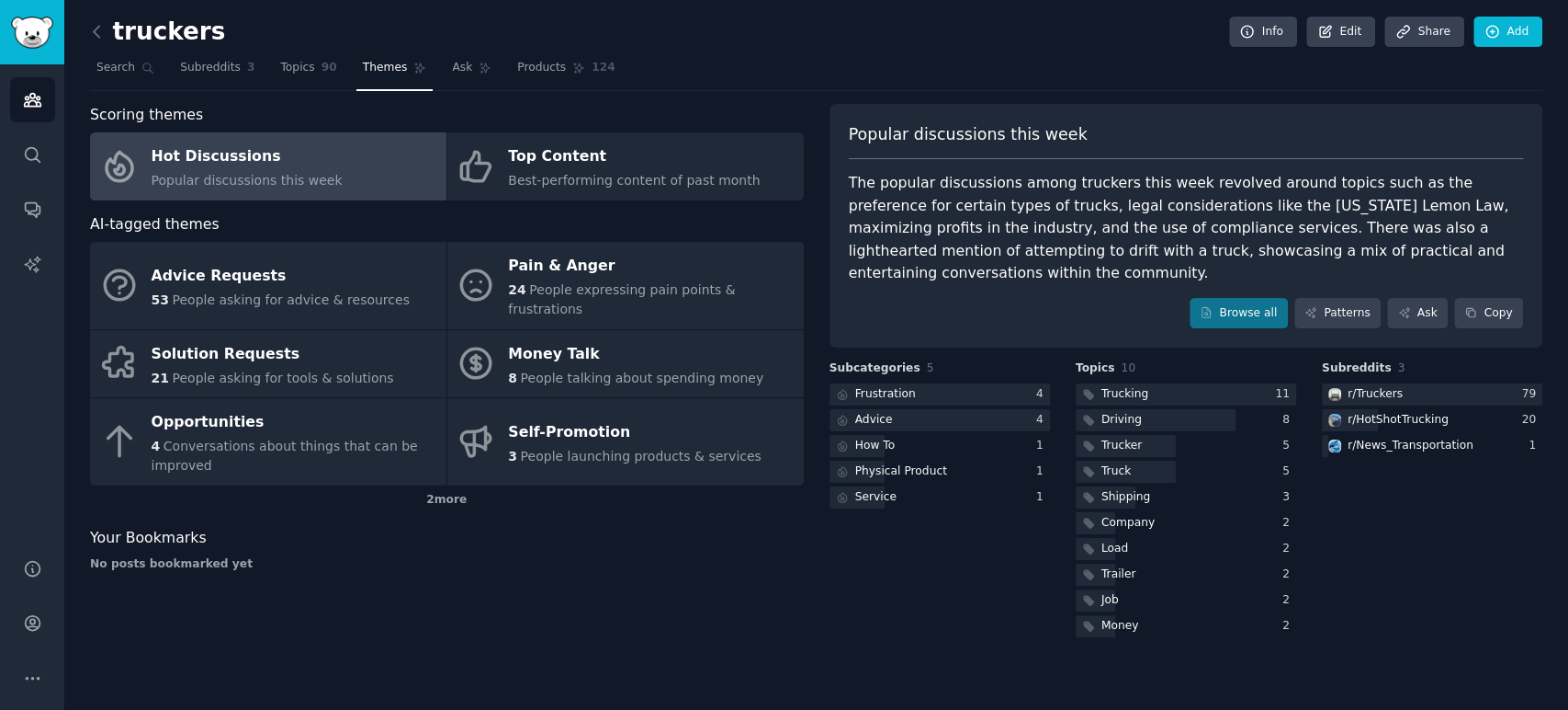
click at [452, 63] on span "Ask" at bounding box center [462, 68] width 20 height 17
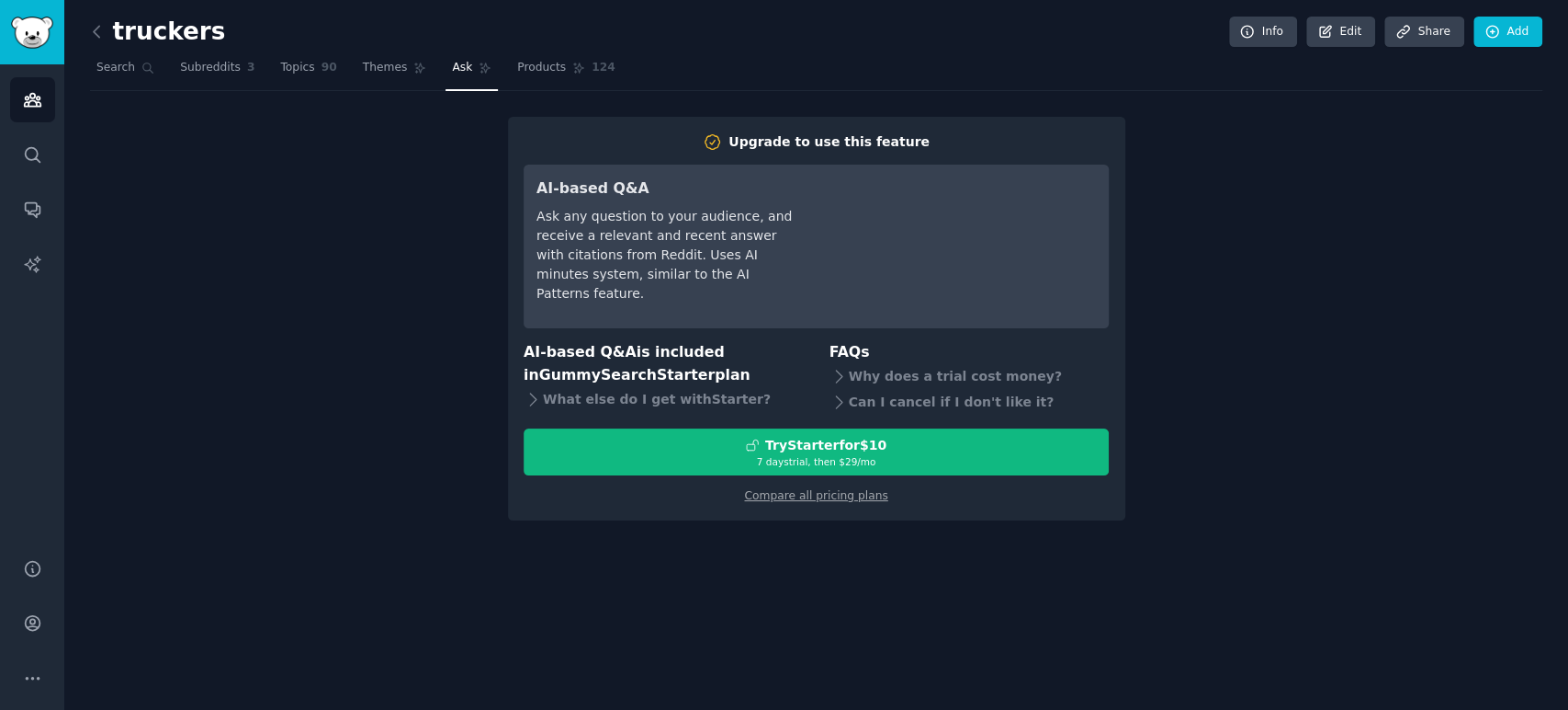
click at [232, 64] on link "Subreddits 3" at bounding box center [217, 72] width 87 height 38
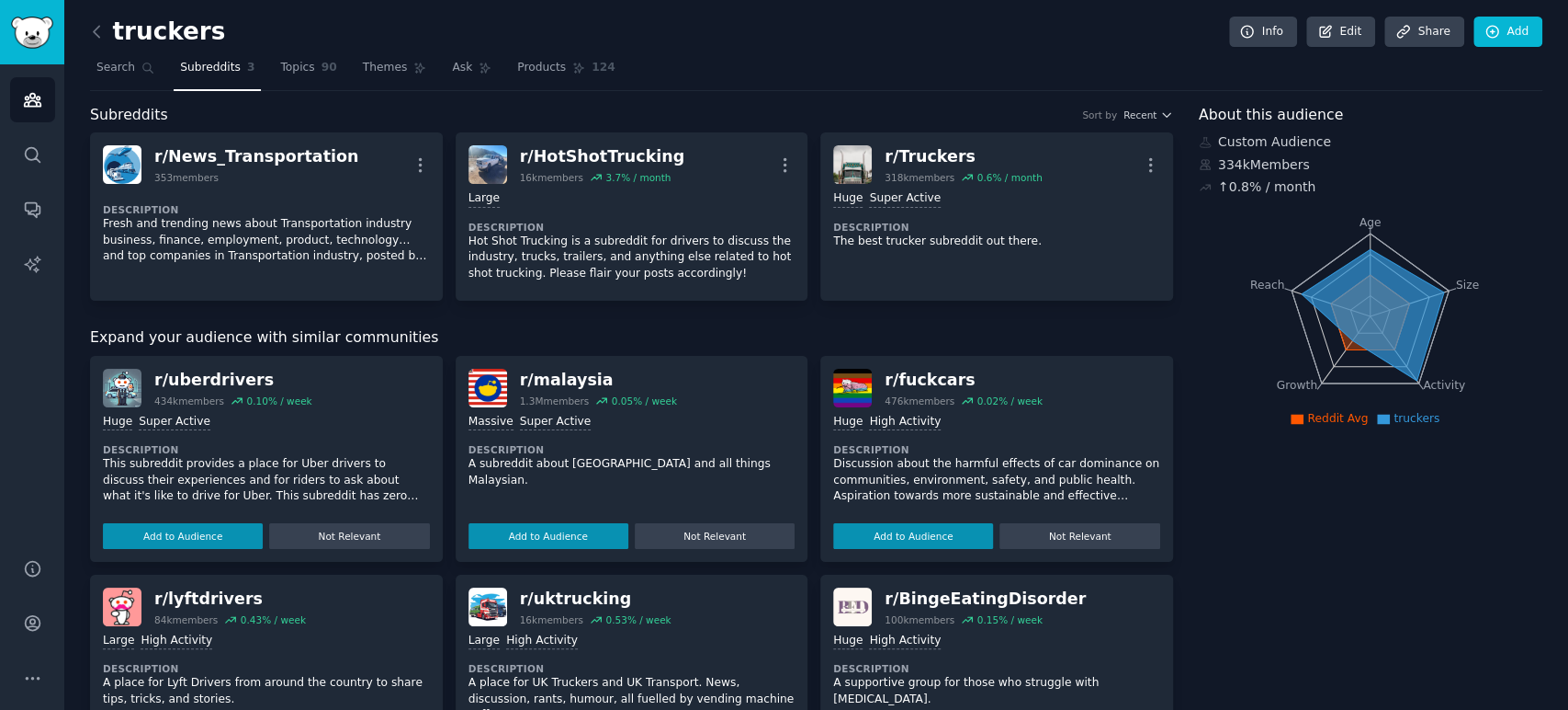
click at [1234, 189] on div "↑ 0.8 % / month" at bounding box center [1267, 187] width 97 height 19
